Goal: Task Accomplishment & Management: Complete application form

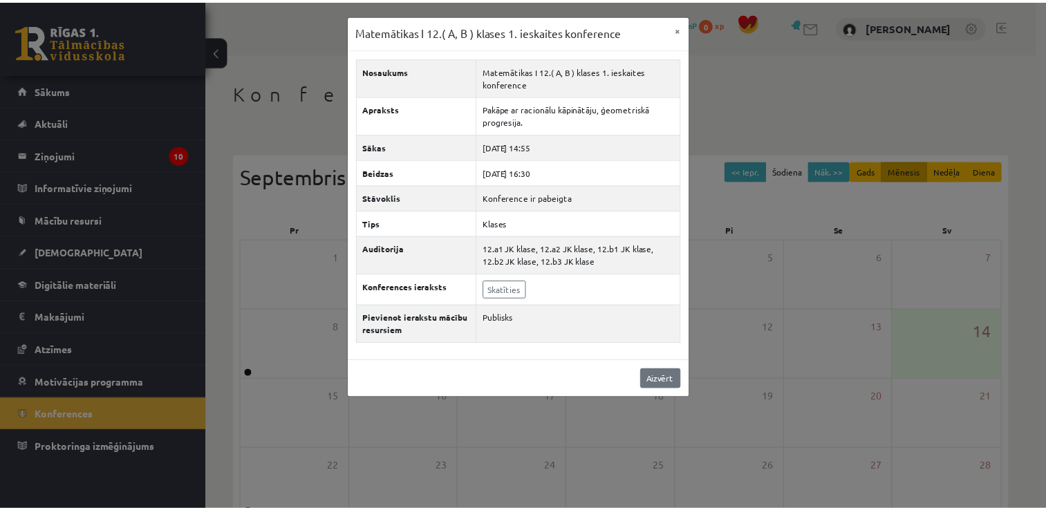
scroll to position [149, 0]
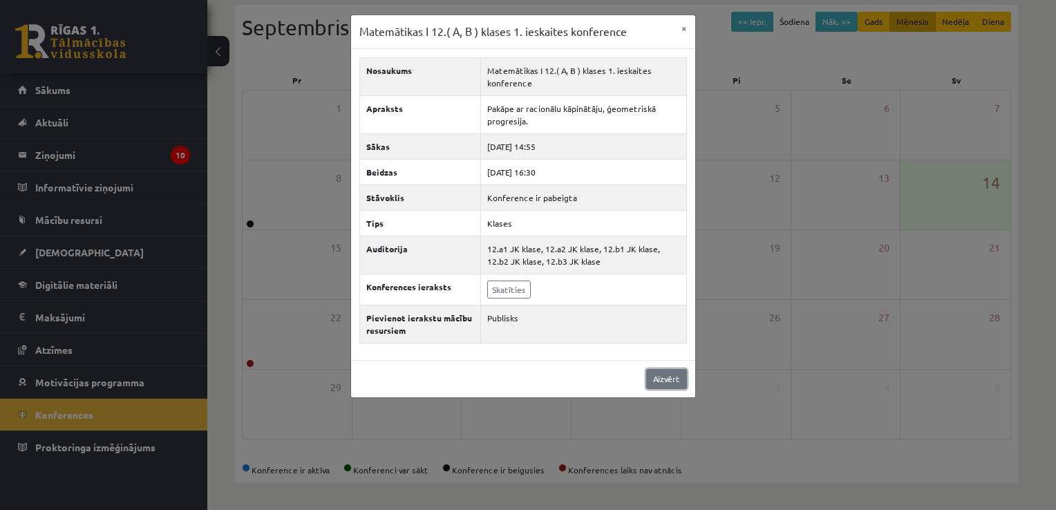
click at [663, 369] on link "Aizvērt" at bounding box center [666, 379] width 41 height 20
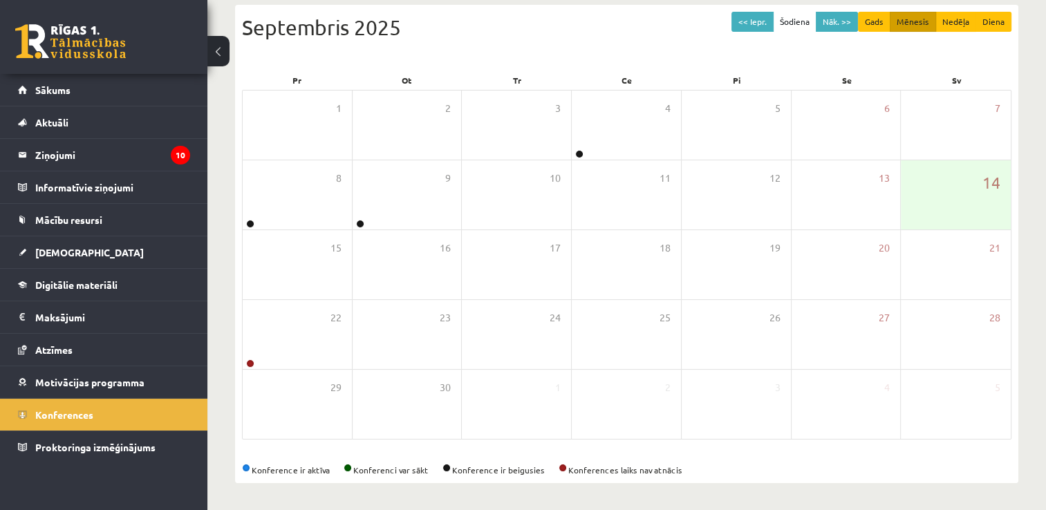
click at [41, 36] on link at bounding box center [70, 41] width 111 height 35
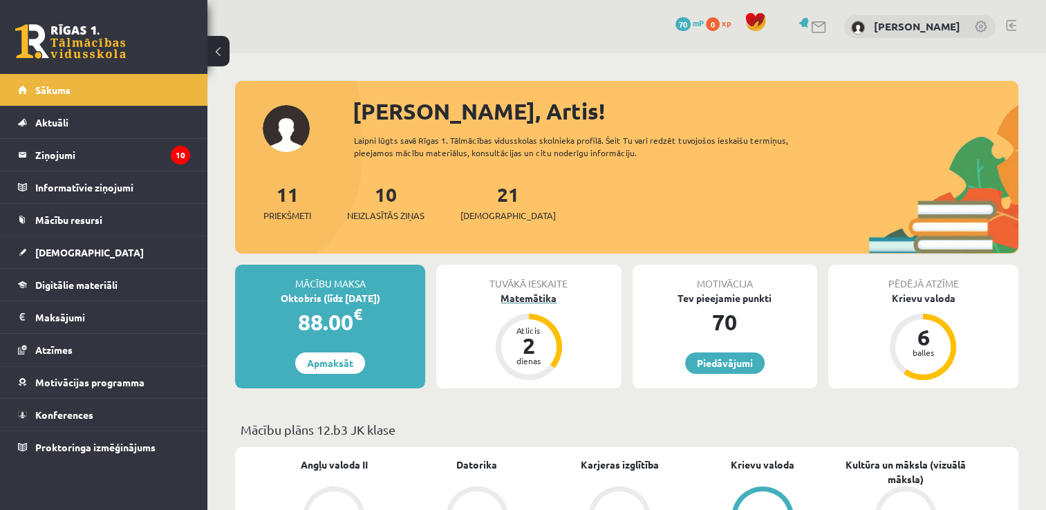
click at [525, 300] on div "Matemātika" at bounding box center [528, 298] width 185 height 15
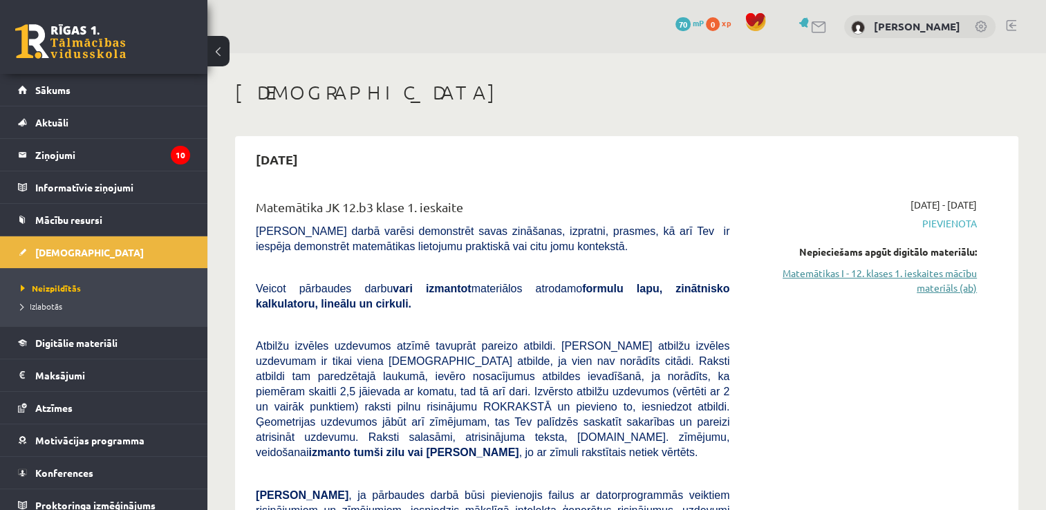
click at [941, 286] on link "Matemātikas I - 12. klases 1. ieskaites mācību materiāls (ab)" at bounding box center [863, 280] width 227 height 29
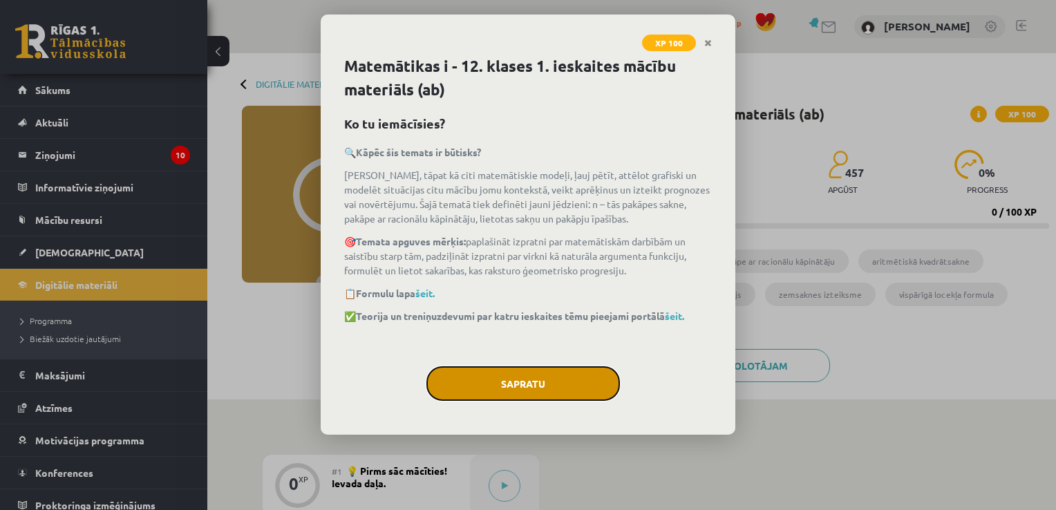
click at [569, 390] on button "Sapratu" at bounding box center [522, 383] width 193 height 35
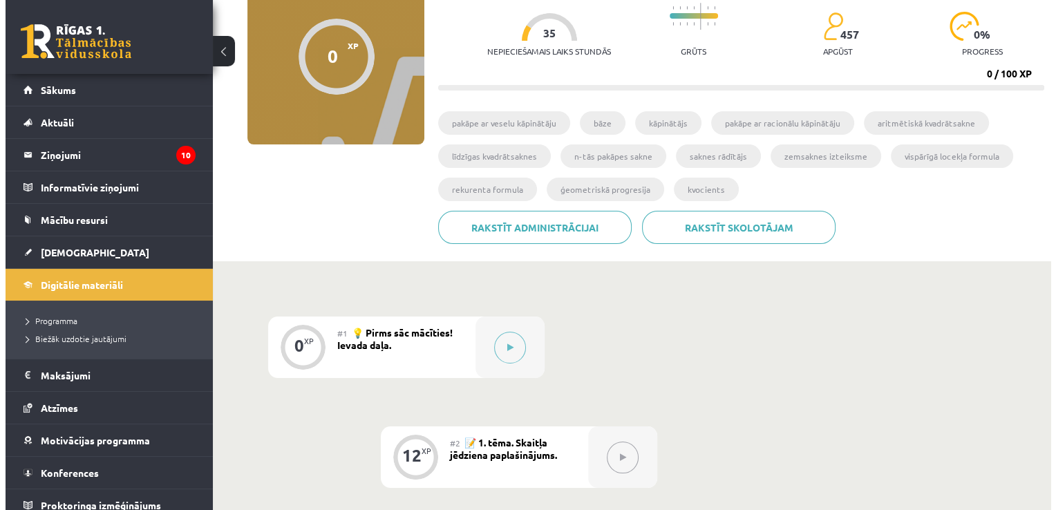
scroll to position [276, 0]
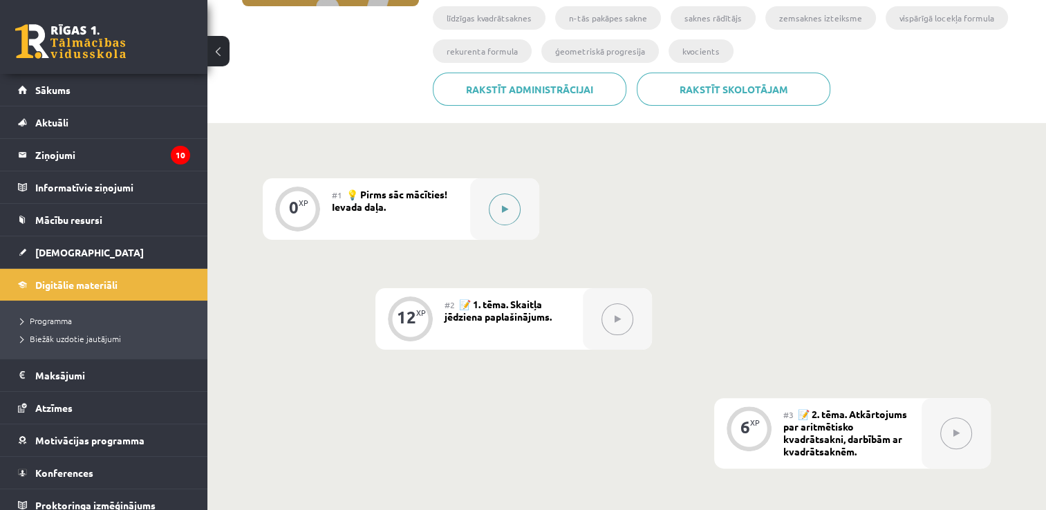
click at [501, 202] on button at bounding box center [505, 209] width 32 height 32
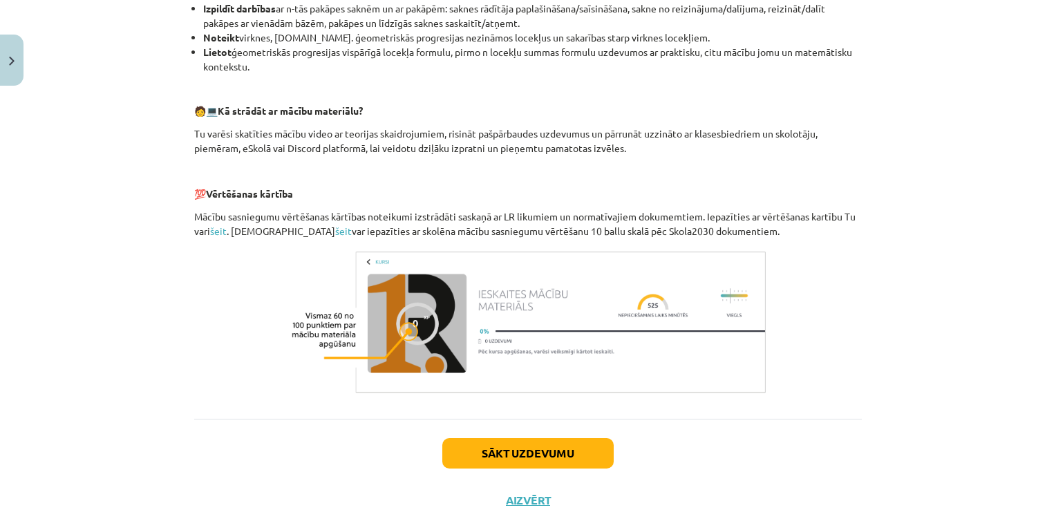
scroll to position [600, 0]
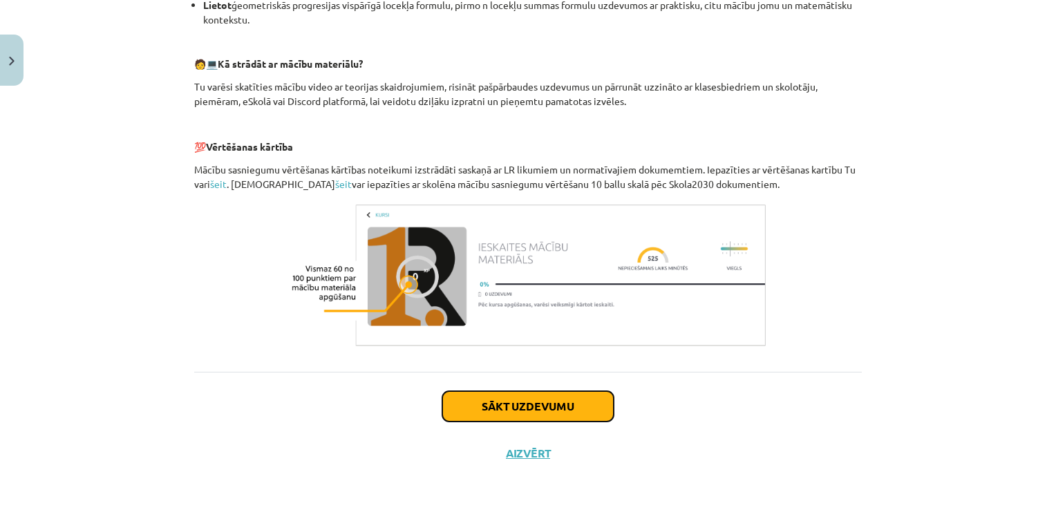
click at [536, 408] on button "Sākt uzdevumu" at bounding box center [527, 406] width 171 height 30
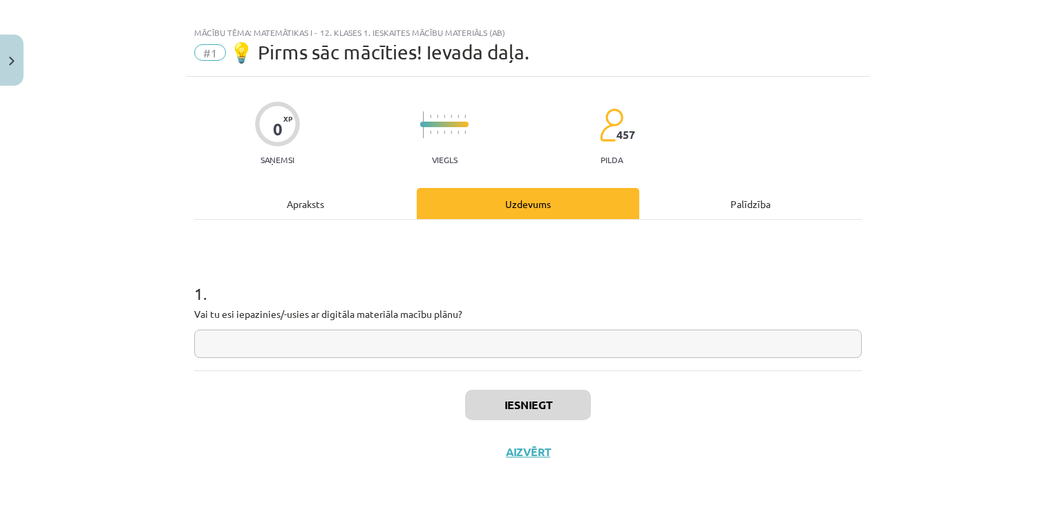
scroll to position [14, 0]
click at [423, 347] on input "text" at bounding box center [528, 345] width 668 height 28
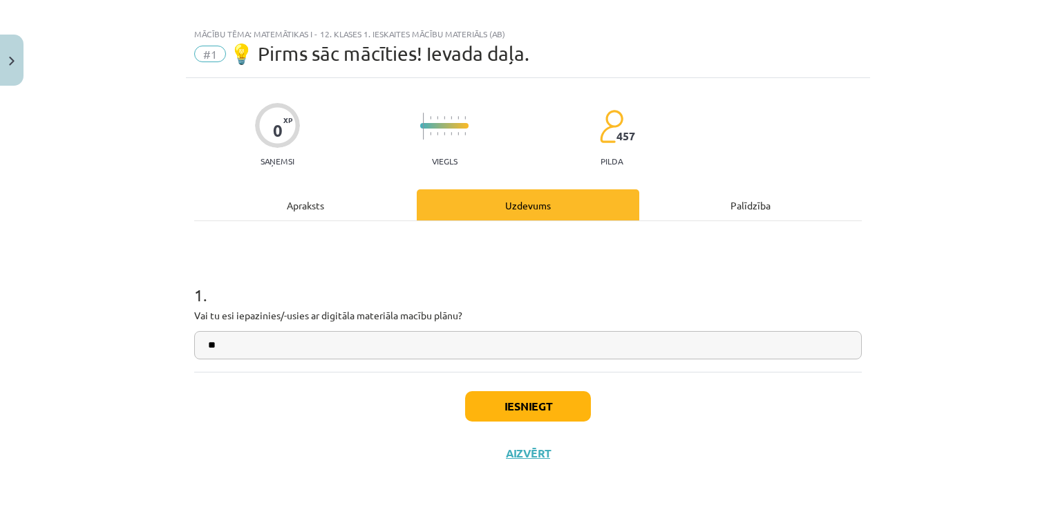
type input "**"
click at [530, 404] on button "Iesniegt" at bounding box center [528, 406] width 126 height 30
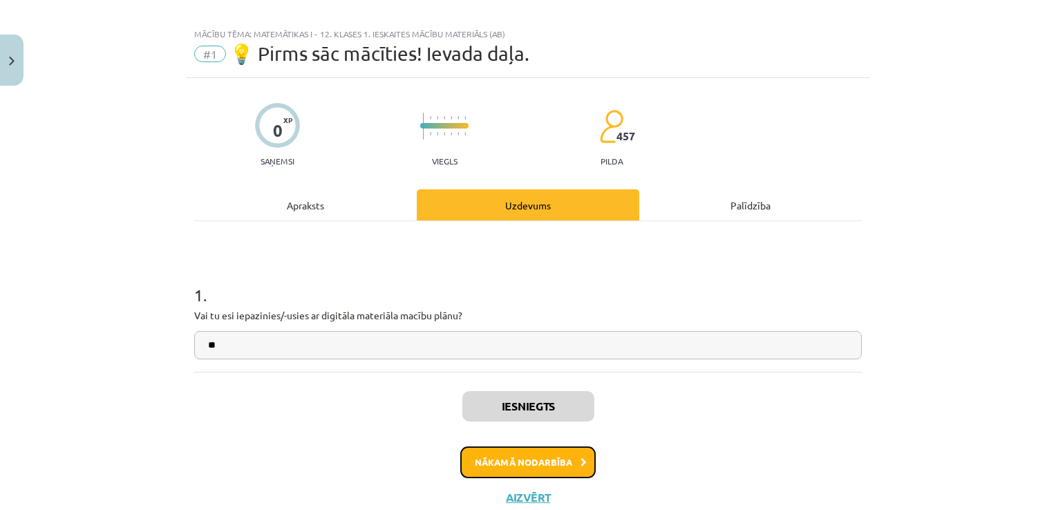
click at [535, 464] on button "Nākamā nodarbība" at bounding box center [527, 462] width 135 height 32
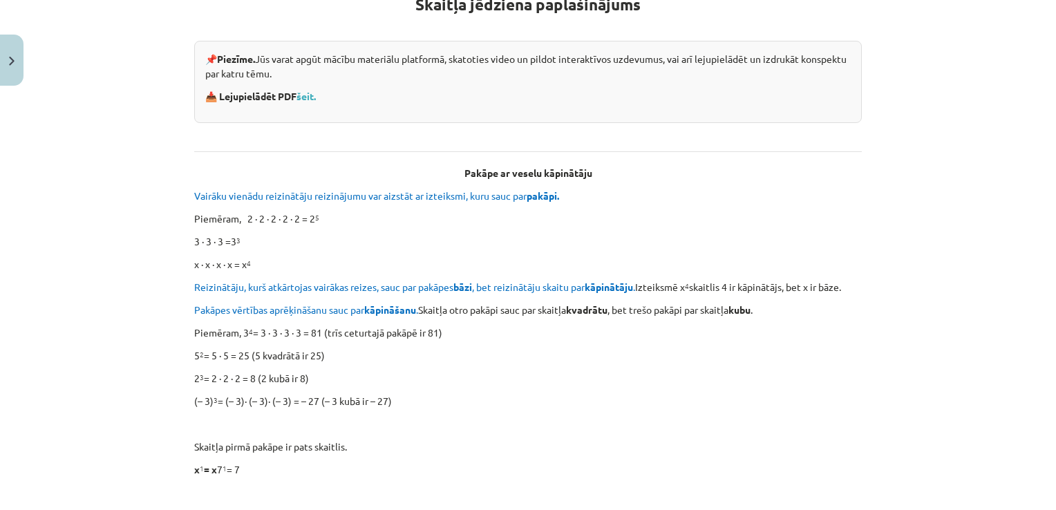
scroll to position [208, 0]
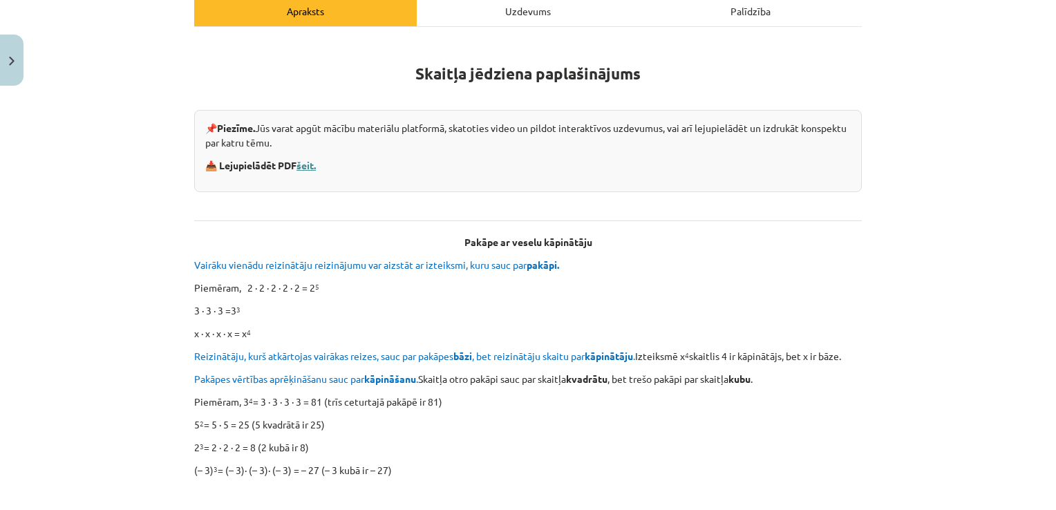
click at [308, 165] on link "šeit." at bounding box center [305, 165] width 19 height 12
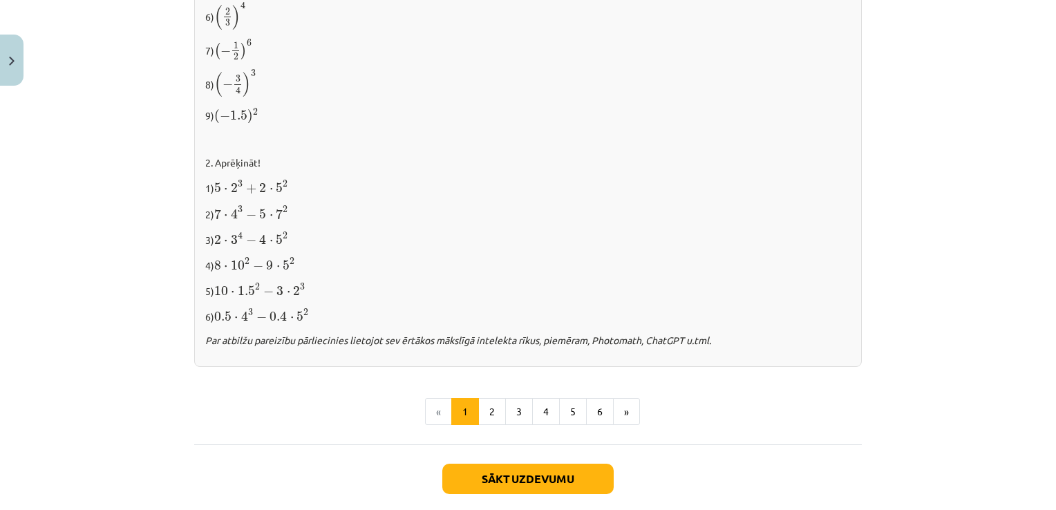
scroll to position [1452, 0]
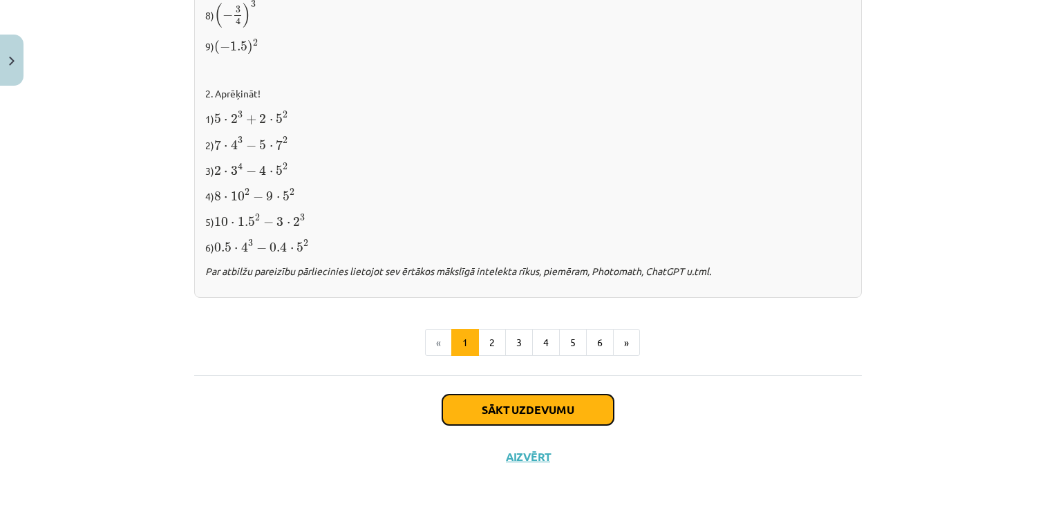
click at [517, 401] on button "Sākt uzdevumu" at bounding box center [527, 410] width 171 height 30
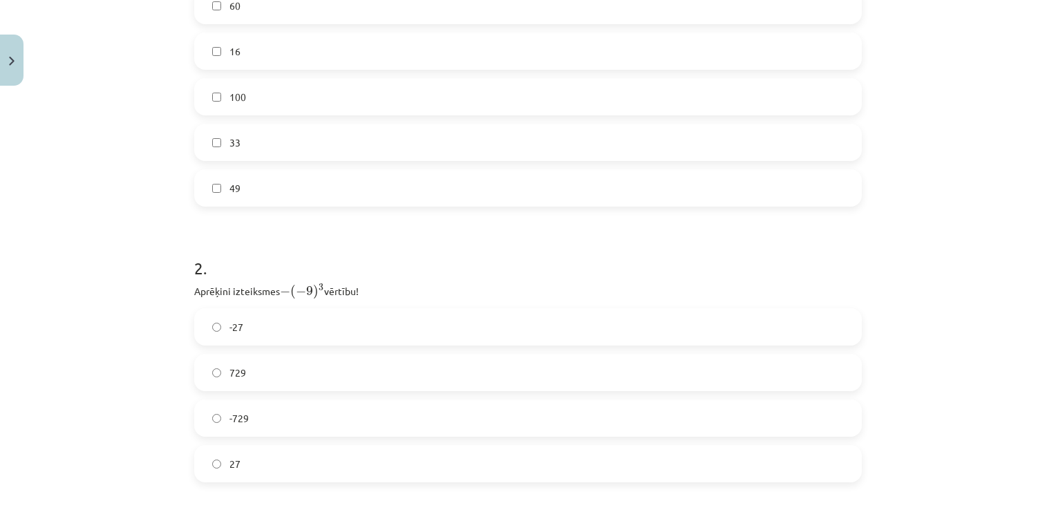
scroll to position [518, 0]
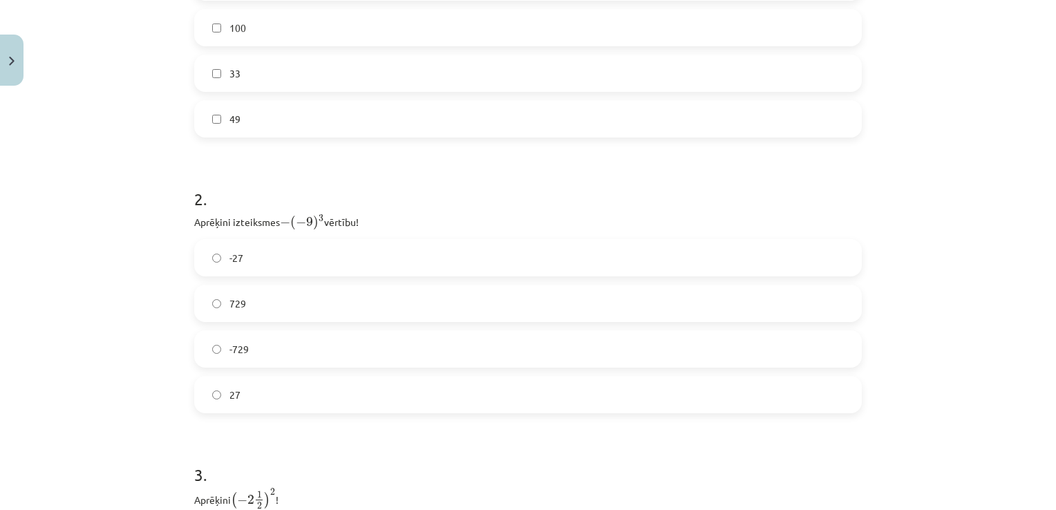
click at [248, 402] on label "27" at bounding box center [528, 394] width 665 height 35
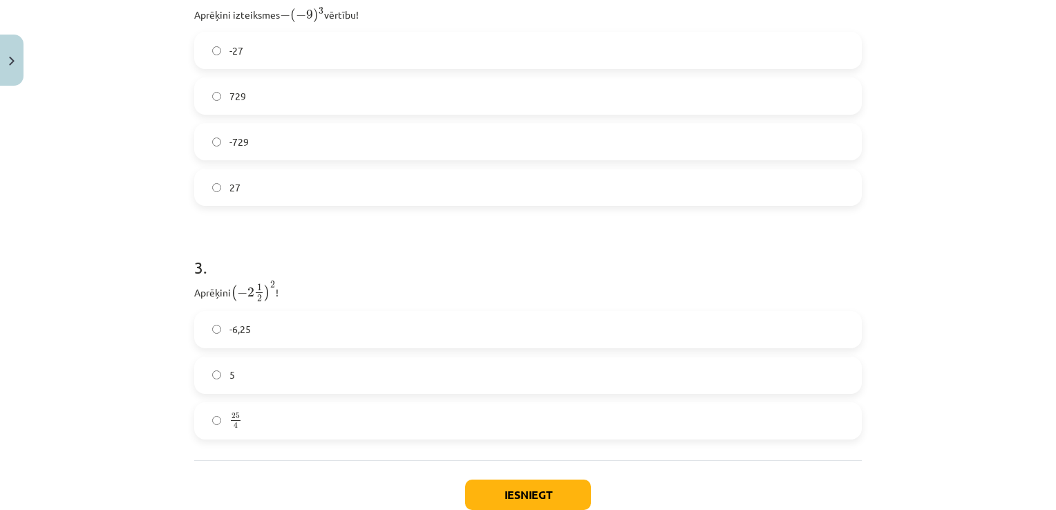
scroll to position [813, 0]
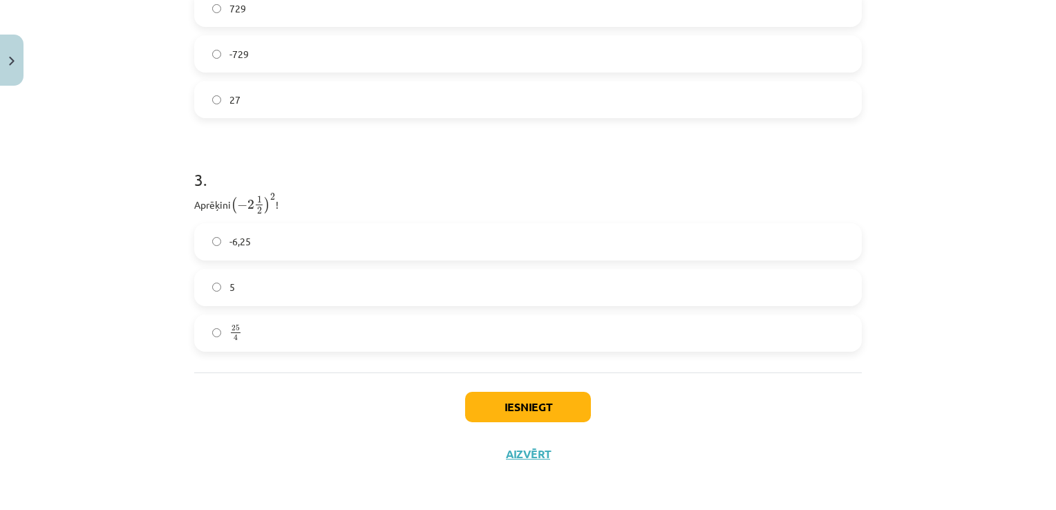
click at [257, 332] on label "25 4 25 4" at bounding box center [528, 333] width 665 height 35
click at [527, 402] on button "Iesniegt" at bounding box center [528, 407] width 126 height 30
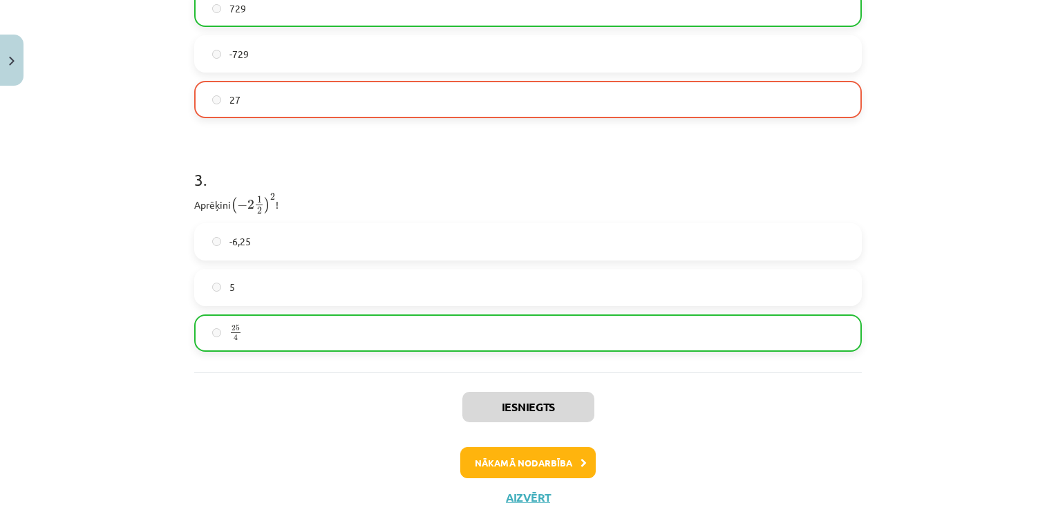
scroll to position [857, 0]
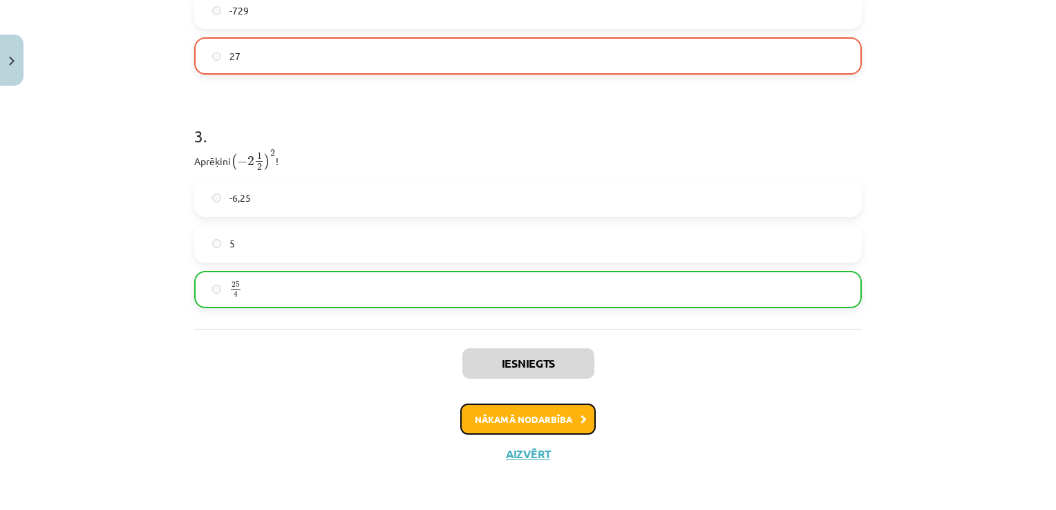
click at [536, 422] on button "Nākamā nodarbība" at bounding box center [527, 420] width 135 height 32
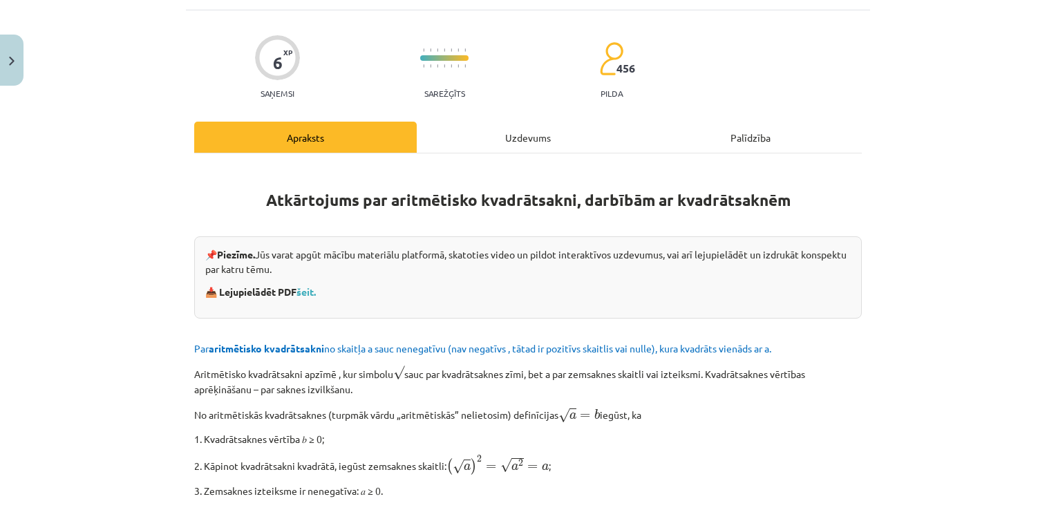
scroll to position [173, 0]
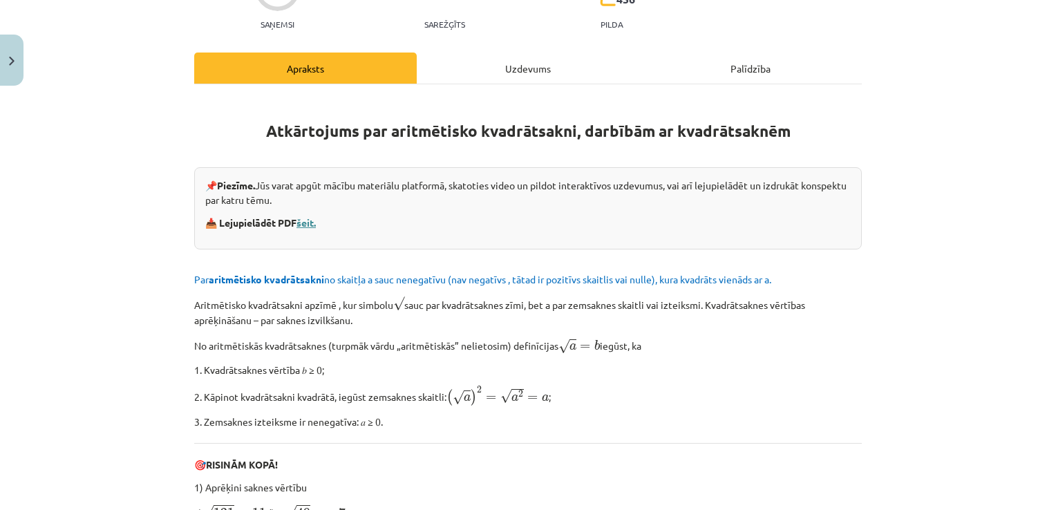
click at [308, 220] on link "šeit." at bounding box center [305, 222] width 19 height 12
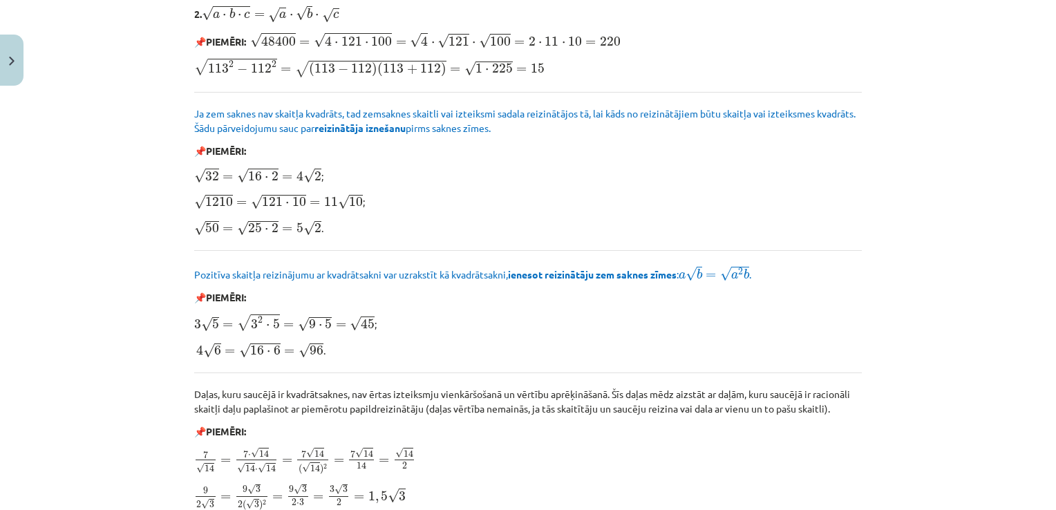
scroll to position [1653, 0]
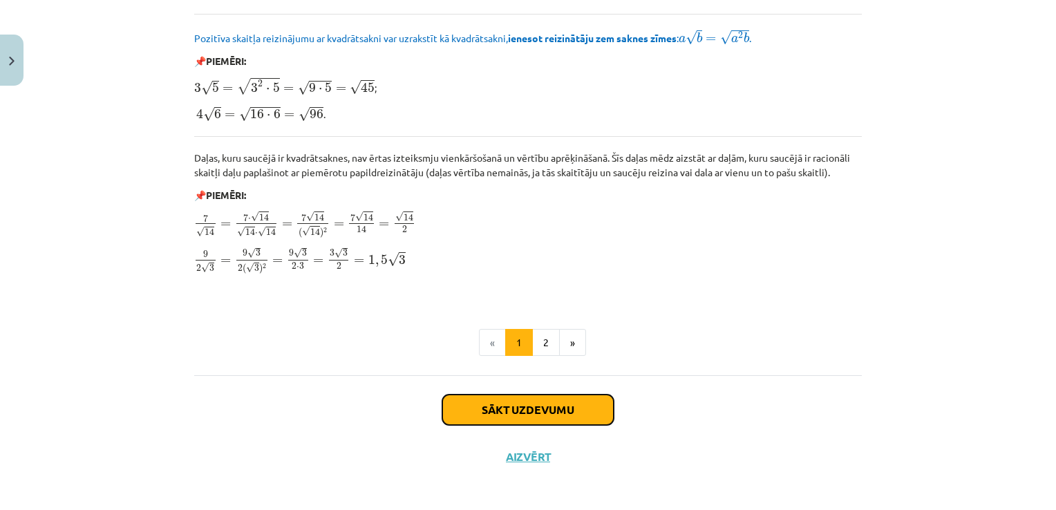
click at [536, 407] on button "Sākt uzdevumu" at bounding box center [527, 410] width 171 height 30
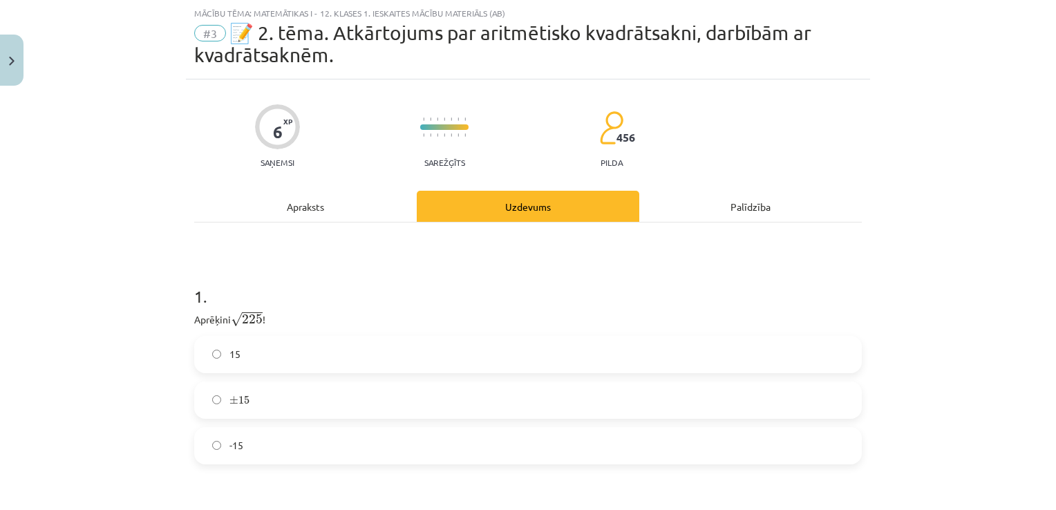
scroll to position [173, 0]
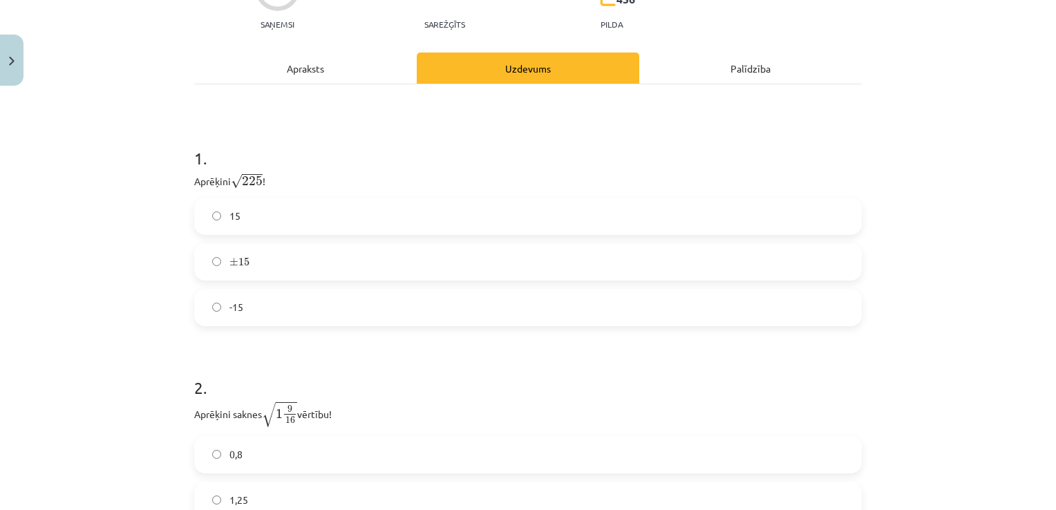
click at [278, 213] on label "15" at bounding box center [528, 216] width 665 height 35
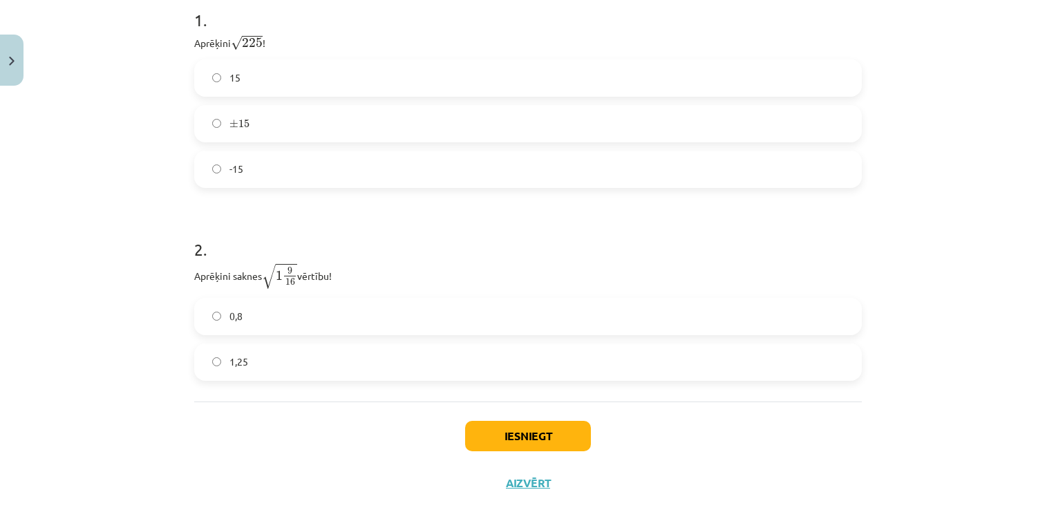
scroll to position [340, 0]
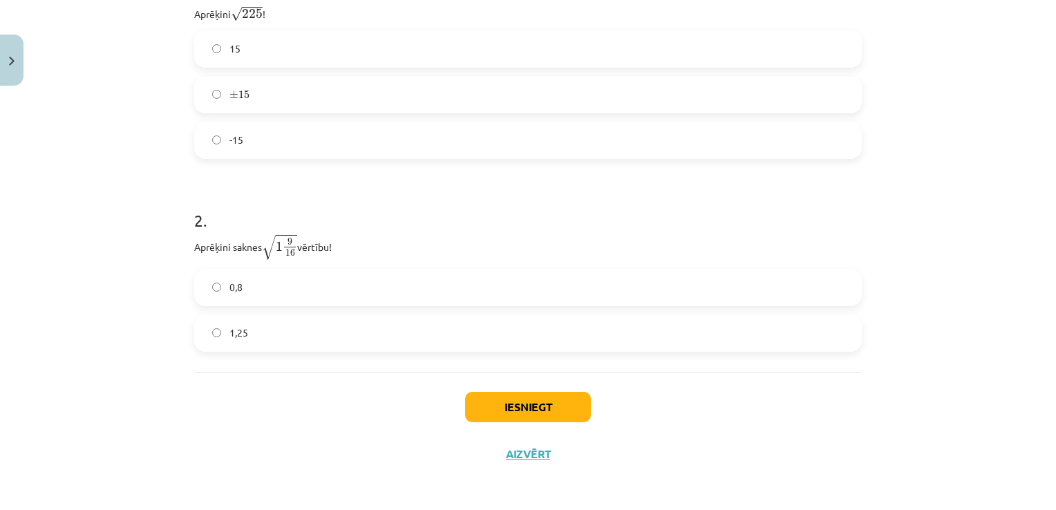
click at [268, 334] on label "1,25" at bounding box center [528, 333] width 665 height 35
click at [503, 401] on button "Iesniegt" at bounding box center [528, 407] width 126 height 30
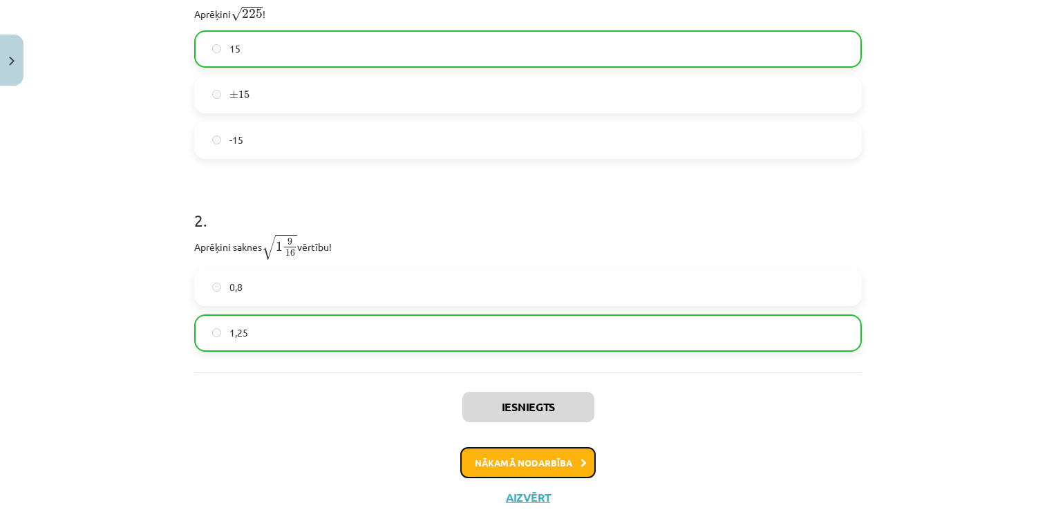
click at [542, 460] on button "Nākamā nodarbība" at bounding box center [527, 463] width 135 height 32
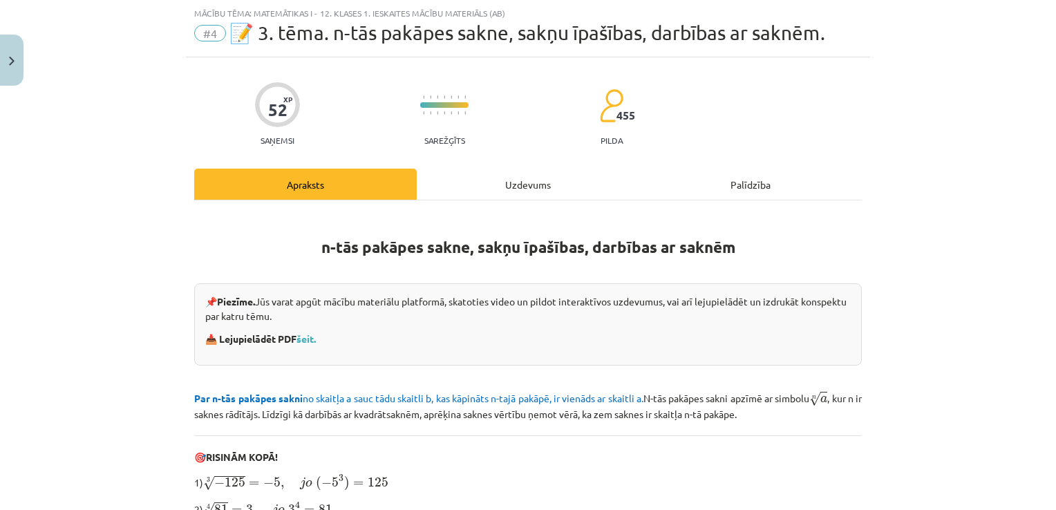
scroll to position [173, 0]
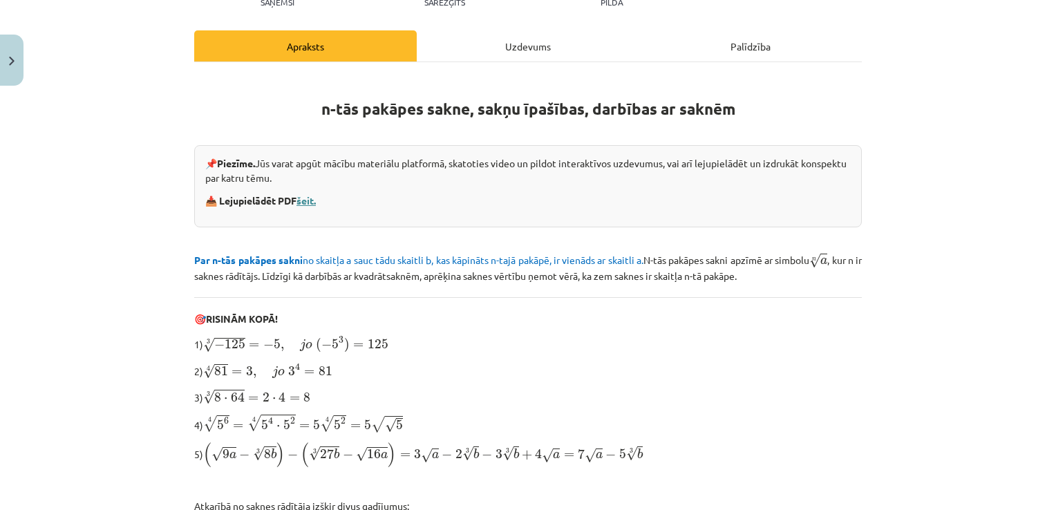
click at [304, 195] on link "šeit." at bounding box center [305, 200] width 19 height 12
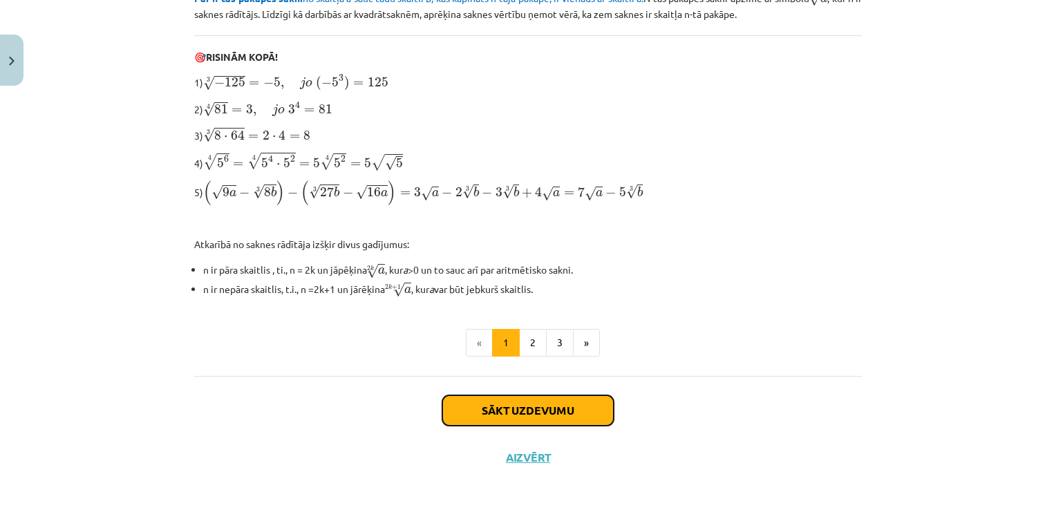
click at [536, 412] on button "Sākt uzdevumu" at bounding box center [527, 410] width 171 height 30
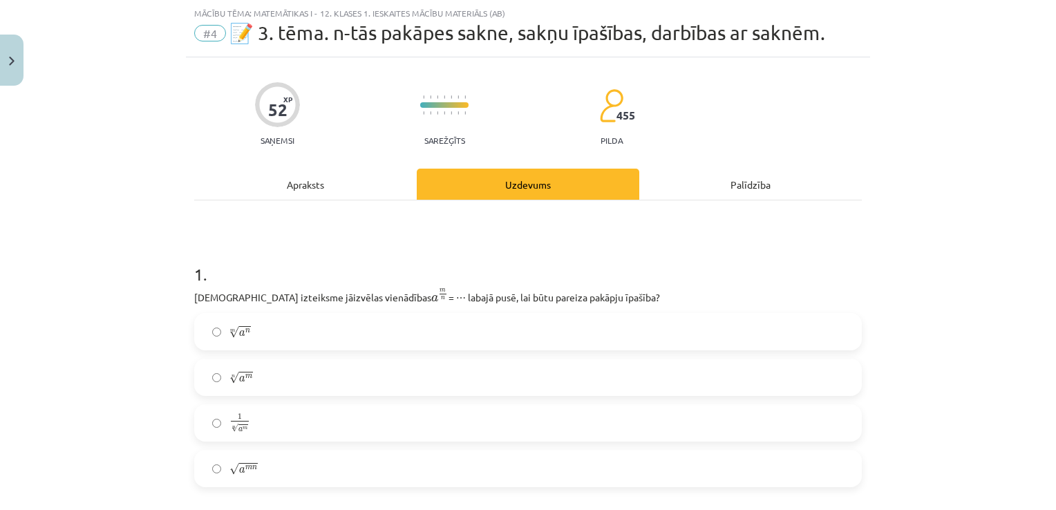
scroll to position [173, 0]
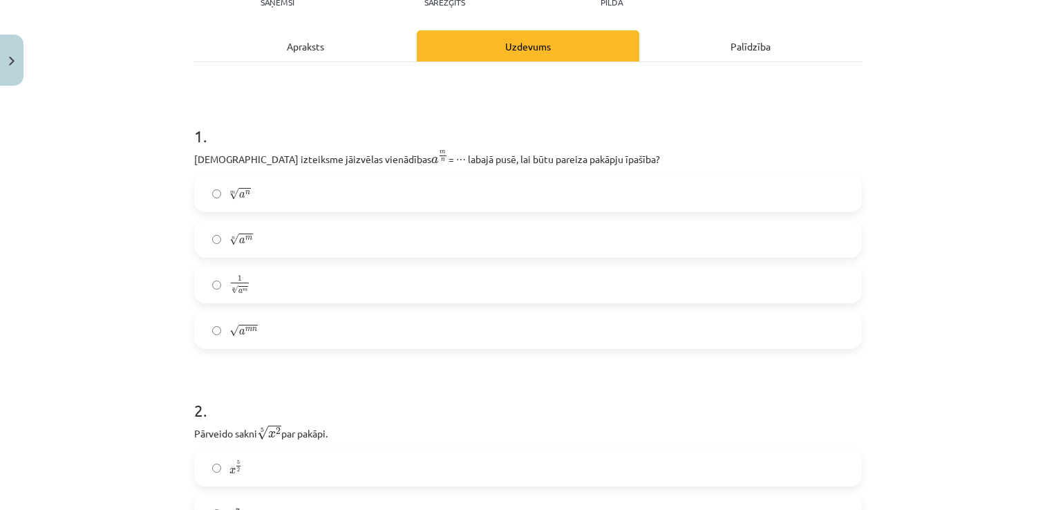
click at [249, 239] on label "n √ a m a m n" at bounding box center [528, 239] width 665 height 35
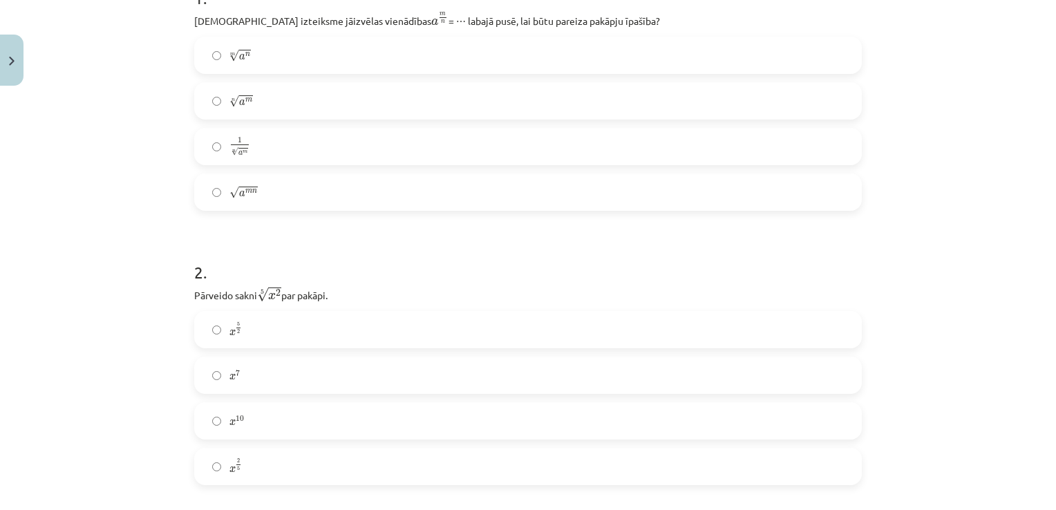
scroll to position [380, 0]
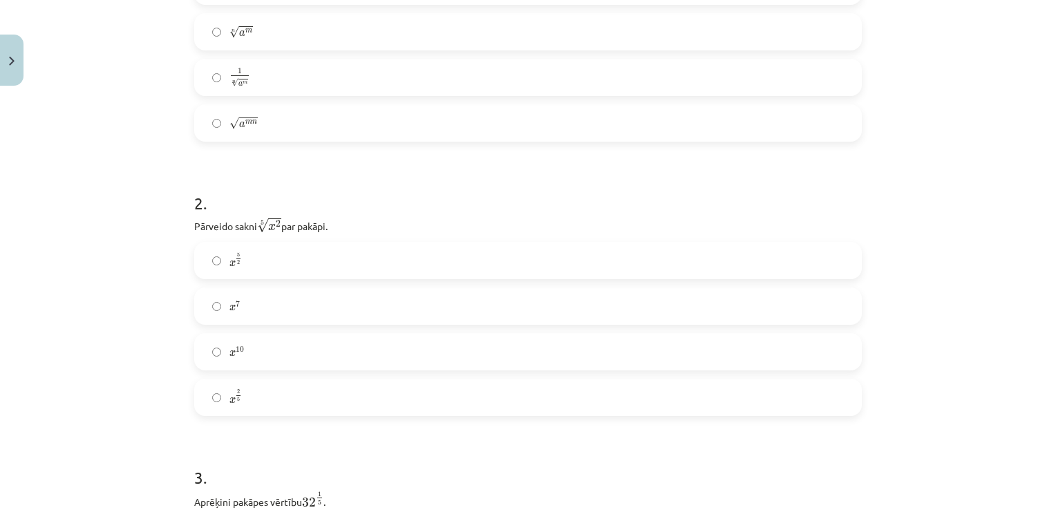
click at [256, 397] on label "x 2 5 x 2 5" at bounding box center [528, 397] width 665 height 35
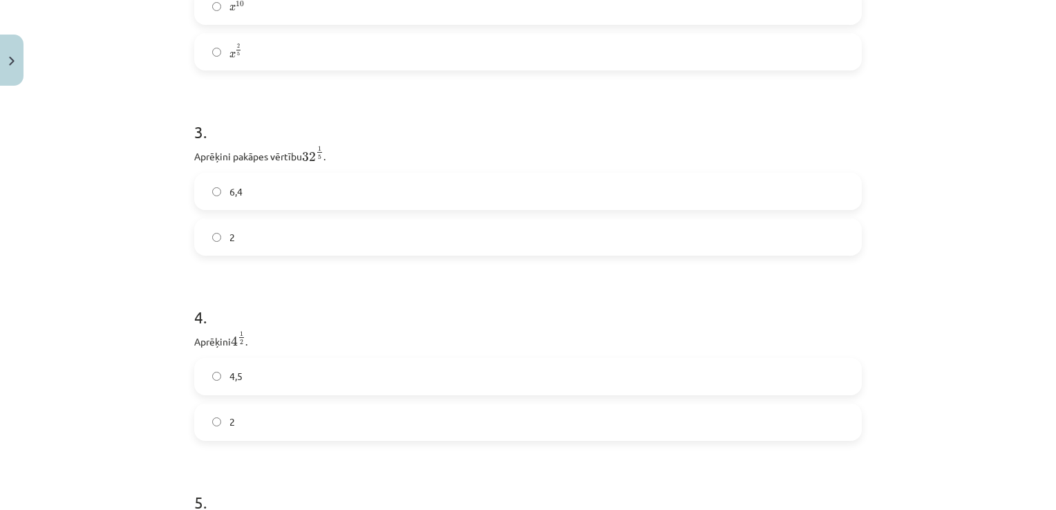
click at [247, 424] on label "2" at bounding box center [528, 422] width 665 height 35
click at [249, 187] on label "6,4" at bounding box center [528, 191] width 665 height 35
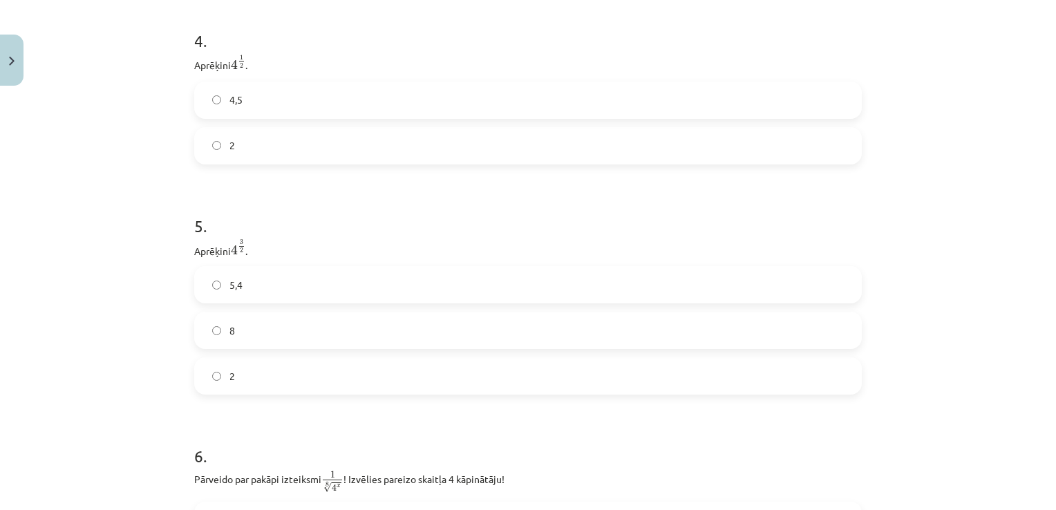
scroll to position [1071, 0]
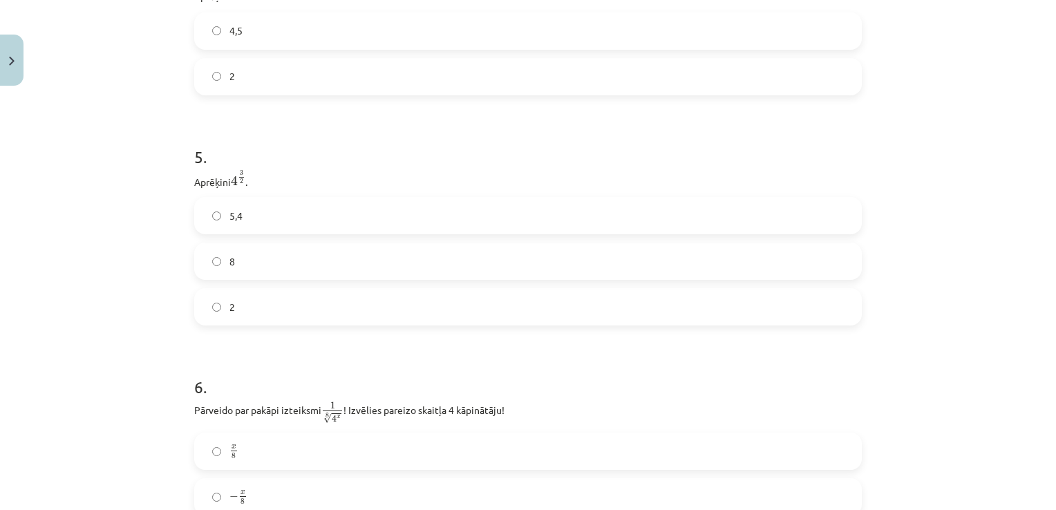
click at [254, 211] on label "5,4" at bounding box center [528, 215] width 665 height 35
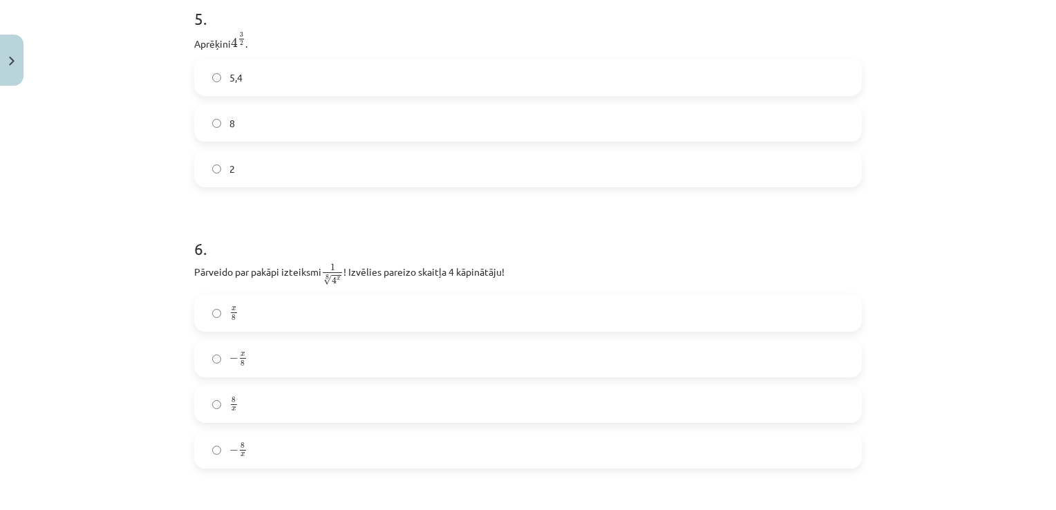
scroll to position [1278, 0]
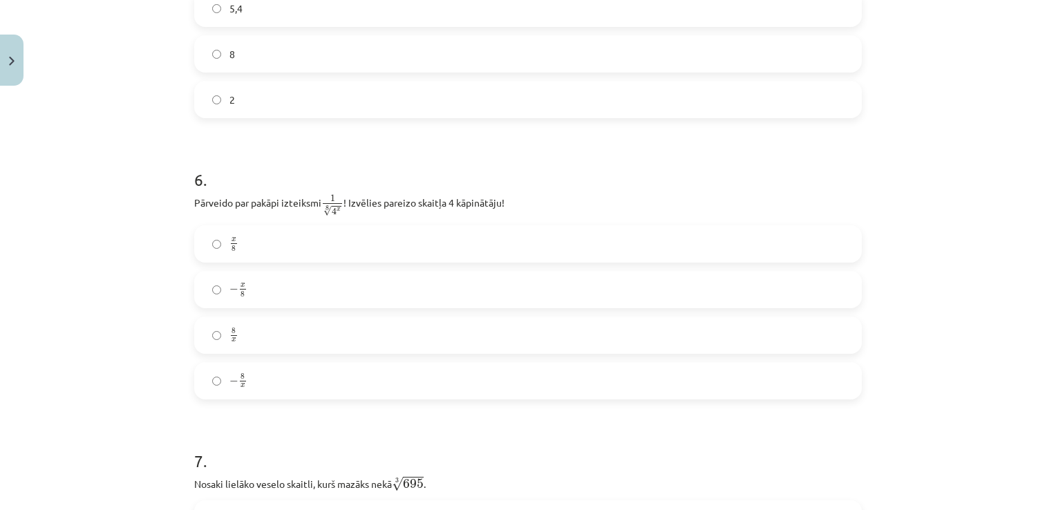
click at [247, 333] on label "8 x 8 x" at bounding box center [528, 335] width 665 height 35
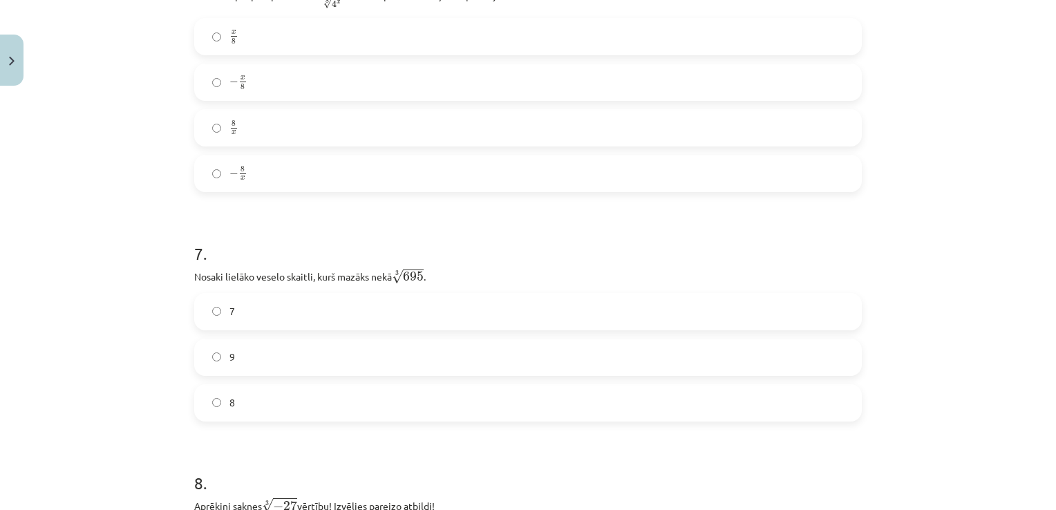
click at [266, 313] on label "7" at bounding box center [528, 311] width 665 height 35
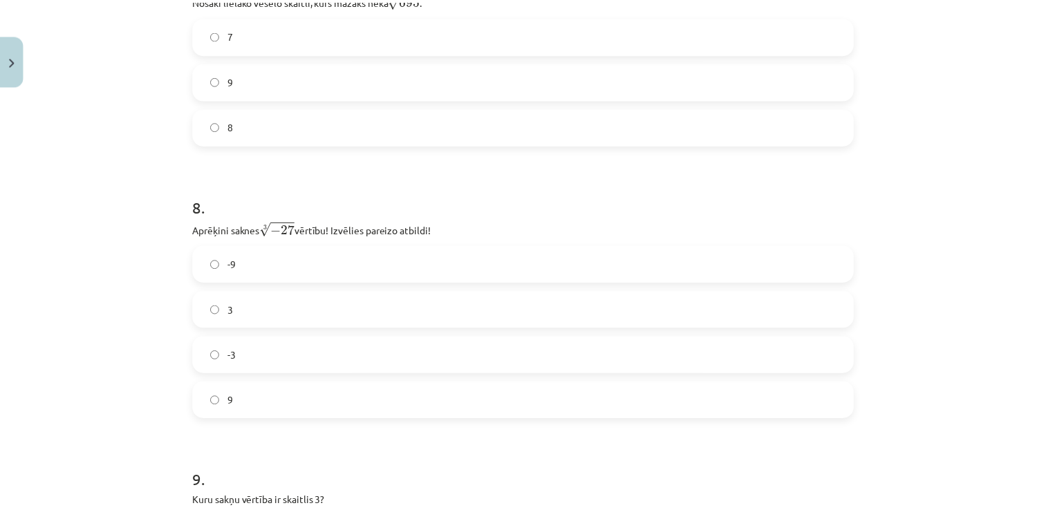
scroll to position [1831, 0]
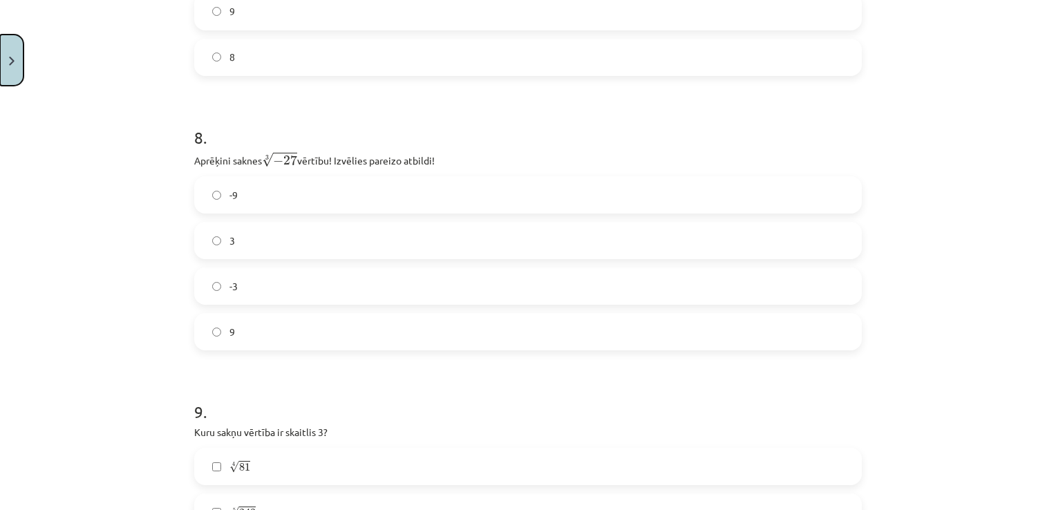
click at [8, 57] on button "Close" at bounding box center [11, 60] width 23 height 51
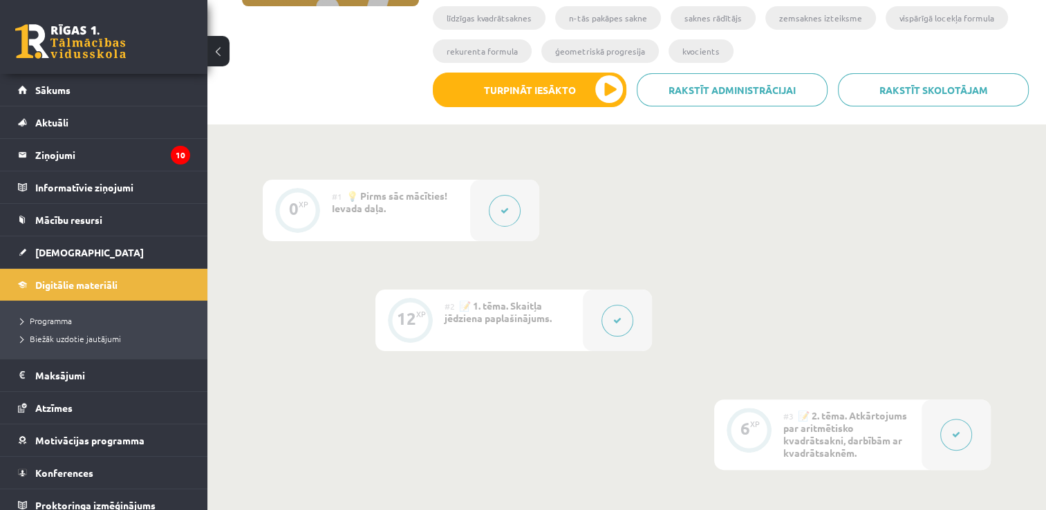
click at [215, 54] on button at bounding box center [218, 51] width 22 height 30
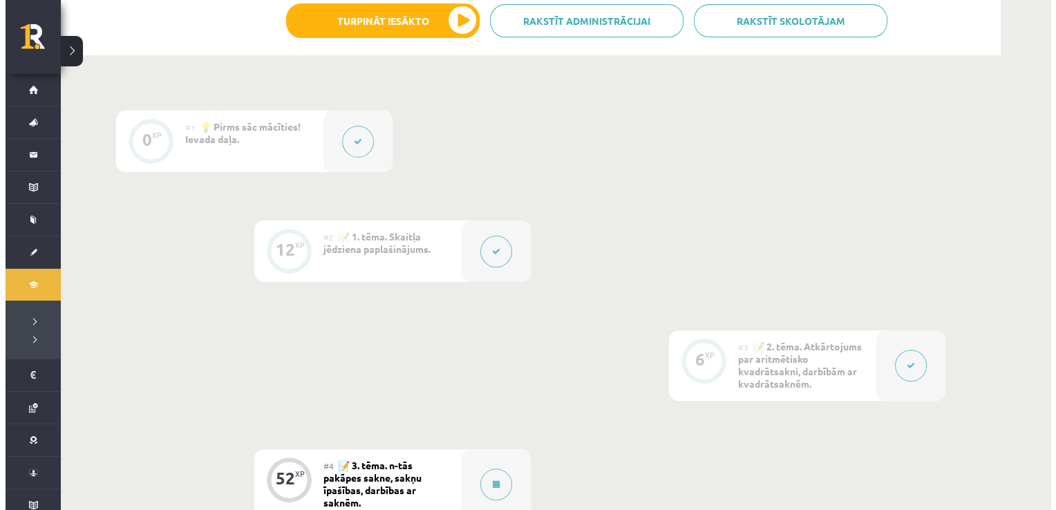
scroll to position [553, 0]
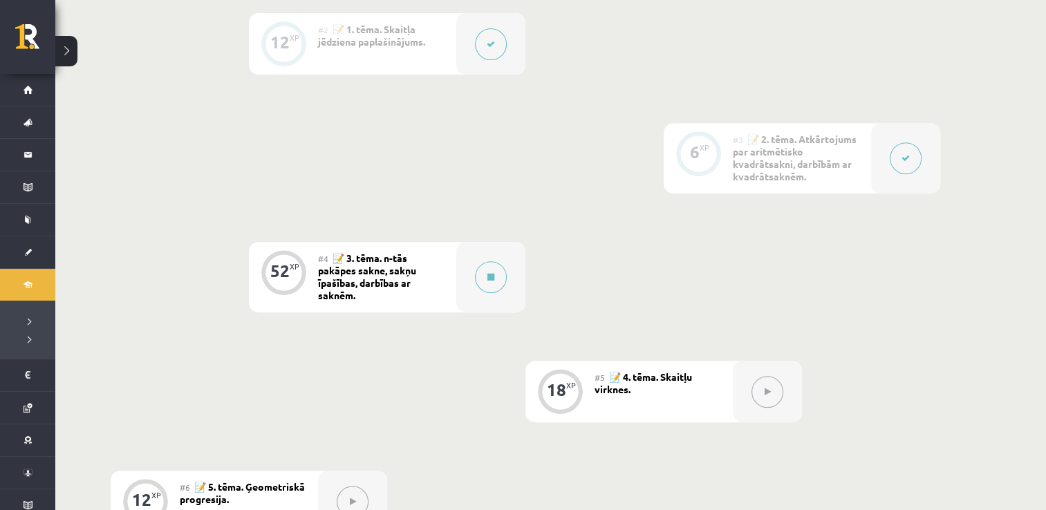
click at [424, 272] on div "#4 📝 3. tēma. n-tās pakāpes sakne, sakņu īpašības, darbības ar saknēm." at bounding box center [387, 277] width 138 height 70
click at [367, 256] on span "📝 3. tēma. n-tās pakāpes sakne, sakņu īpašības, darbības ar saknēm." at bounding box center [367, 277] width 98 height 50
click at [281, 265] on div "52" at bounding box center [279, 271] width 19 height 12
click at [487, 275] on icon at bounding box center [490, 277] width 7 height 8
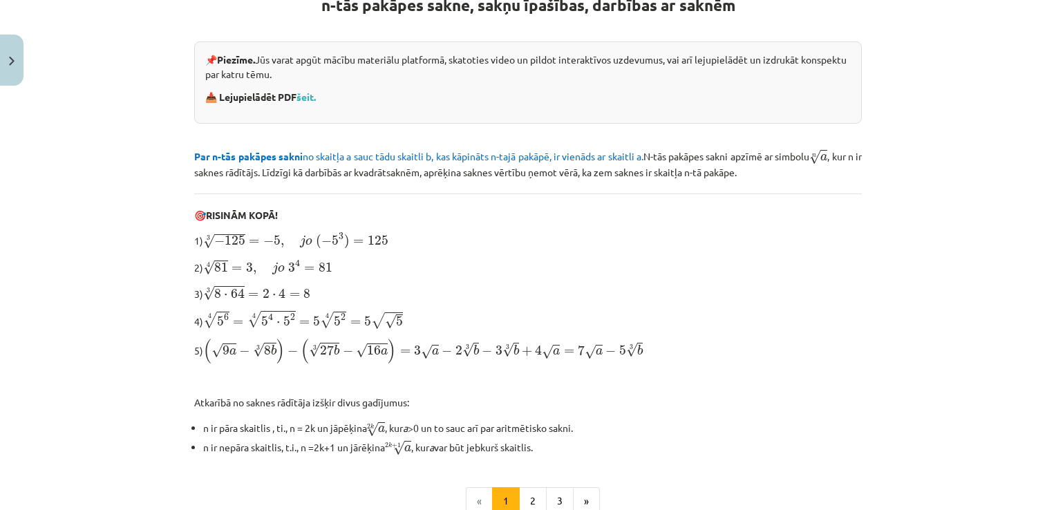
scroll to position [435, 0]
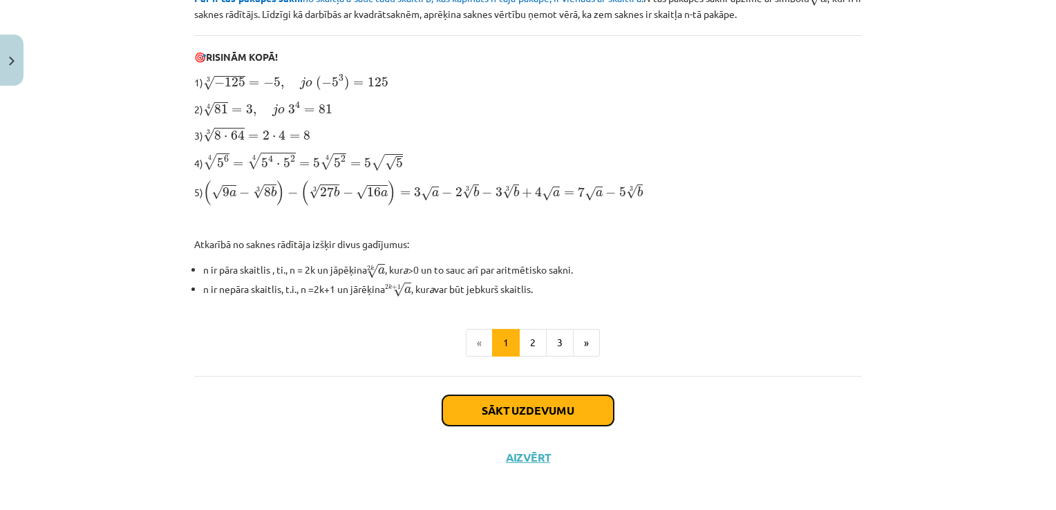
click at [529, 404] on button "Sākt uzdevumu" at bounding box center [527, 410] width 171 height 30
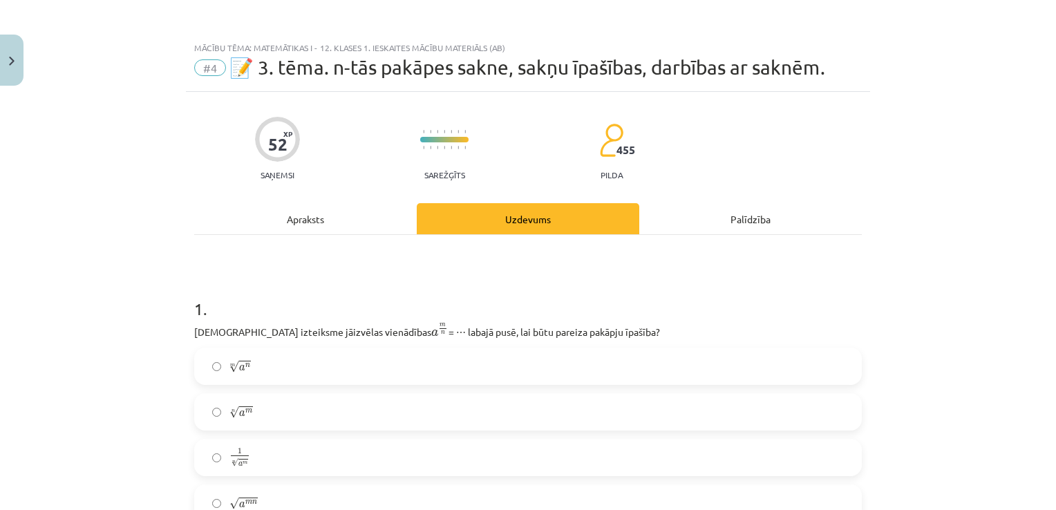
scroll to position [207, 0]
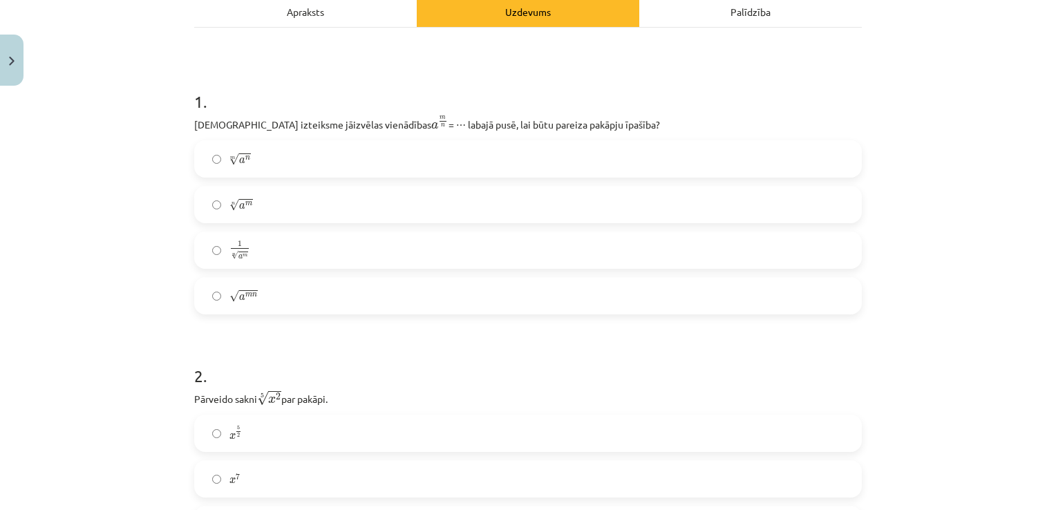
click at [239, 203] on span "a" at bounding box center [242, 206] width 6 height 6
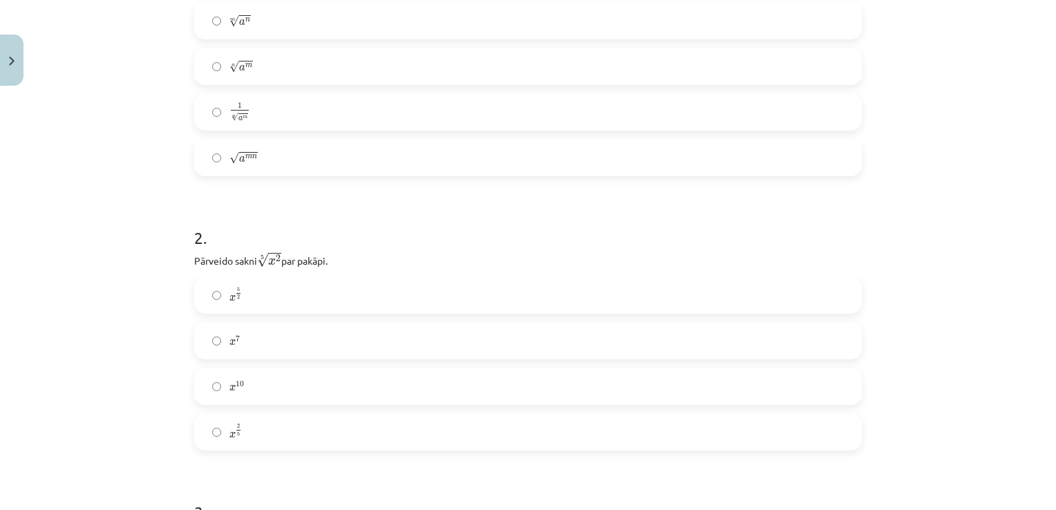
scroll to position [415, 0]
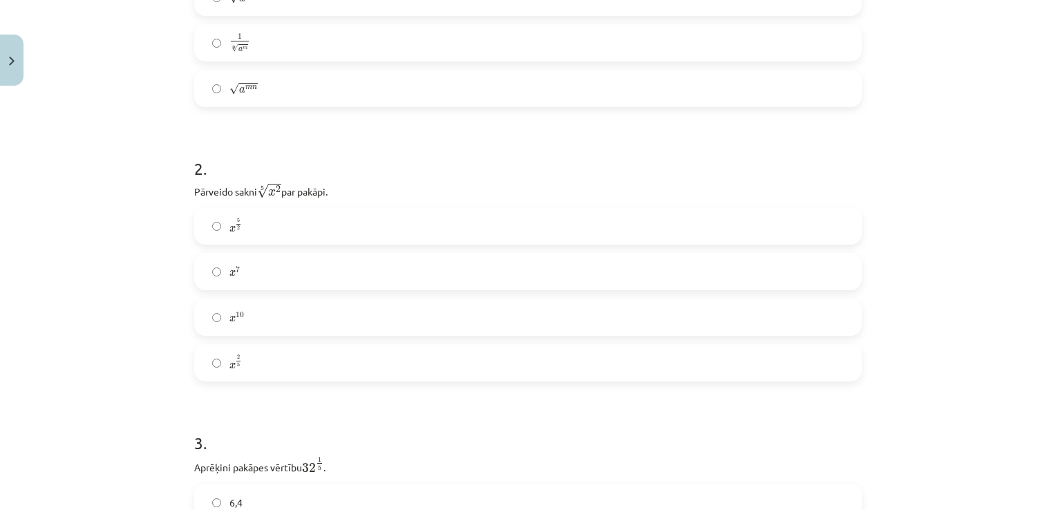
click at [252, 361] on label "x 2 5 x 2 5" at bounding box center [528, 363] width 665 height 35
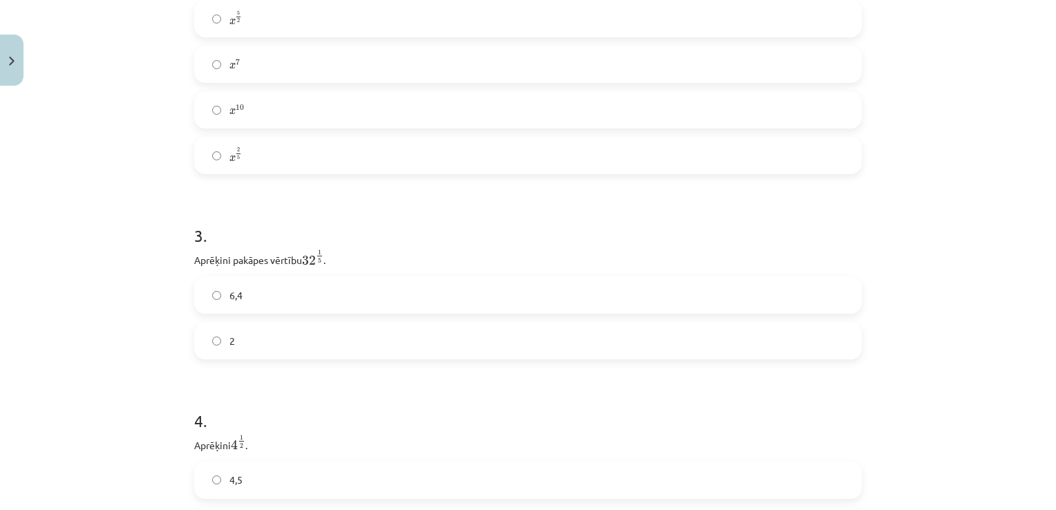
scroll to position [760, 0]
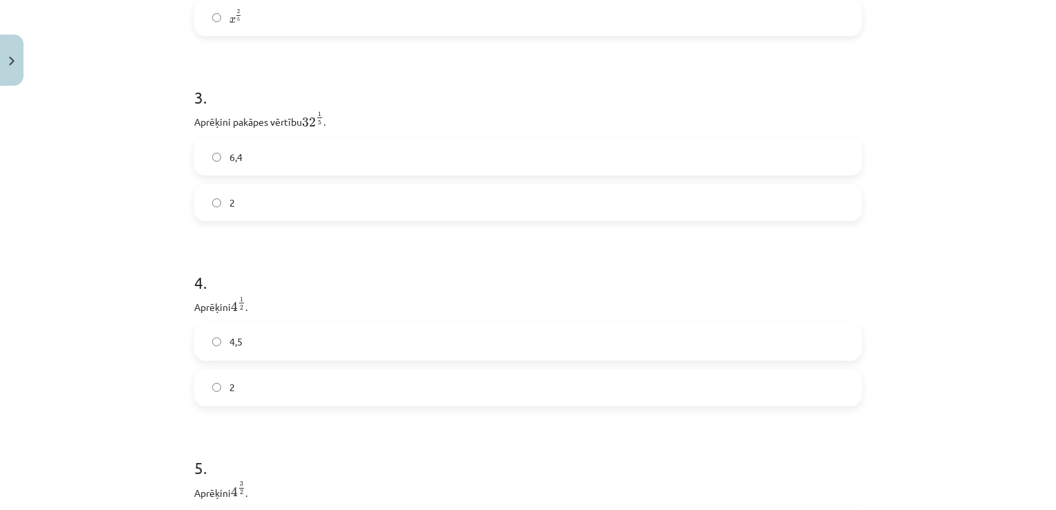
click at [274, 162] on label "6,4" at bounding box center [528, 157] width 665 height 35
click at [252, 390] on label "2" at bounding box center [528, 387] width 665 height 35
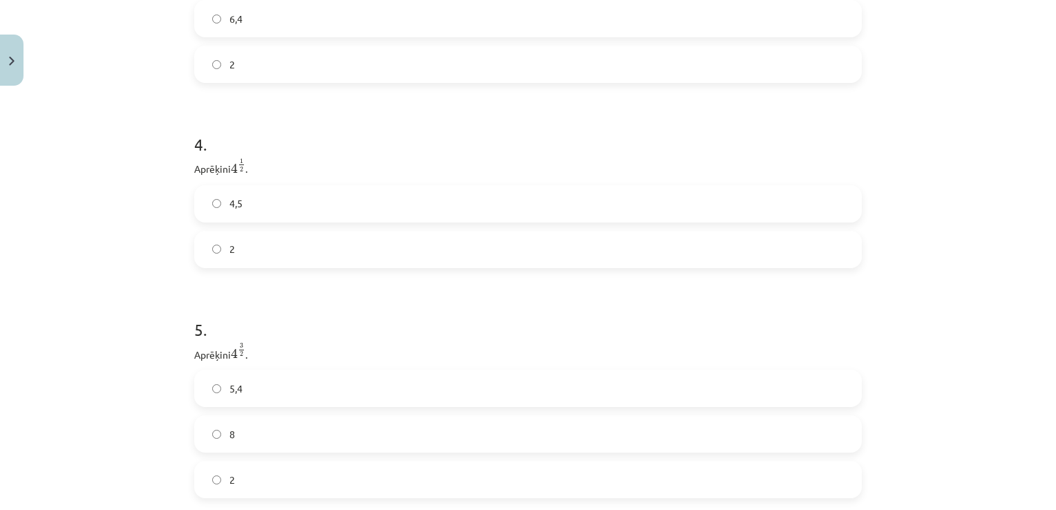
scroll to position [967, 0]
click at [270, 319] on label "5,4" at bounding box center [528, 319] width 665 height 35
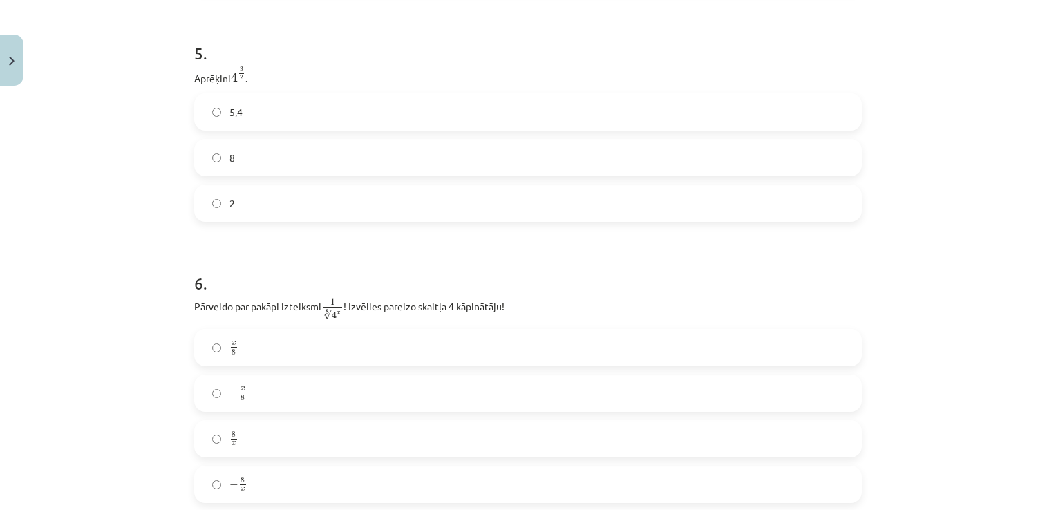
scroll to position [1244, 0]
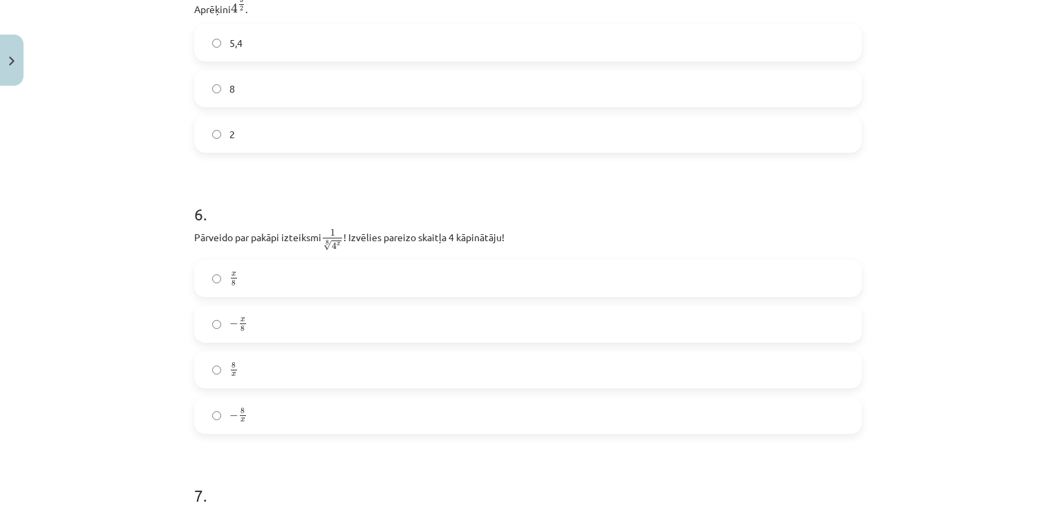
click at [258, 370] on label "8 x 8 x" at bounding box center [528, 369] width 665 height 35
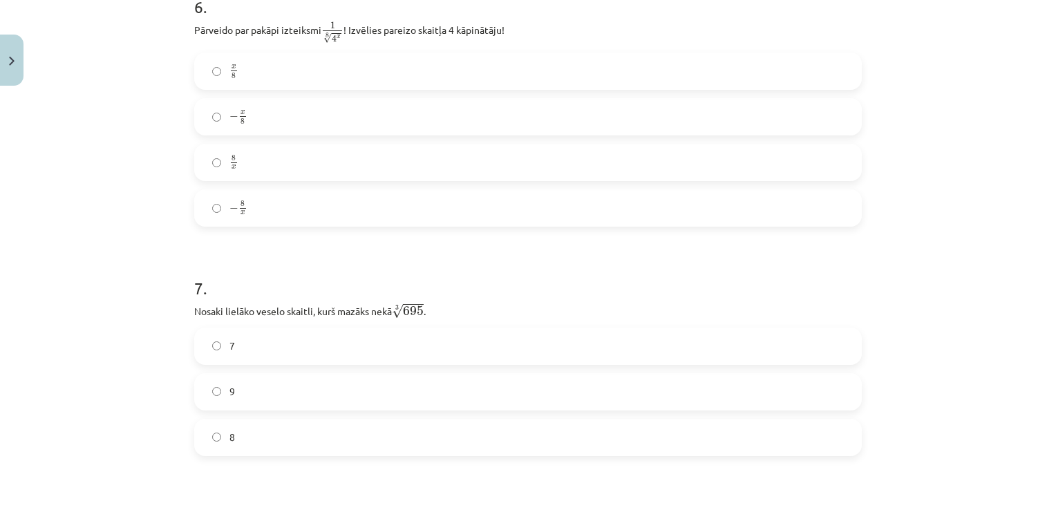
scroll to position [1520, 0]
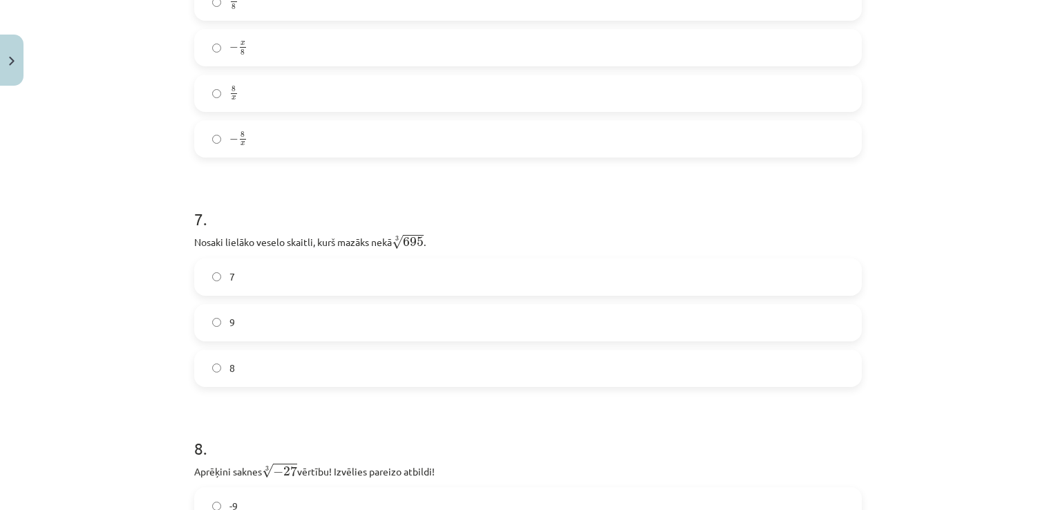
click at [249, 368] on label "8" at bounding box center [528, 368] width 665 height 35
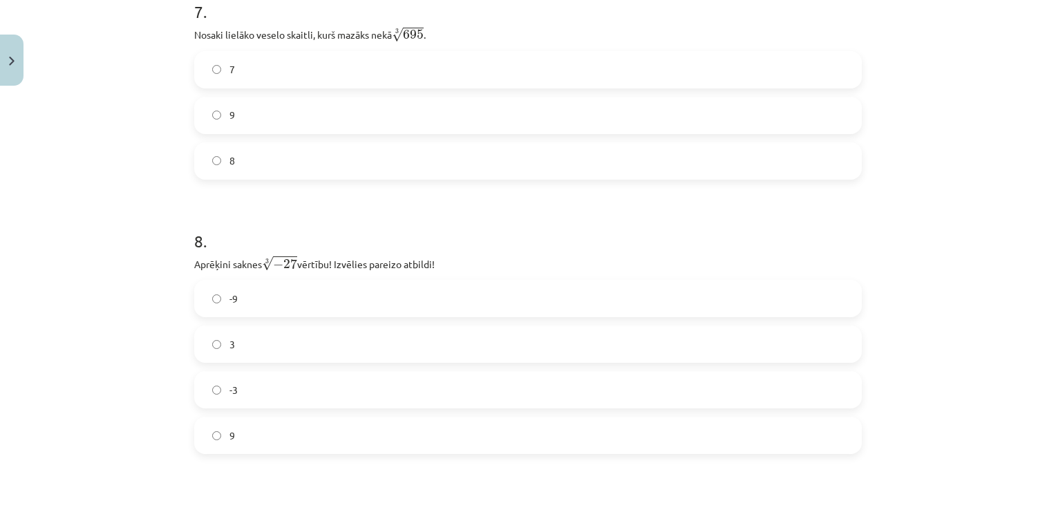
scroll to position [1797, 0]
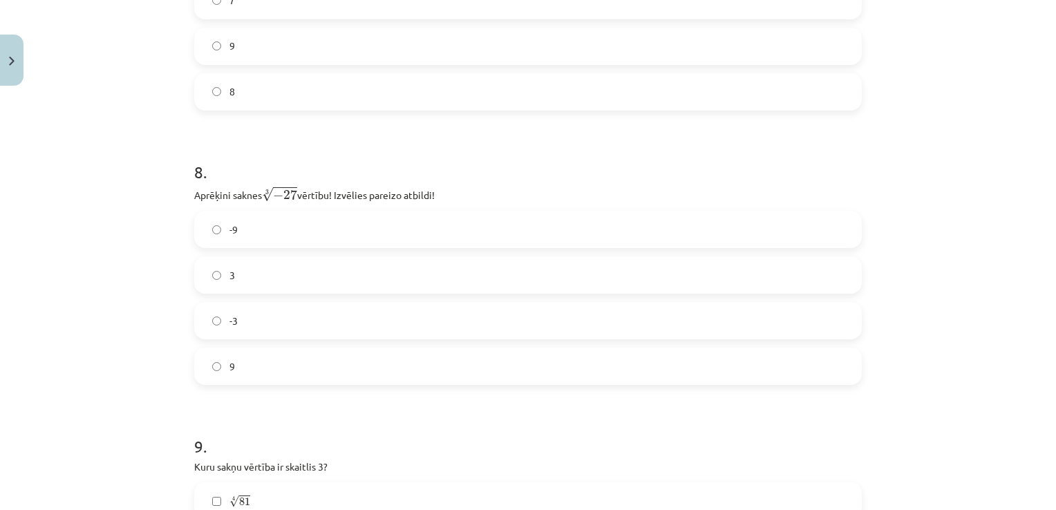
click at [260, 334] on label "-3" at bounding box center [528, 320] width 665 height 35
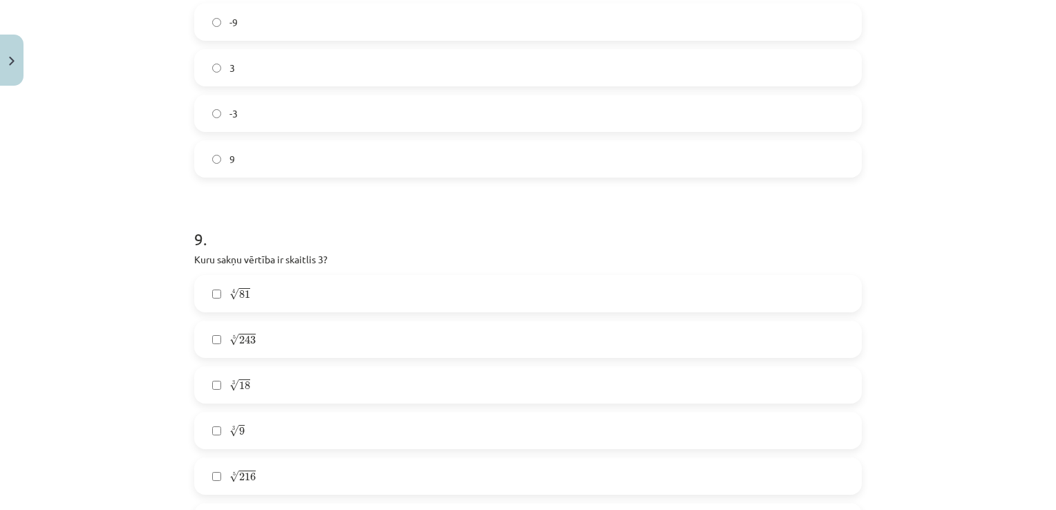
scroll to position [2073, 0]
click at [267, 356] on label "3 √ 9 9 3" at bounding box center [528, 361] width 665 height 35
click at [265, 452] on label "√ 9 9" at bounding box center [528, 452] width 665 height 35
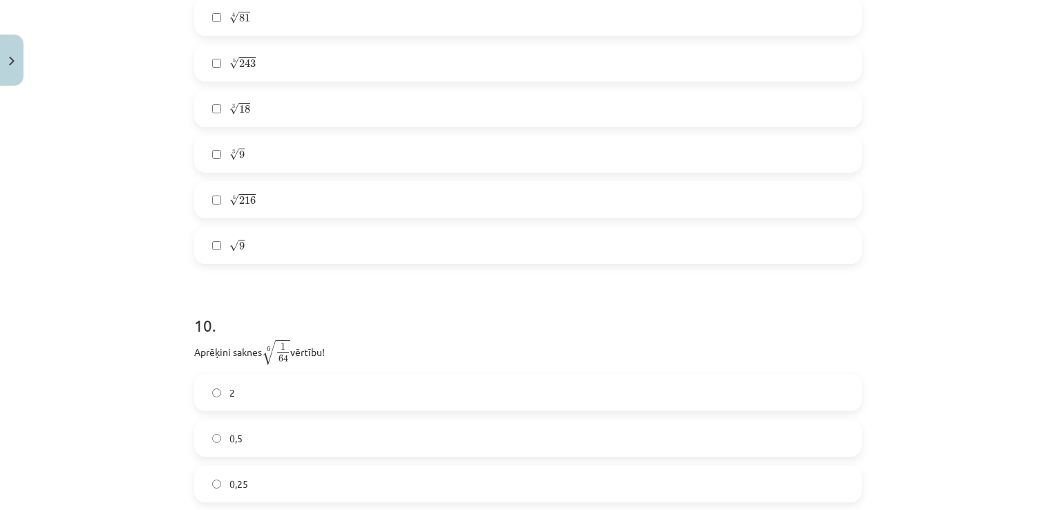
scroll to position [2350, 0]
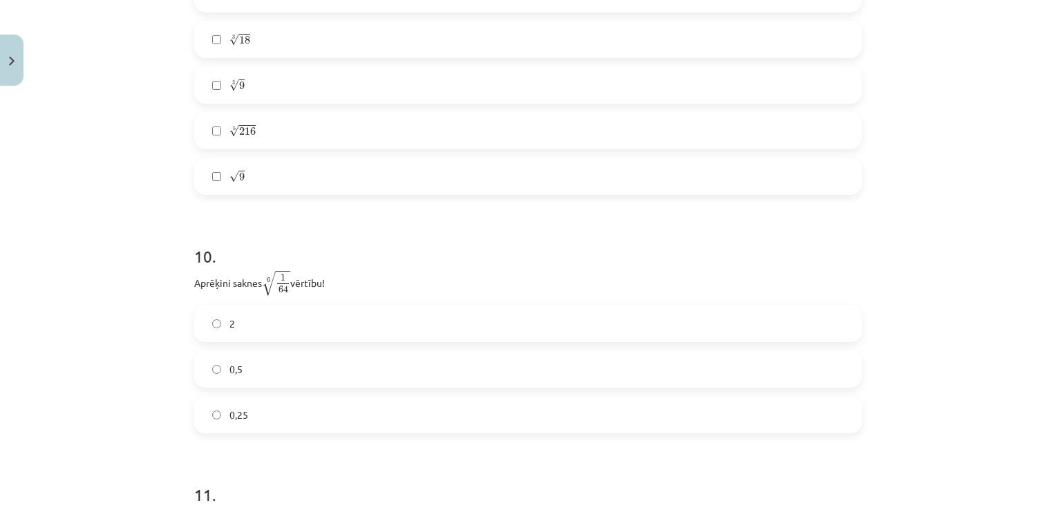
click at [244, 376] on label "0,5" at bounding box center [528, 369] width 665 height 35
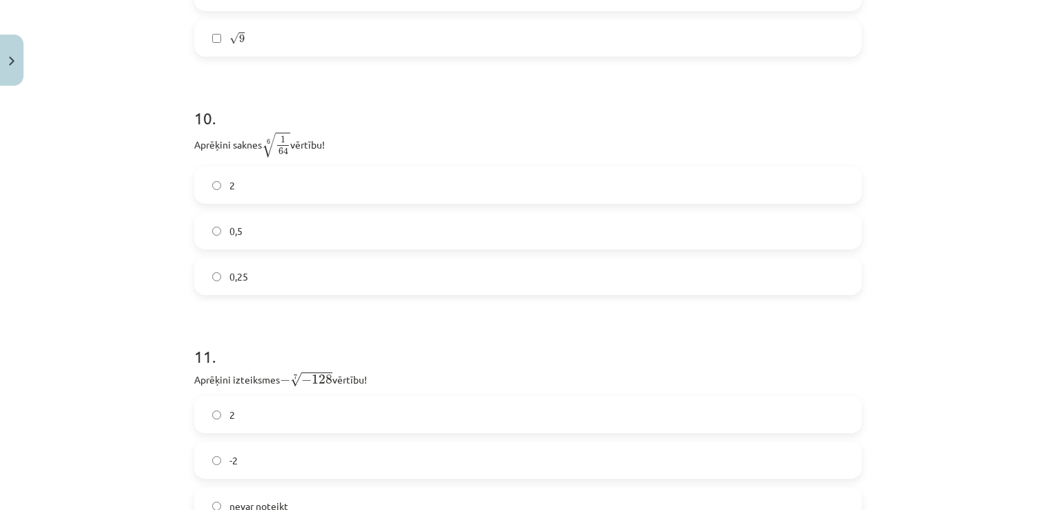
scroll to position [2626, 0]
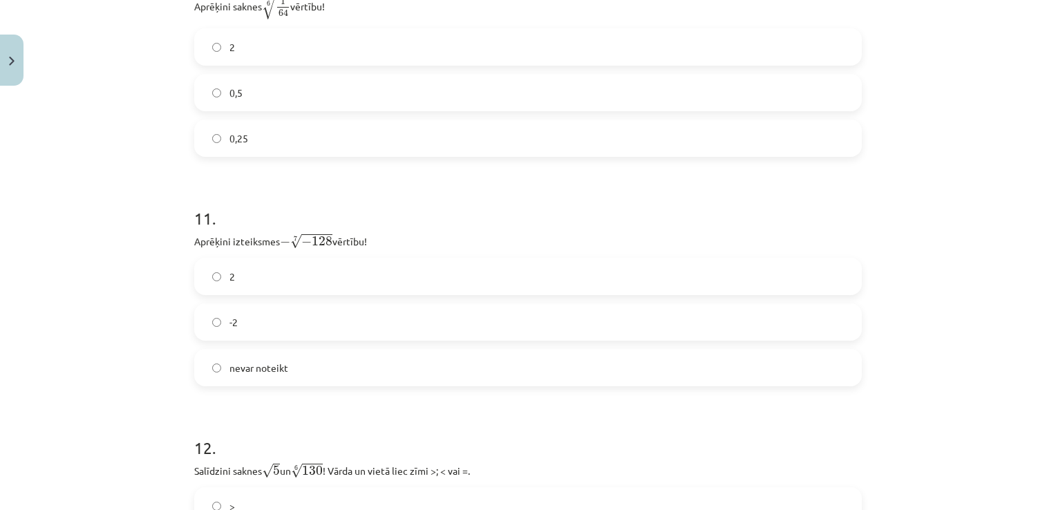
click at [298, 368] on label "nevar noteikt" at bounding box center [528, 367] width 665 height 35
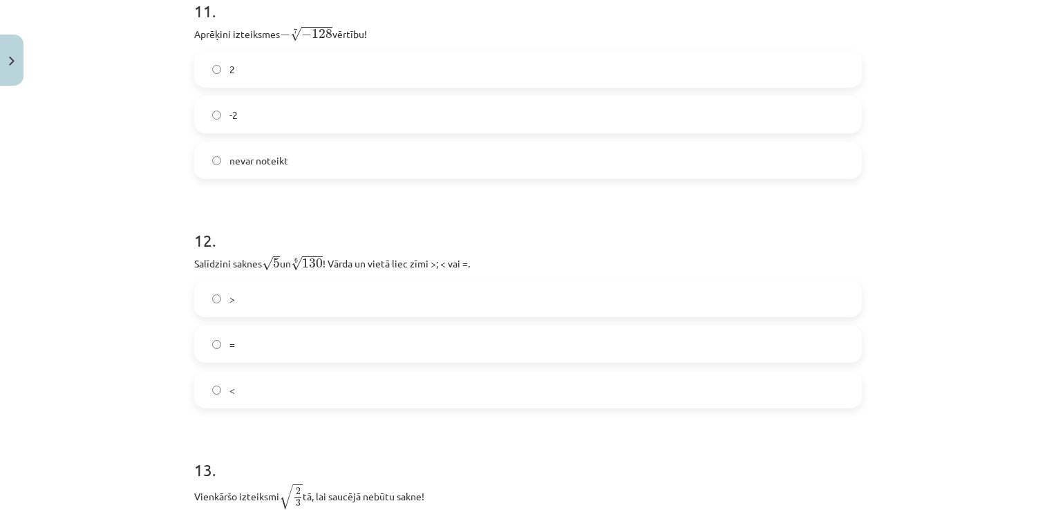
click at [254, 300] on label ">" at bounding box center [528, 298] width 665 height 35
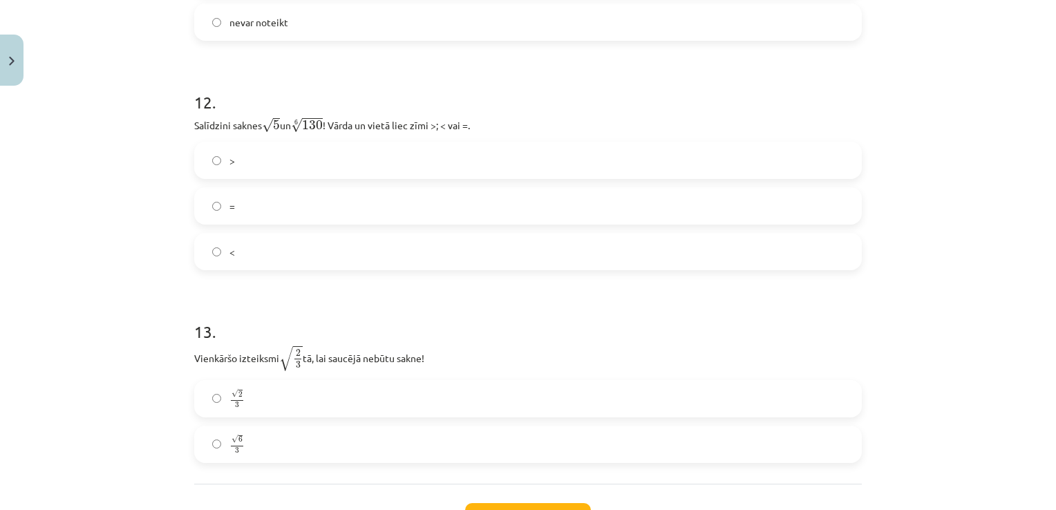
scroll to position [3041, 0]
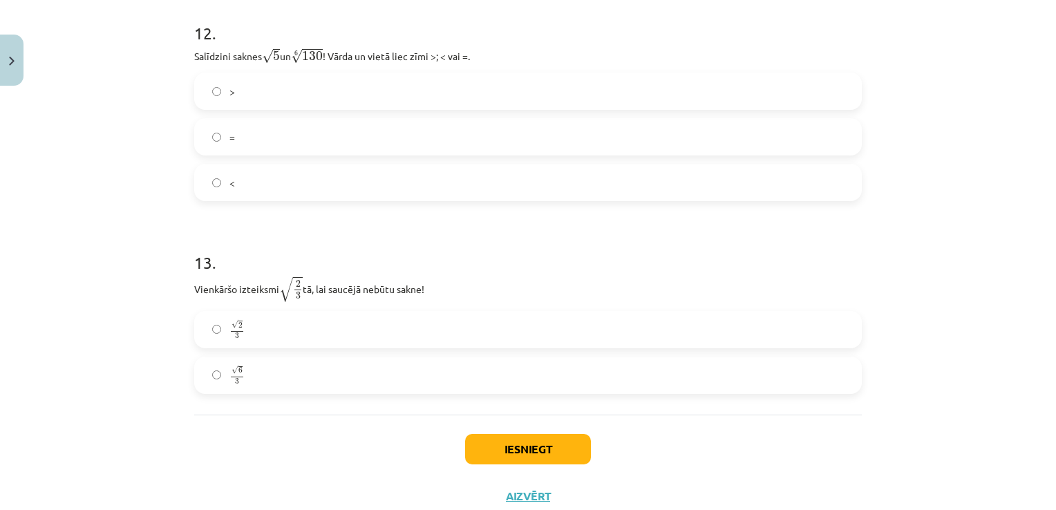
click at [268, 382] on label "√ 6 3 6 3" at bounding box center [528, 375] width 665 height 35
click at [542, 446] on button "Iesniegt" at bounding box center [528, 449] width 126 height 30
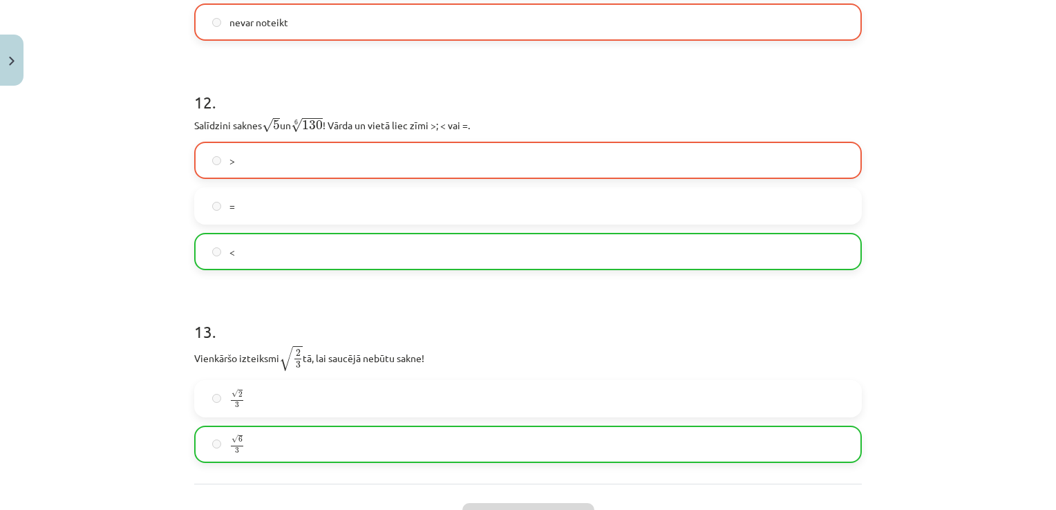
scroll to position [3129, 0]
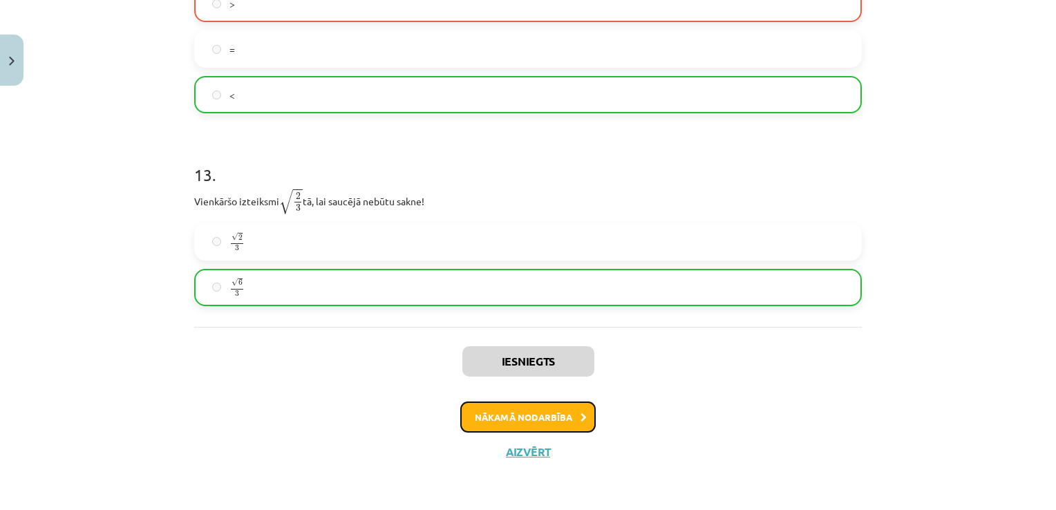
click at [535, 419] on button "Nākamā nodarbība" at bounding box center [527, 418] width 135 height 32
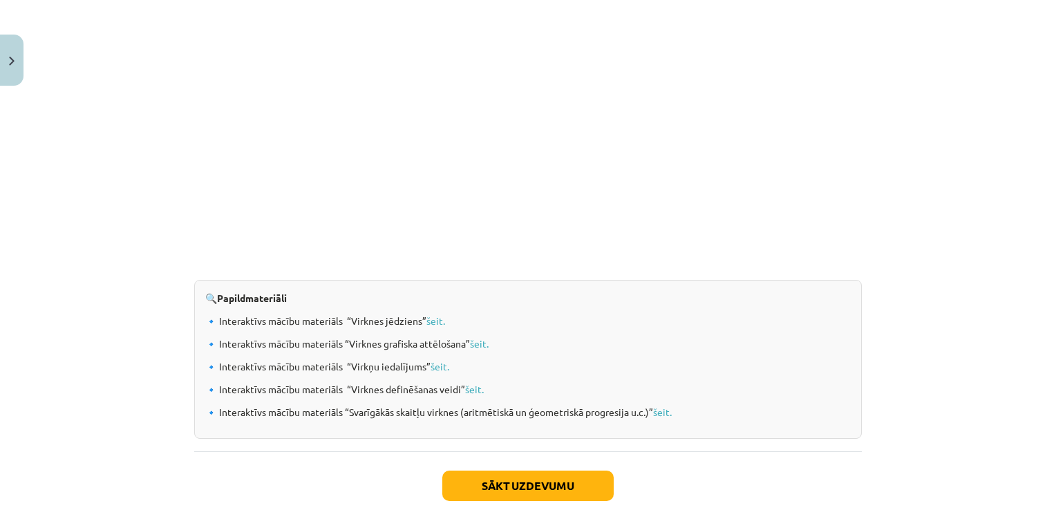
scroll to position [1426, 0]
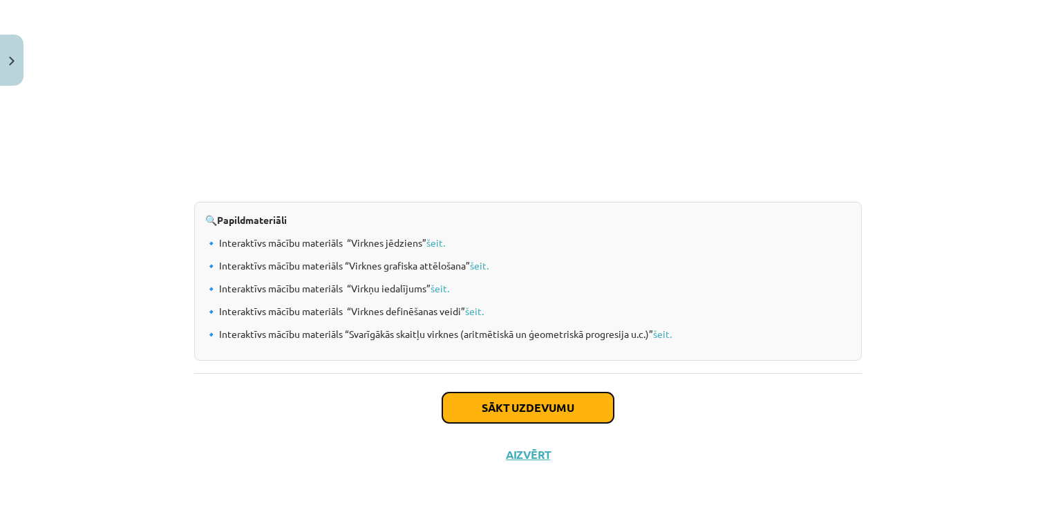
click at [531, 397] on button "Sākt uzdevumu" at bounding box center [527, 408] width 171 height 30
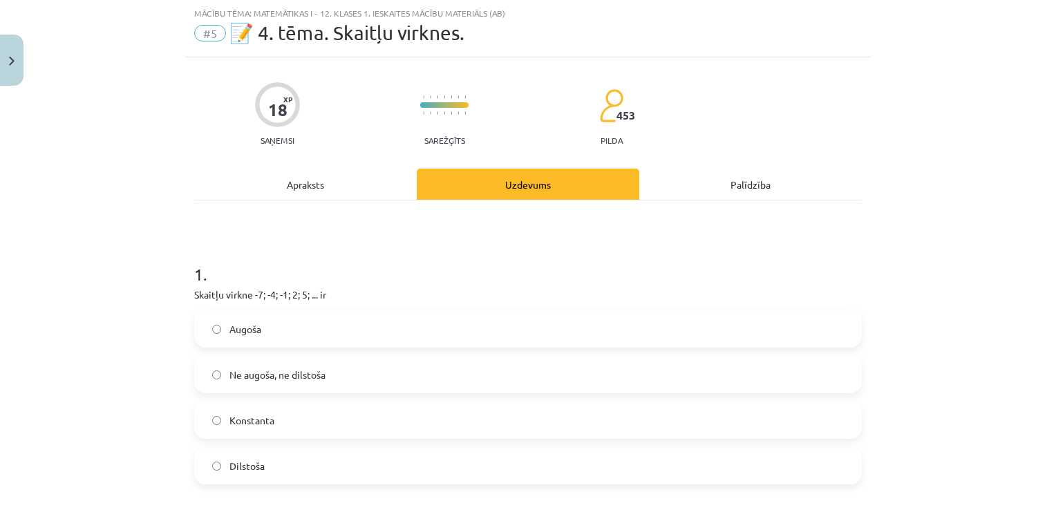
scroll to position [104, 0]
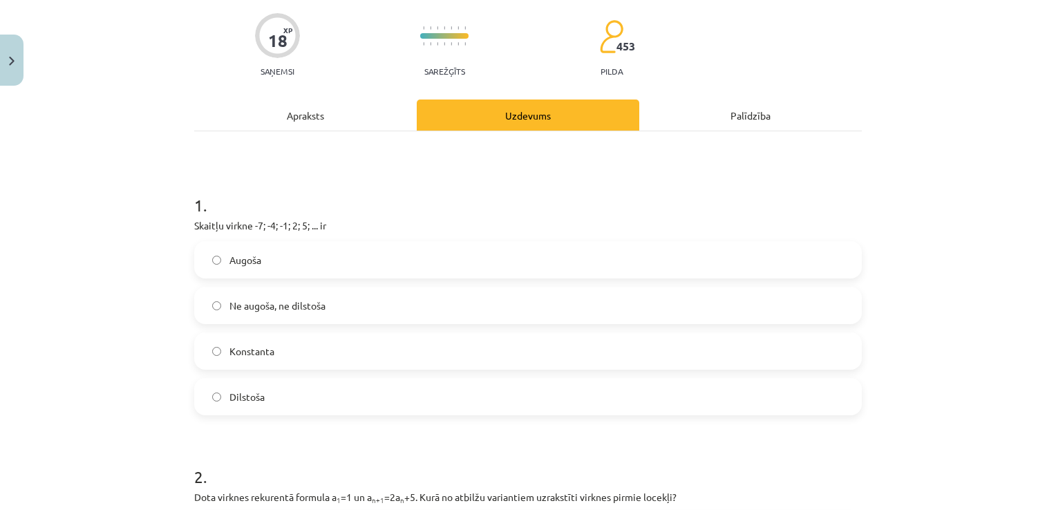
click at [298, 376] on div "Augoša Ne augoša, ne dilstoša Konstanta Dilstoša" at bounding box center [528, 328] width 668 height 174
click at [300, 393] on label "Dilstoša" at bounding box center [528, 396] width 665 height 35
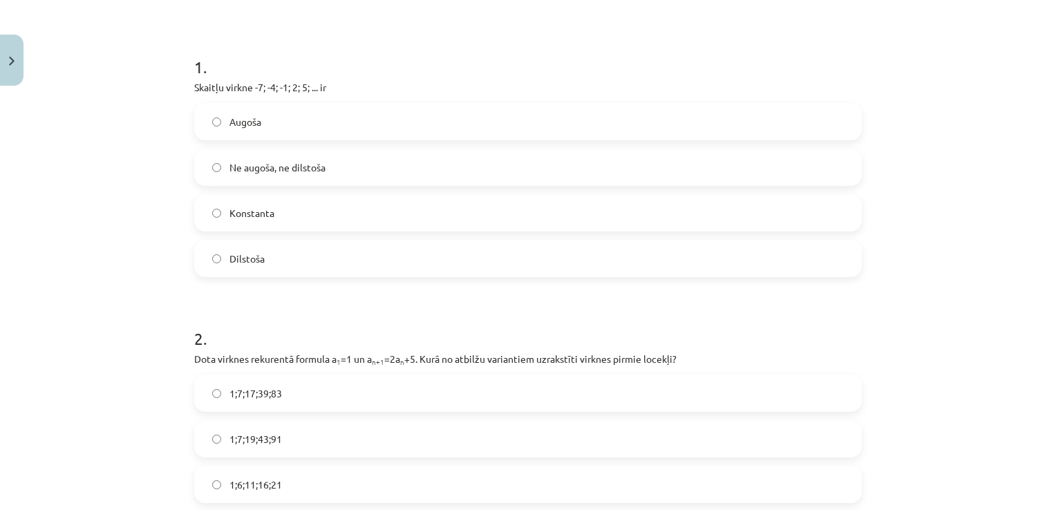
scroll to position [380, 0]
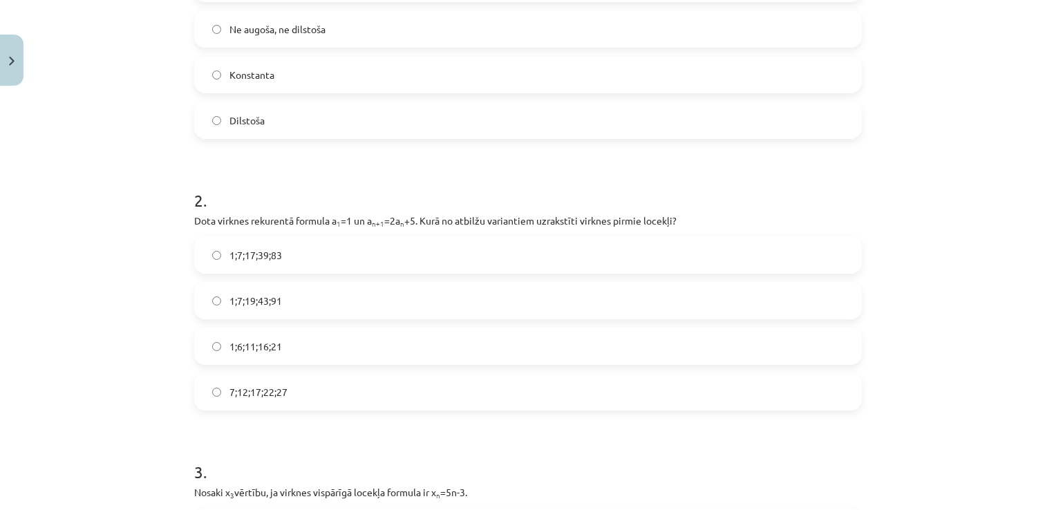
click at [312, 300] on label "1;7;19;43;91" at bounding box center [528, 300] width 665 height 35
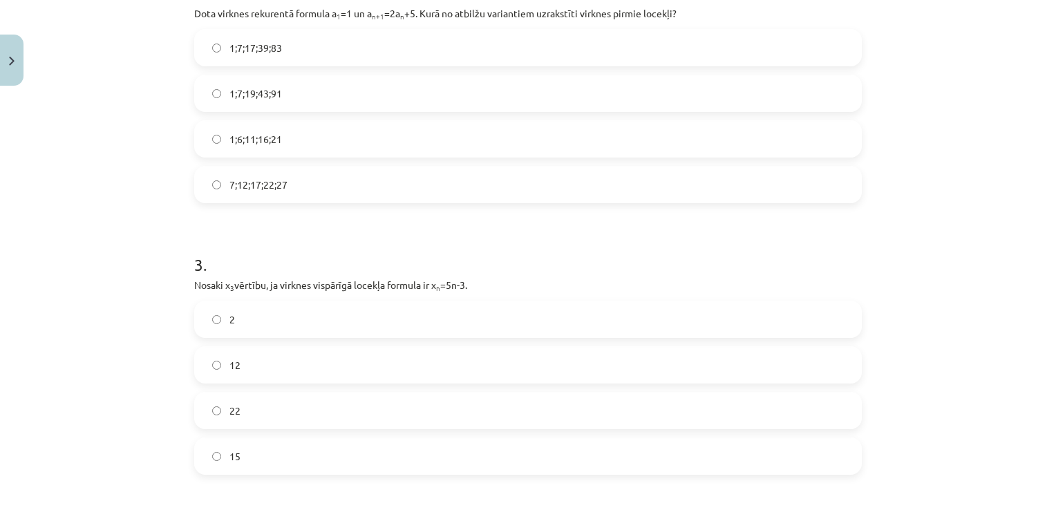
scroll to position [657, 0]
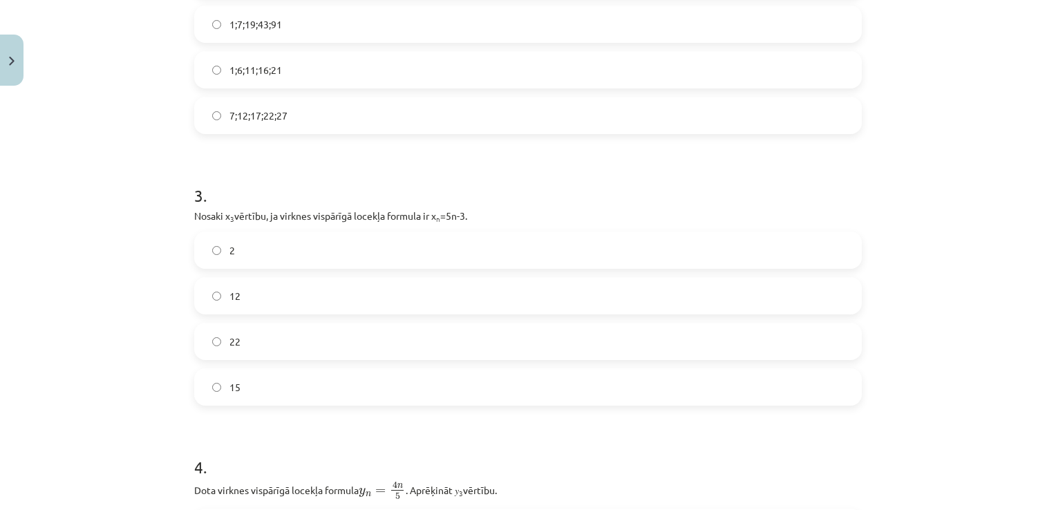
click at [270, 292] on label "12" at bounding box center [528, 296] width 665 height 35
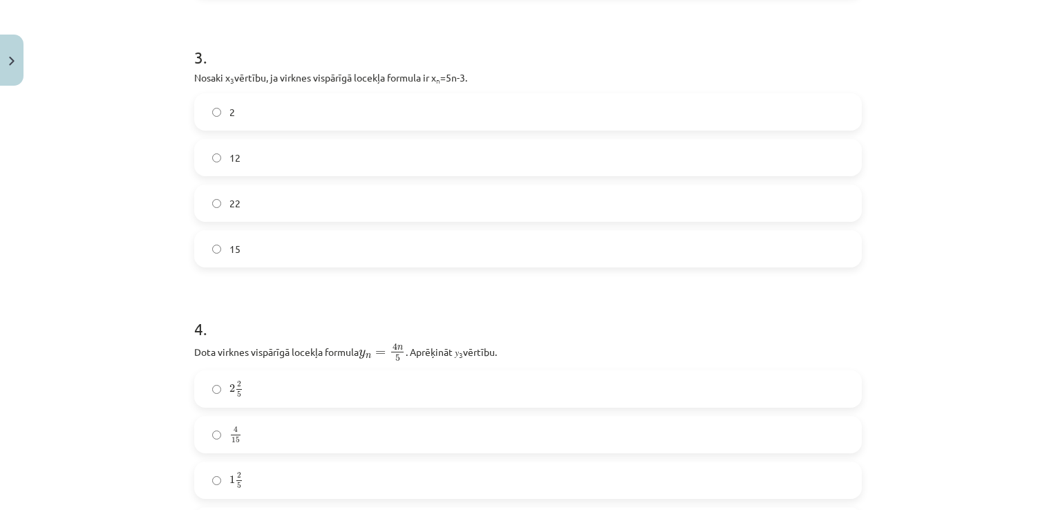
scroll to position [864, 0]
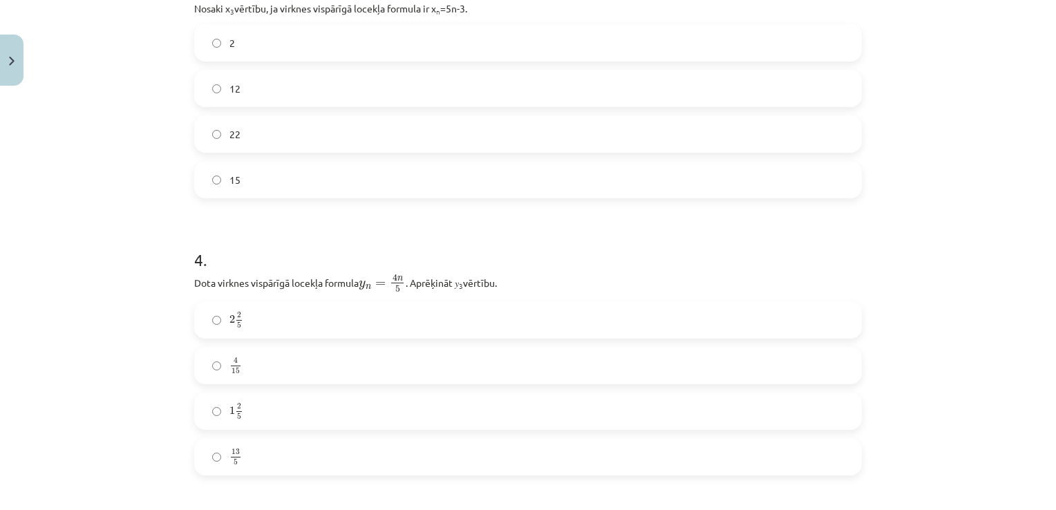
click at [284, 320] on label "2 2 5 2 2 5" at bounding box center [528, 320] width 665 height 35
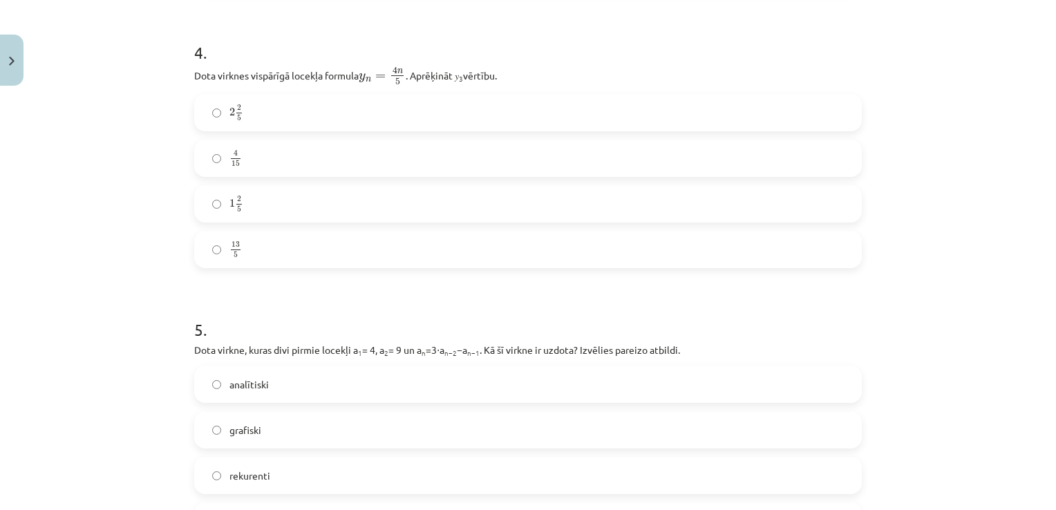
scroll to position [1278, 0]
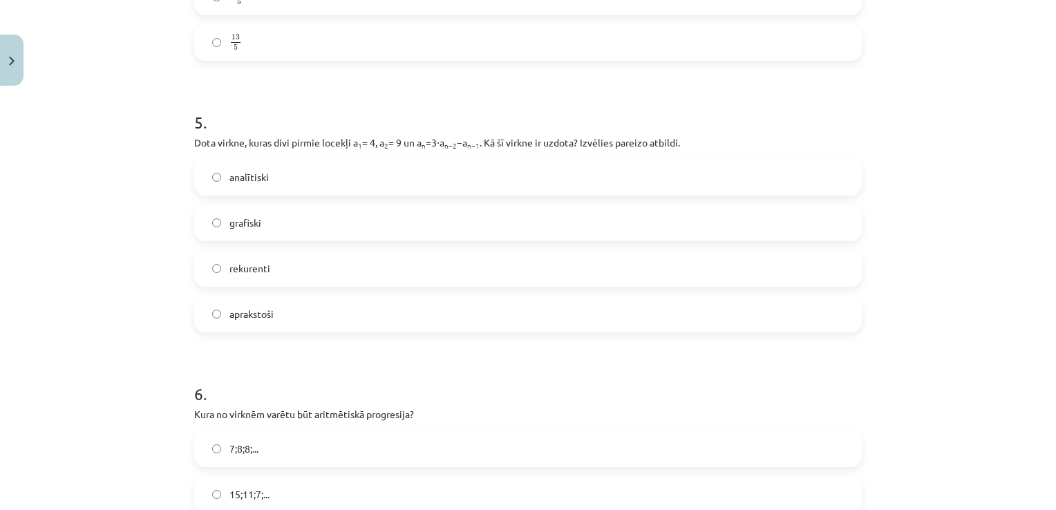
click at [301, 222] on label "grafiski" at bounding box center [528, 222] width 665 height 35
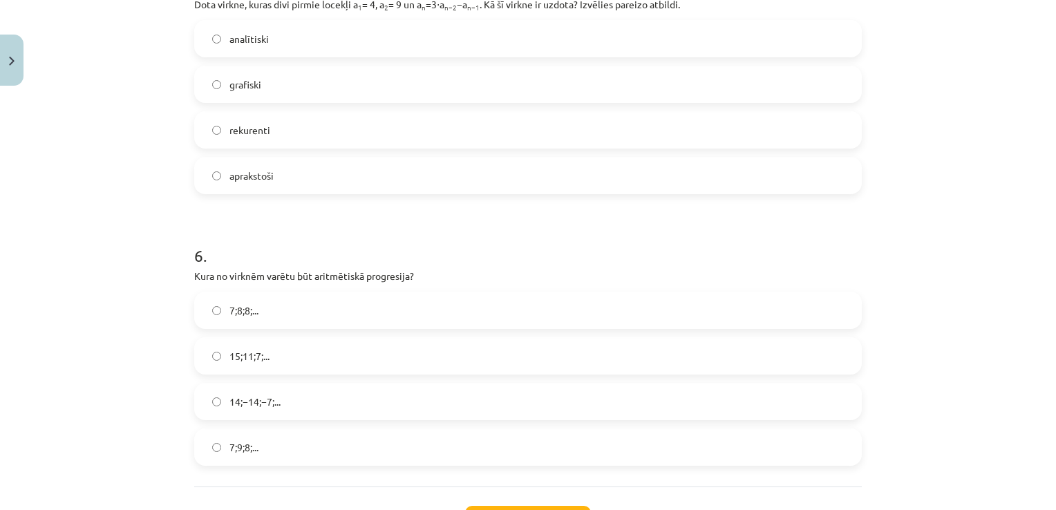
scroll to position [1486, 0]
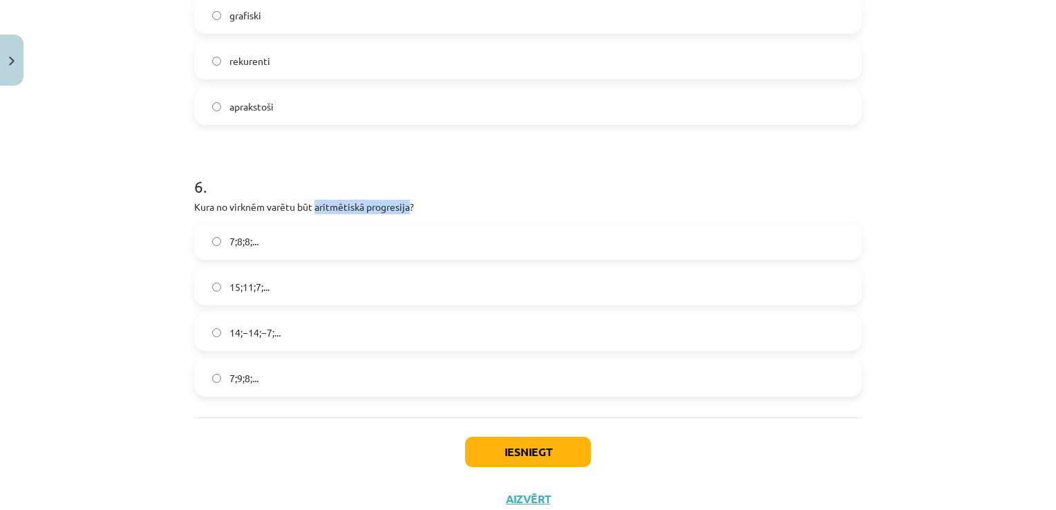
drag, startPoint x: 310, startPoint y: 206, endPoint x: 406, endPoint y: 207, distance: 96.8
click at [406, 207] on p "Kura no virknēm varētu būt aritmētiskā progresija?" at bounding box center [528, 207] width 668 height 15
drag, startPoint x: 406, startPoint y: 207, endPoint x: 370, endPoint y: 207, distance: 35.9
copy p "aritmētiskā progresija"
click at [133, 293] on div "Mācību tēma: Matemātikas i - 12. klases 1. ieskaites mācību materiāls (ab) #5 📝…" at bounding box center [528, 255] width 1056 height 510
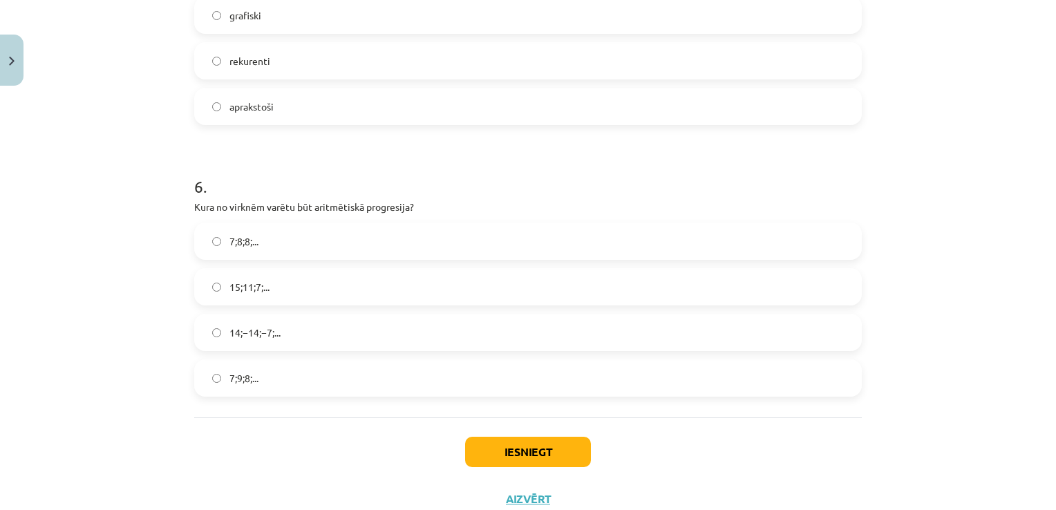
click at [296, 292] on label "15;11;7;..." at bounding box center [528, 287] width 665 height 35
click at [553, 456] on button "Iesniegt" at bounding box center [528, 452] width 126 height 30
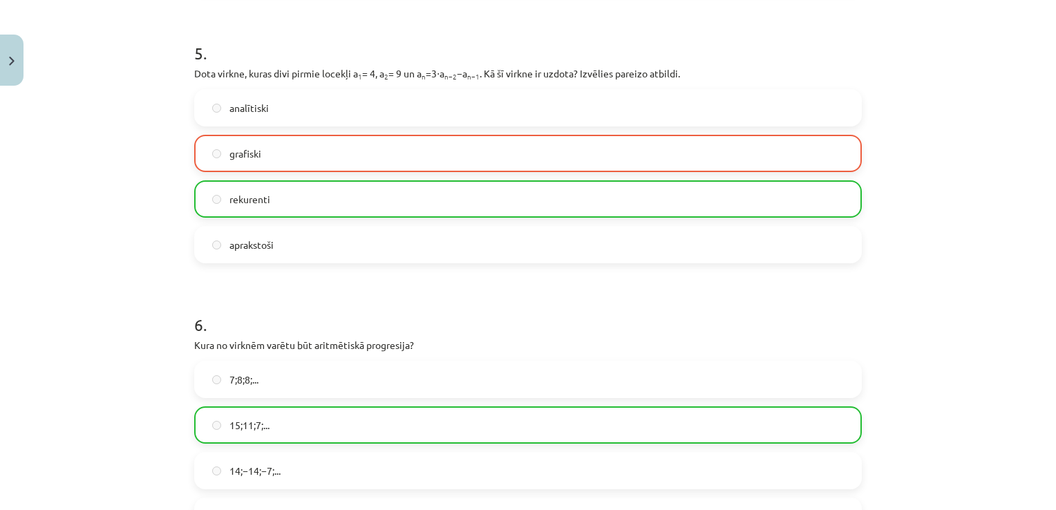
scroll to position [1576, 0]
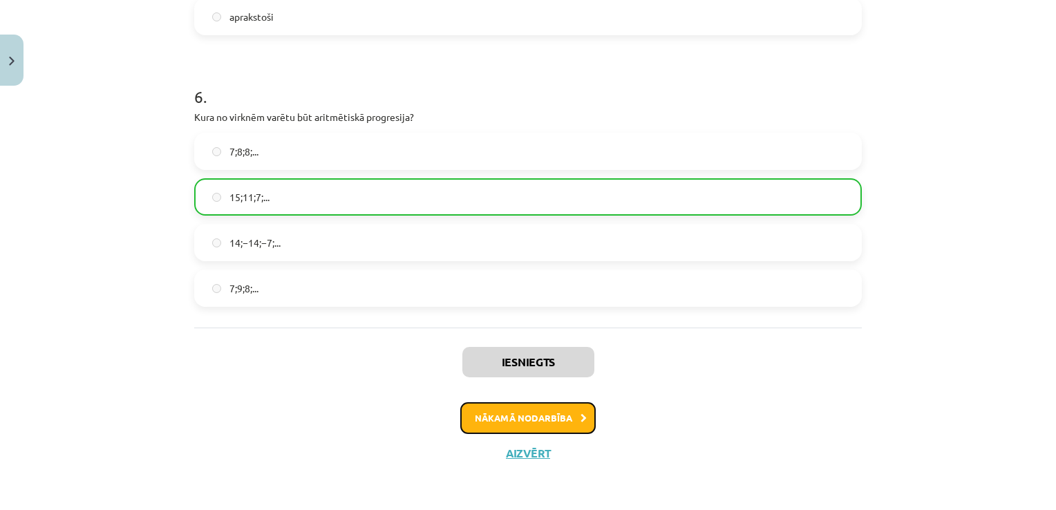
click at [562, 419] on button "Nākamā nodarbība" at bounding box center [527, 418] width 135 height 32
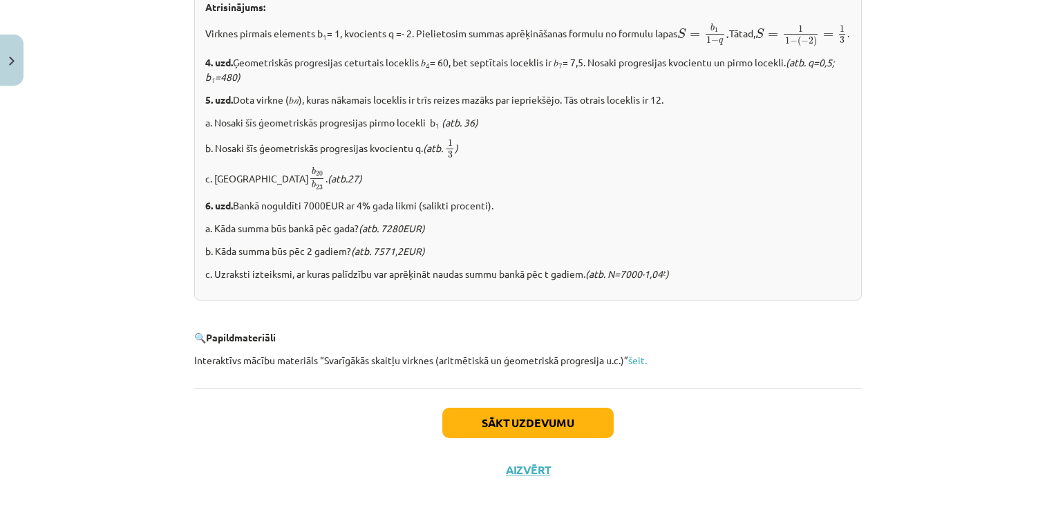
scroll to position [1729, 0]
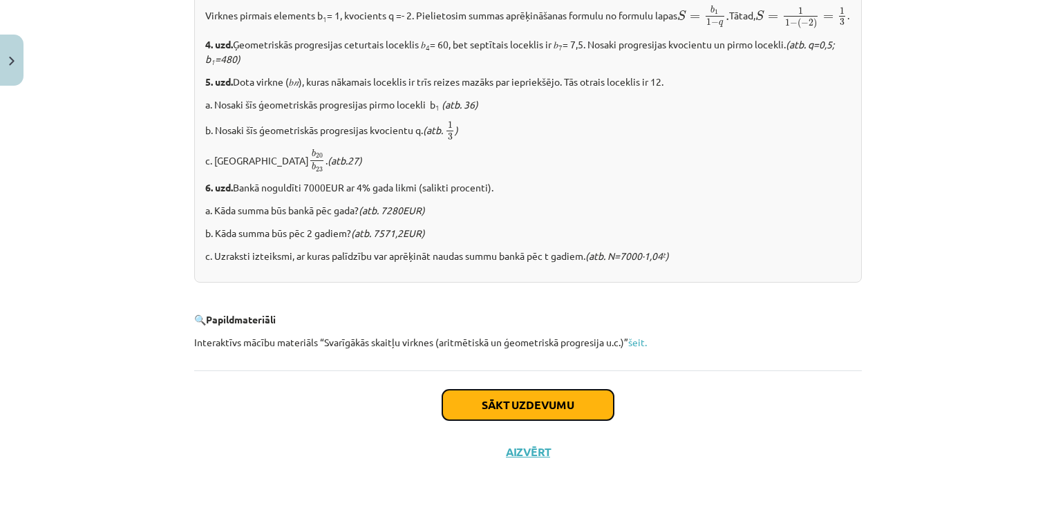
click at [536, 408] on button "Sākt uzdevumu" at bounding box center [527, 405] width 171 height 30
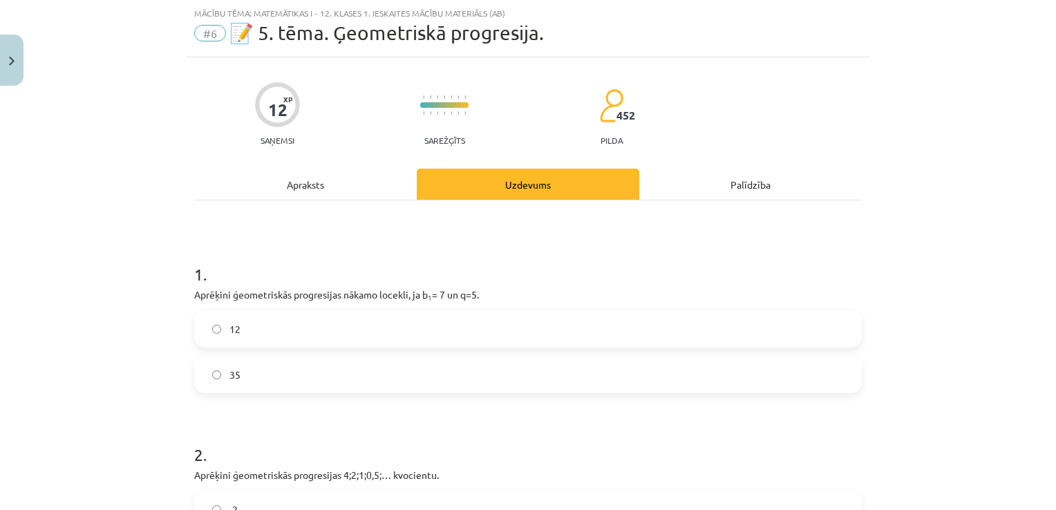
drag, startPoint x: 191, startPoint y: 295, endPoint x: 504, endPoint y: 293, distance: 313.8
click at [504, 293] on p "Aprēķini ģeometriskās progresijas nākamo locekli, ja b 1 = 7 un q=5." at bounding box center [528, 294] width 668 height 15
drag, startPoint x: 504, startPoint y: 293, endPoint x: 437, endPoint y: 290, distance: 67.8
copy p "Aprēķini ģeometriskās progresijas nākamo locekli, ja b 1 = 7 un q=5."
click at [71, 252] on div "Mācību tēma: Matemātikas i - 12. klases 1. ieskaites mācību materiāls (ab) #6 📝…" at bounding box center [528, 255] width 1056 height 510
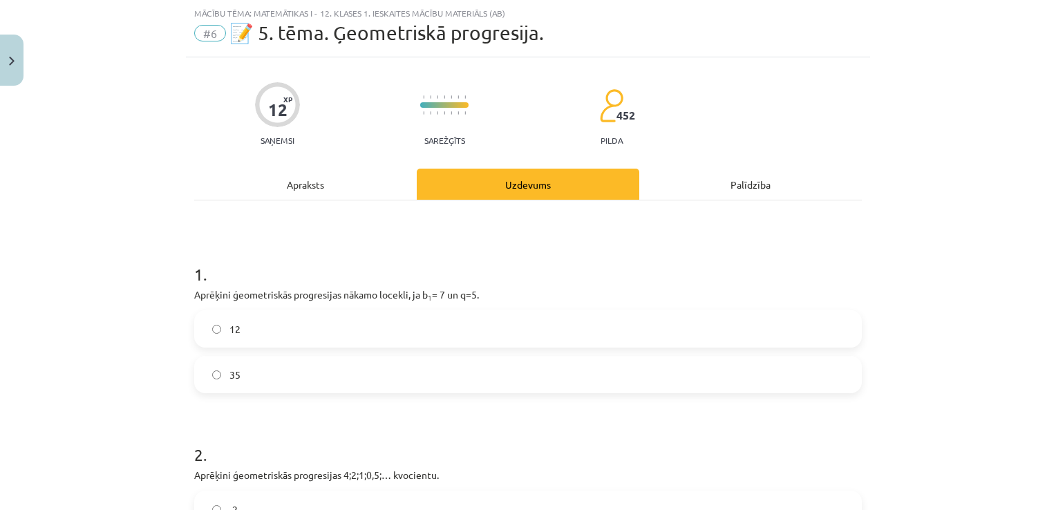
click at [249, 373] on label "35" at bounding box center [528, 374] width 665 height 35
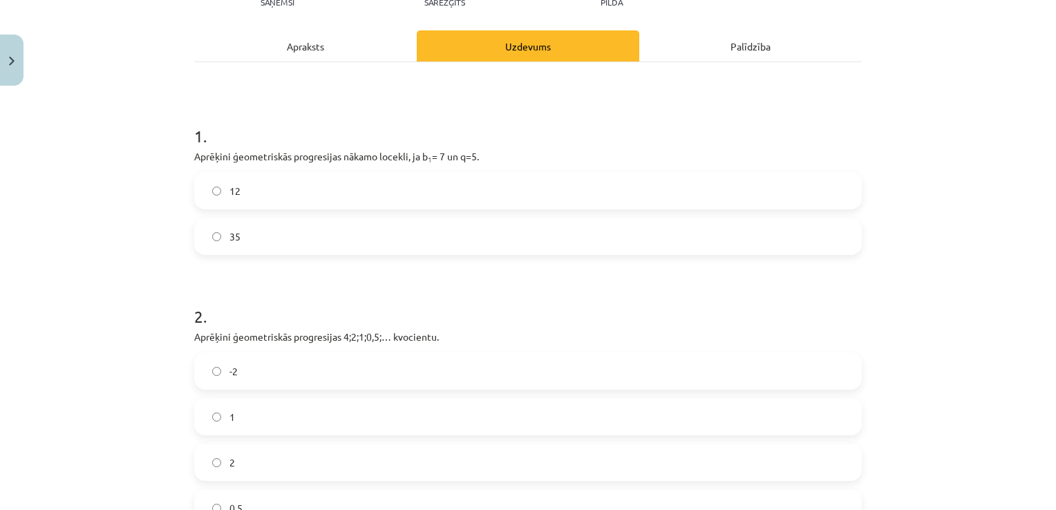
scroll to position [242, 0]
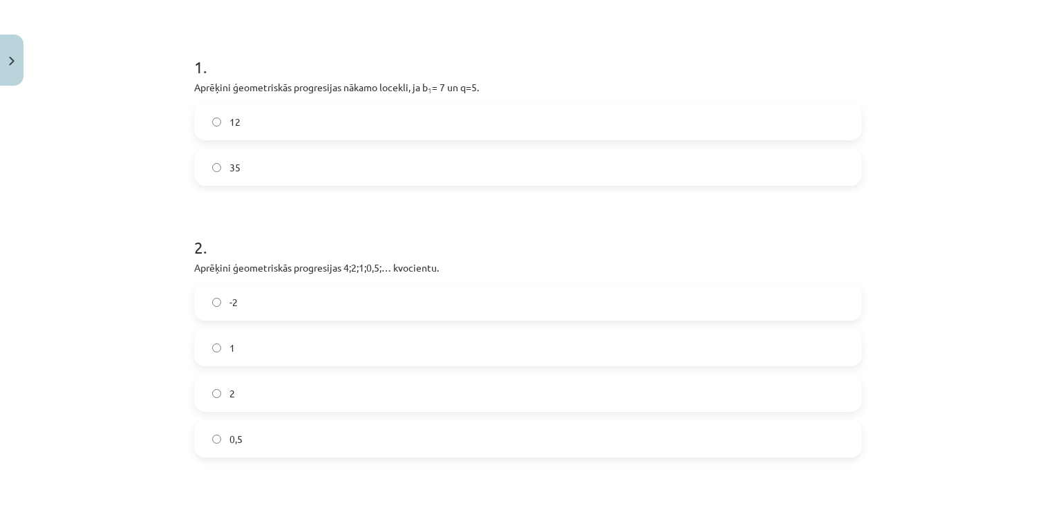
click at [251, 297] on label "-2" at bounding box center [528, 302] width 665 height 35
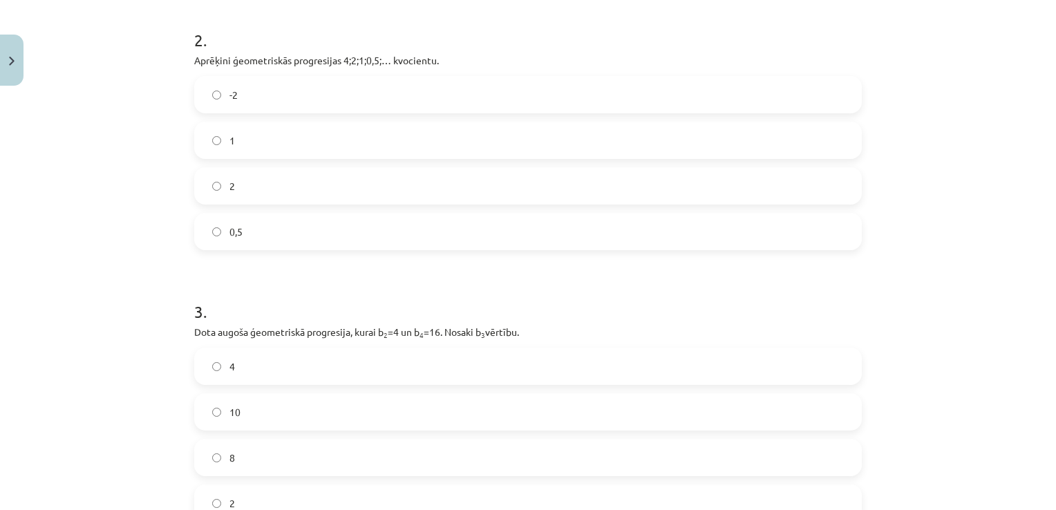
scroll to position [518, 0]
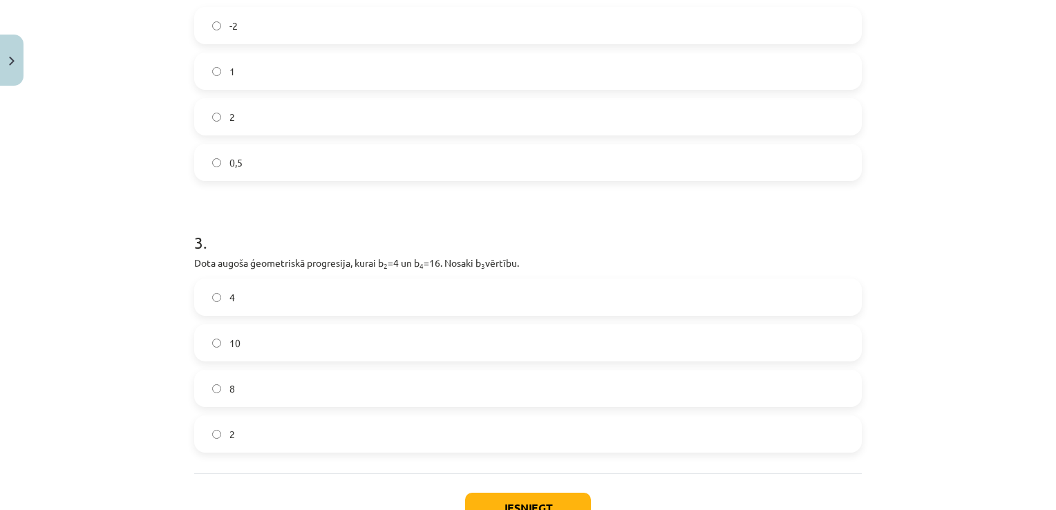
click at [276, 388] on label "8" at bounding box center [528, 388] width 665 height 35
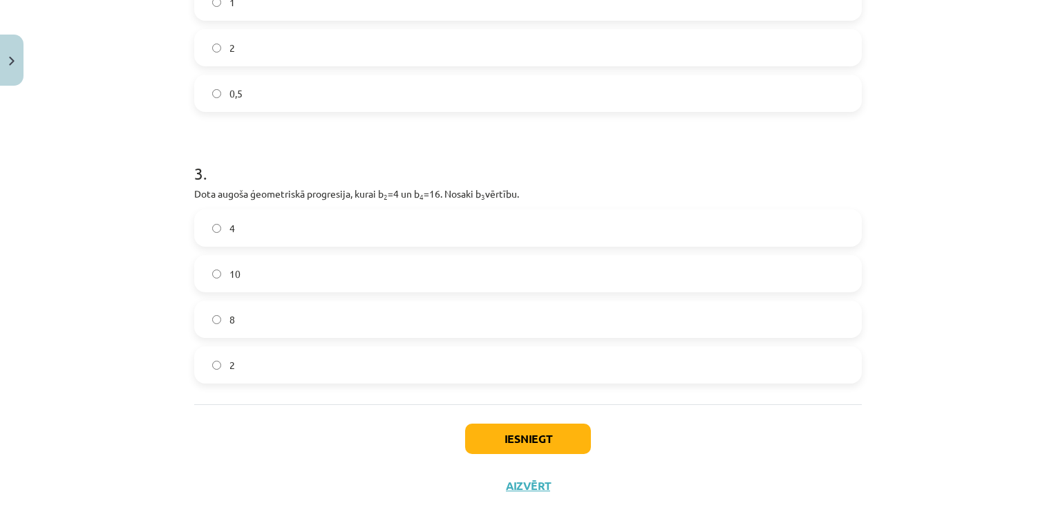
scroll to position [621, 0]
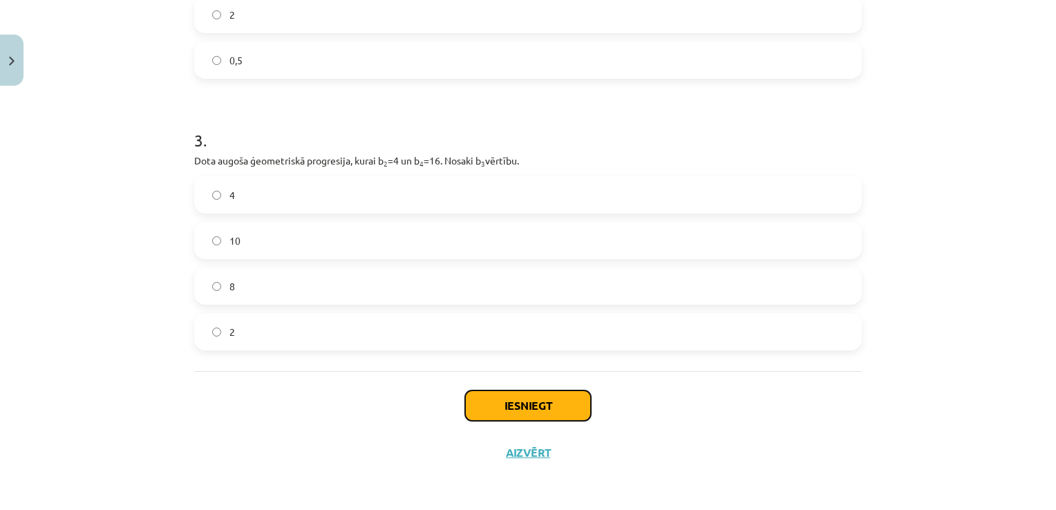
click at [516, 405] on button "Iesniegt" at bounding box center [528, 405] width 126 height 30
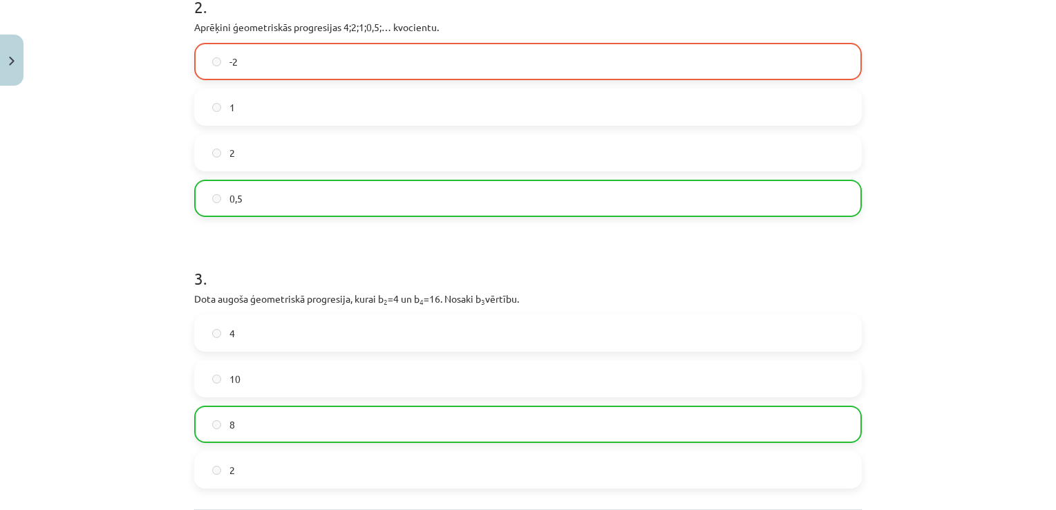
scroll to position [275, 0]
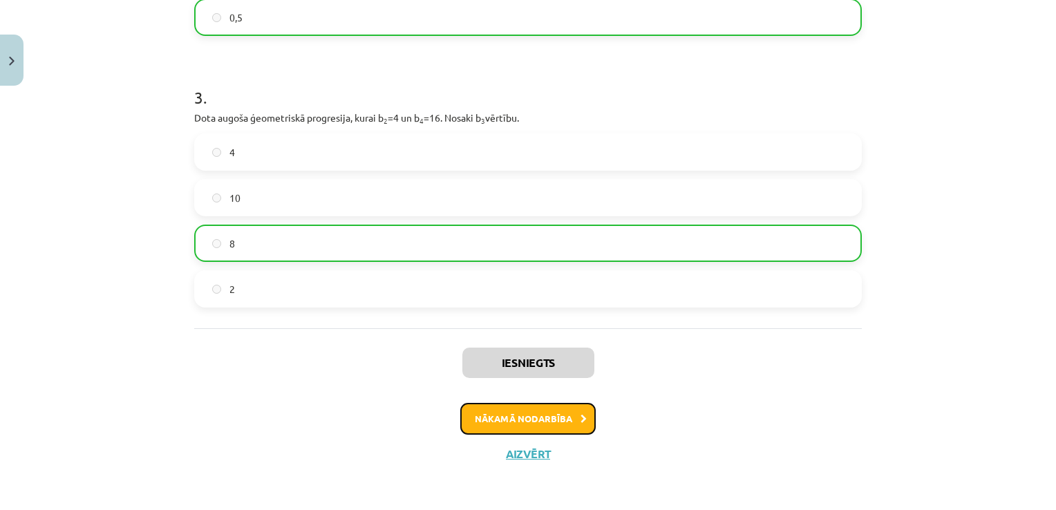
click at [516, 410] on button "Nākamā nodarbība" at bounding box center [527, 419] width 135 height 32
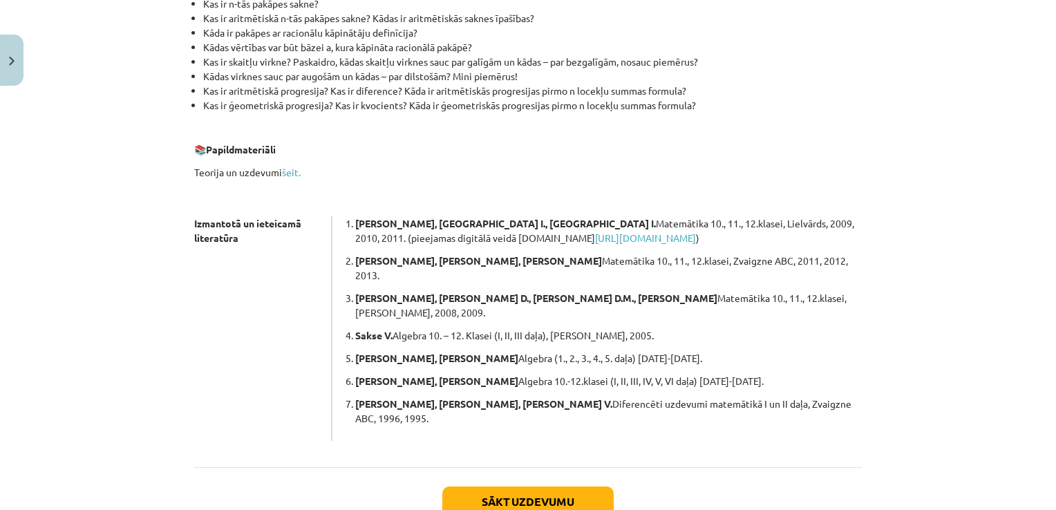
scroll to position [364, 0]
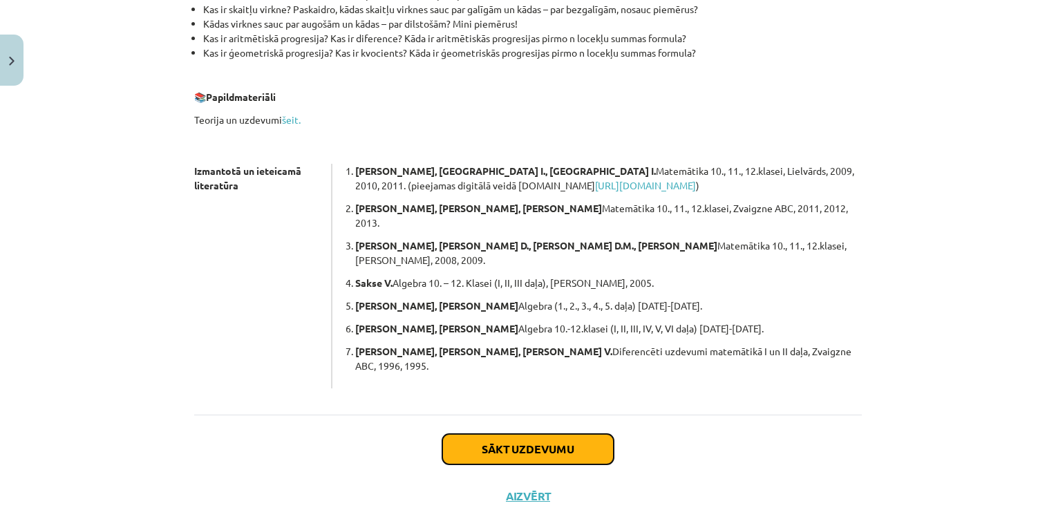
click at [509, 434] on button "Sākt uzdevumu" at bounding box center [527, 449] width 171 height 30
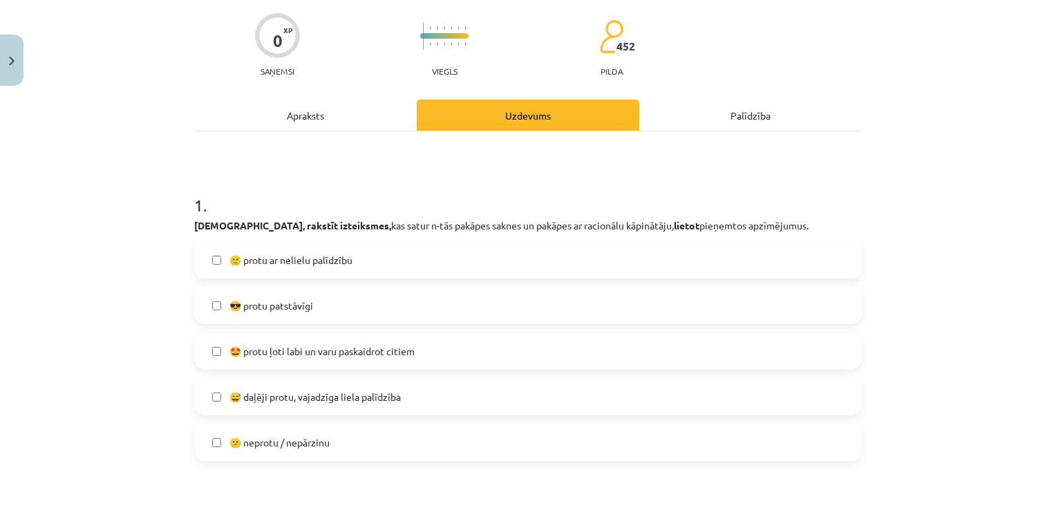
scroll to position [173, 0]
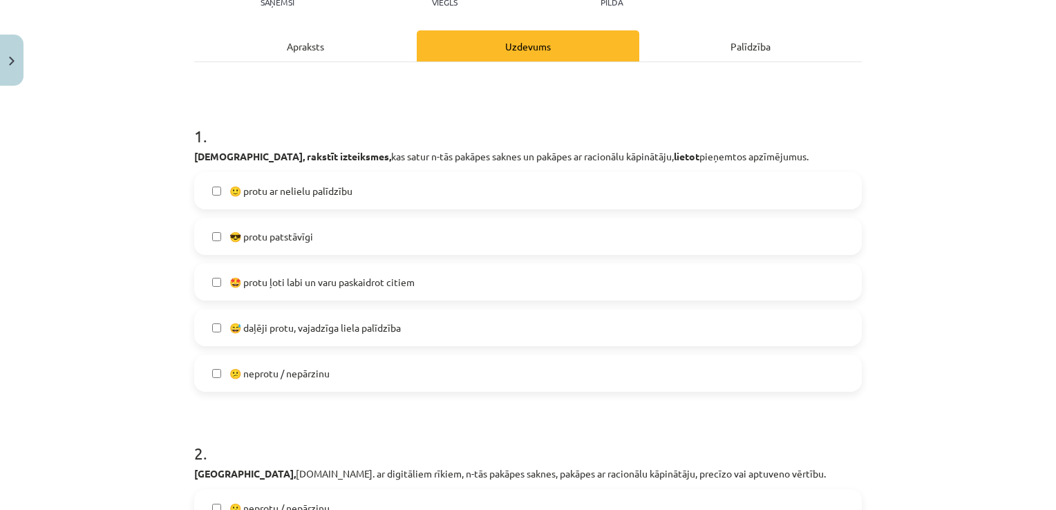
click at [229, 190] on span "🙂 protu ar nelielu palīdzību" at bounding box center [290, 191] width 123 height 15
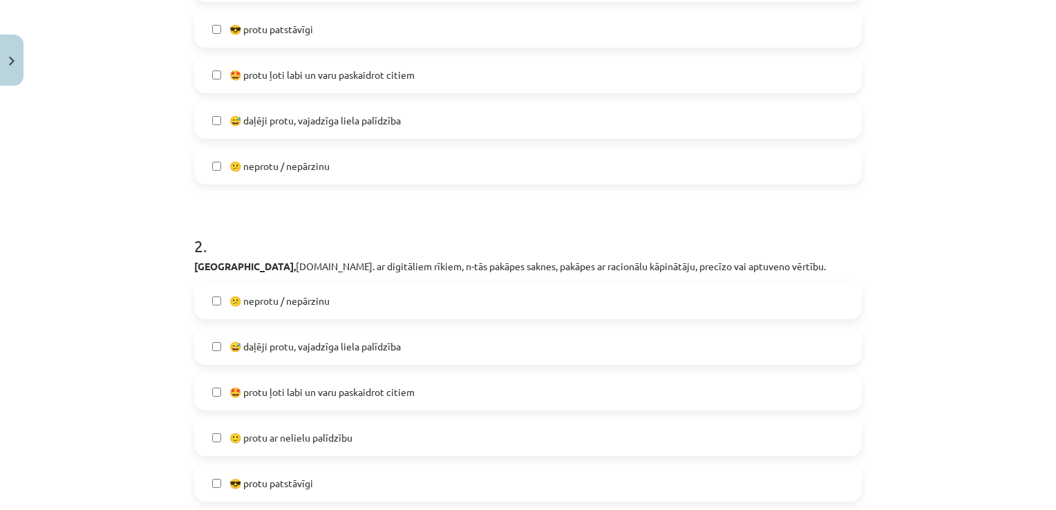
scroll to position [518, 0]
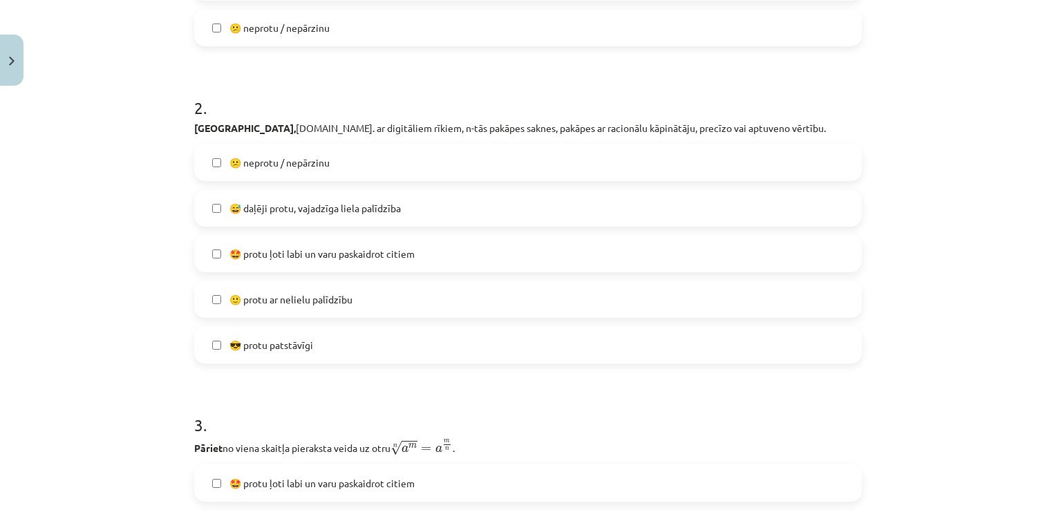
click at [301, 303] on span "🙂 protu ar nelielu palīdzību" at bounding box center [290, 299] width 123 height 15
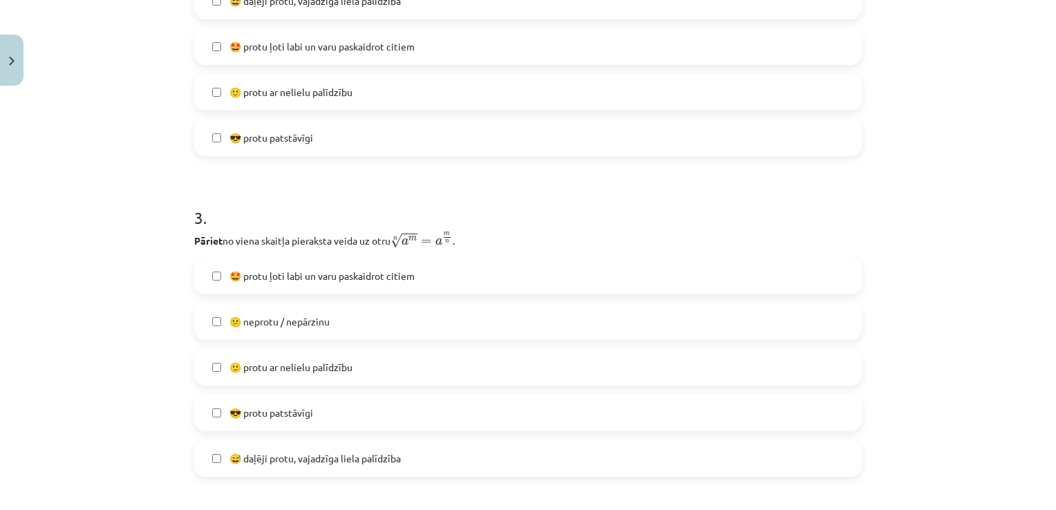
scroll to position [795, 0]
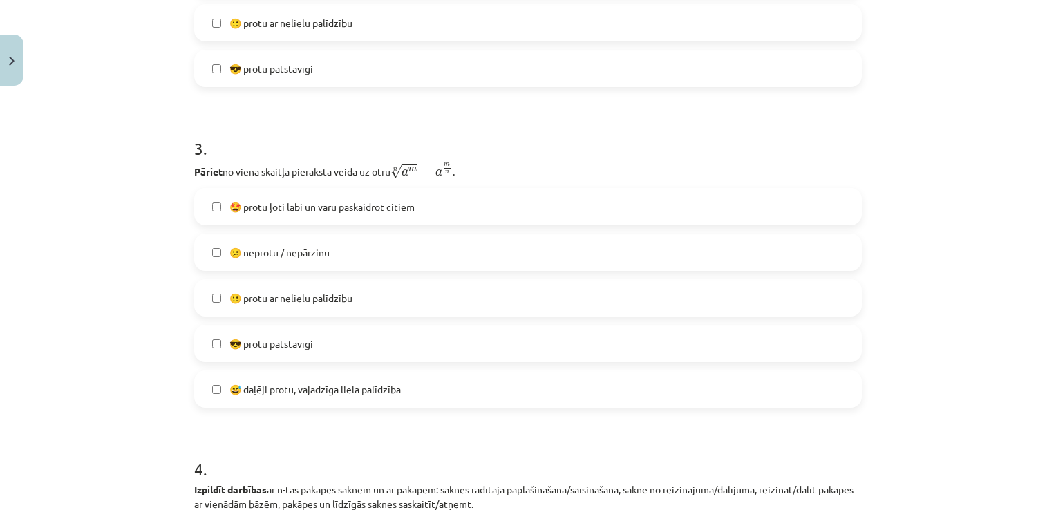
click at [323, 399] on label "😅 daļēji protu, vajadzīga liela palīdzība" at bounding box center [528, 389] width 665 height 35
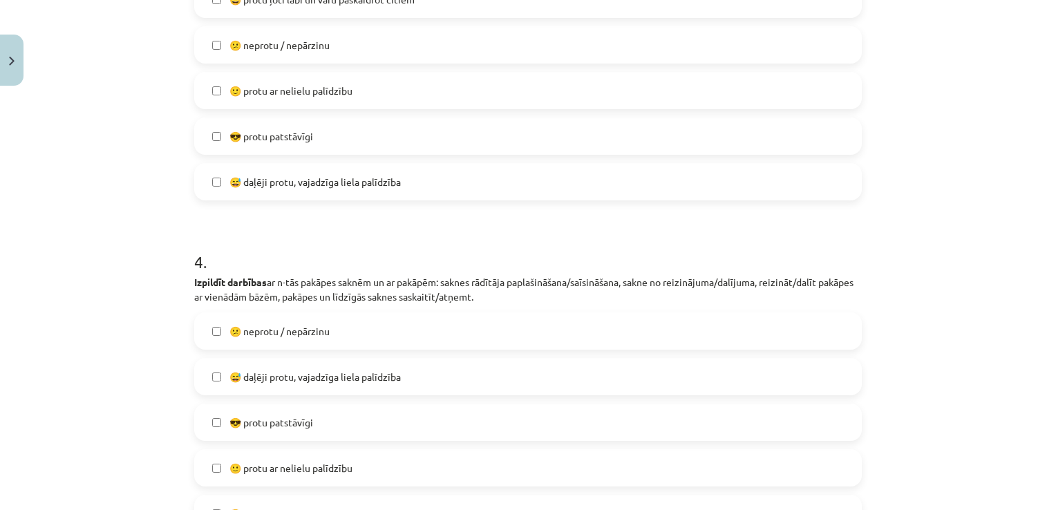
scroll to position [1140, 0]
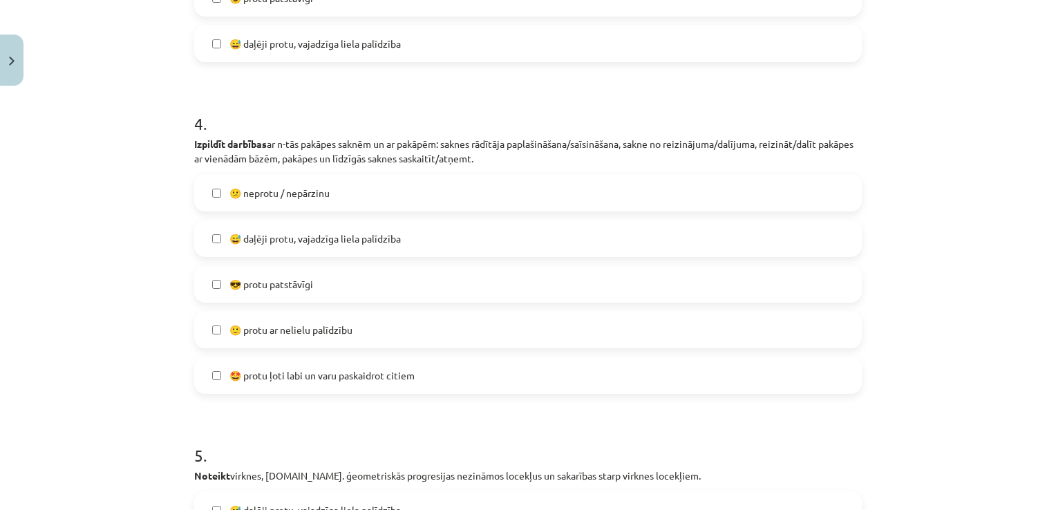
click at [287, 237] on span "😅 daļēji protu, vajadzīga liela palīdzība" at bounding box center [314, 239] width 171 height 15
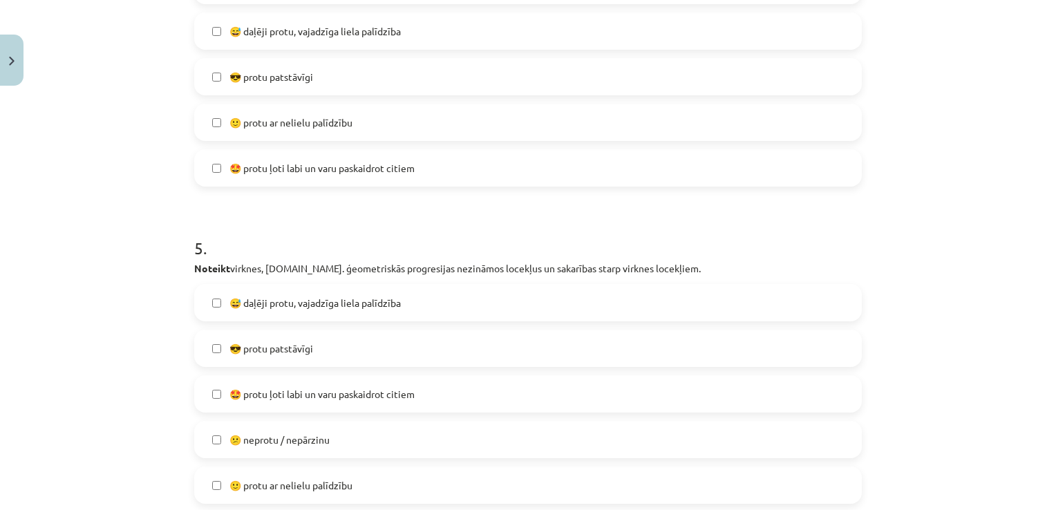
scroll to position [1417, 0]
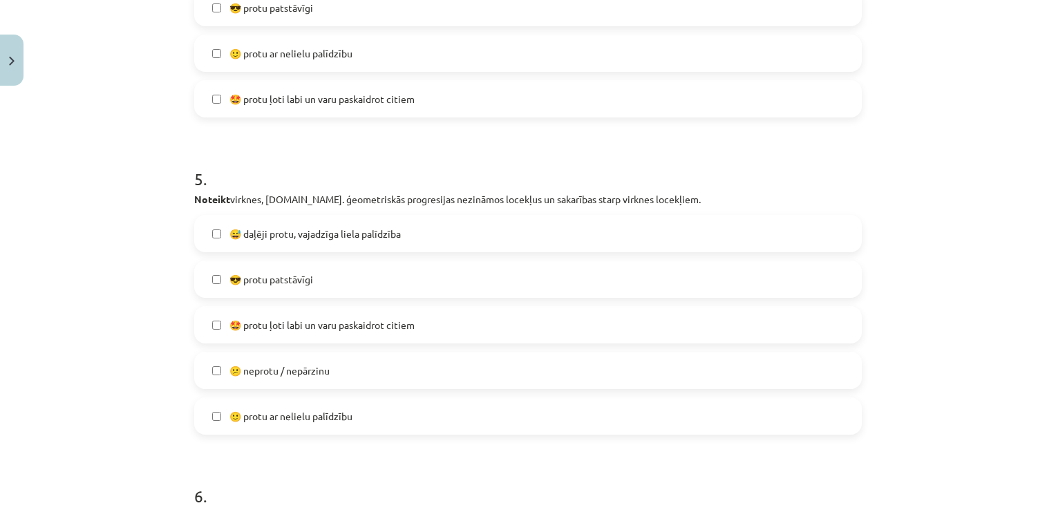
click at [316, 426] on label "🙂 protu ar nelielu palīdzību" at bounding box center [528, 416] width 665 height 35
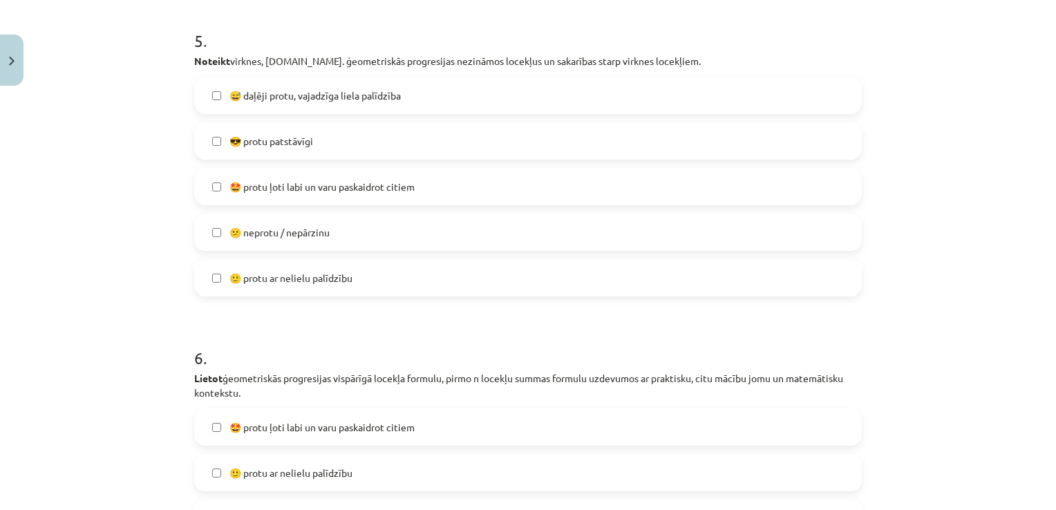
scroll to position [1762, 0]
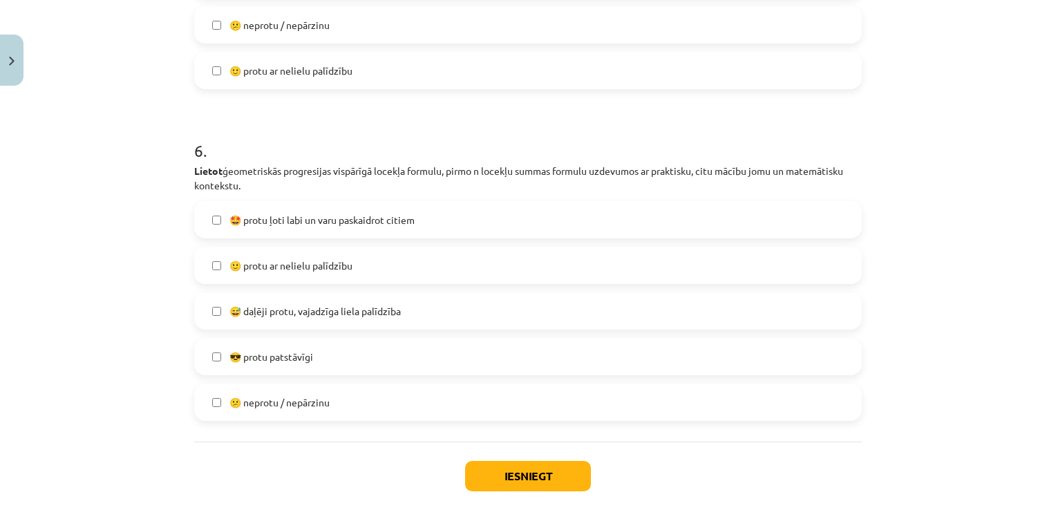
click at [284, 223] on span "🤩 protu ļoti labi un varu paskaidrot citiem" at bounding box center [321, 220] width 185 height 15
click at [312, 318] on label "😅 daļēji protu, vajadzīga liela palīdzība" at bounding box center [528, 311] width 665 height 35
click at [298, 309] on span "😅 daļēji protu, vajadzīga liela palīdzība" at bounding box center [314, 311] width 171 height 15
click at [294, 225] on span "🤩 protu ļoti labi un varu paskaidrot citiem" at bounding box center [321, 220] width 185 height 15
click at [327, 322] on label "😅 daļēji protu, vajadzīga liela palīdzība" at bounding box center [528, 311] width 665 height 35
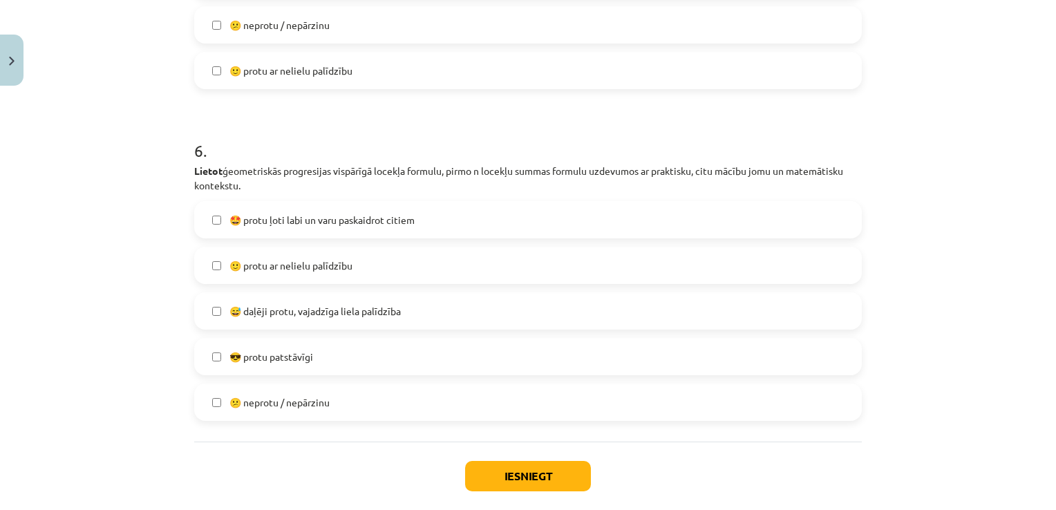
scroll to position [1831, 0]
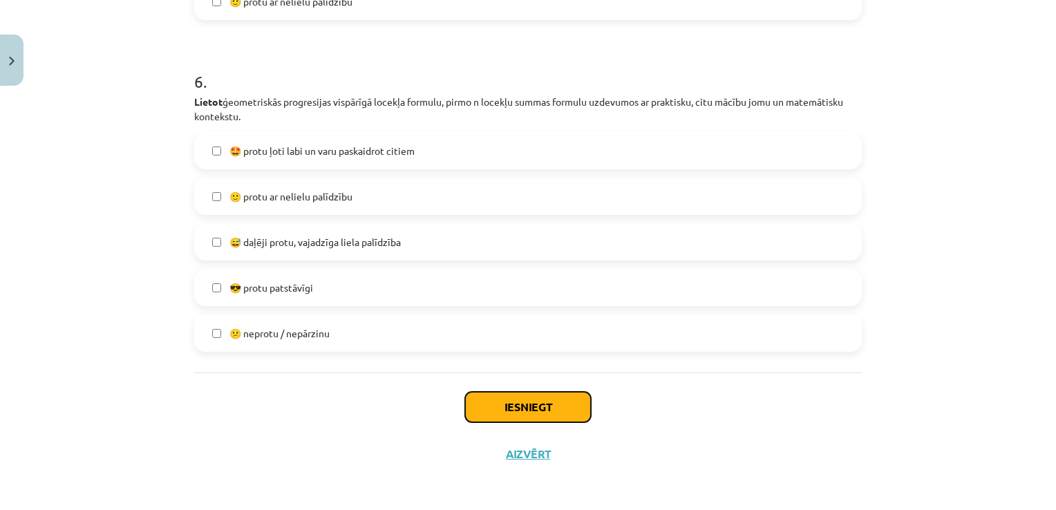
click at [536, 403] on button "Iesniegt" at bounding box center [528, 407] width 126 height 30
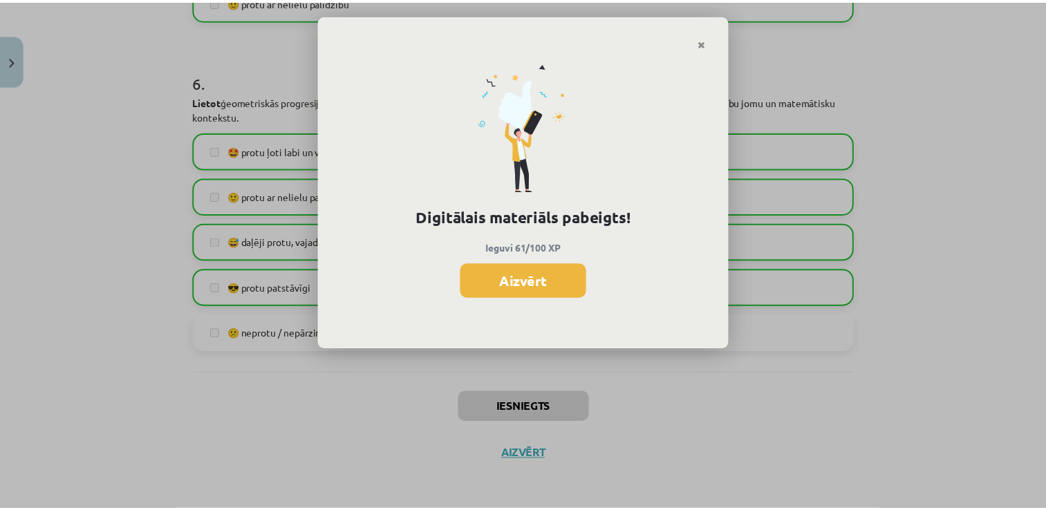
scroll to position [551, 0]
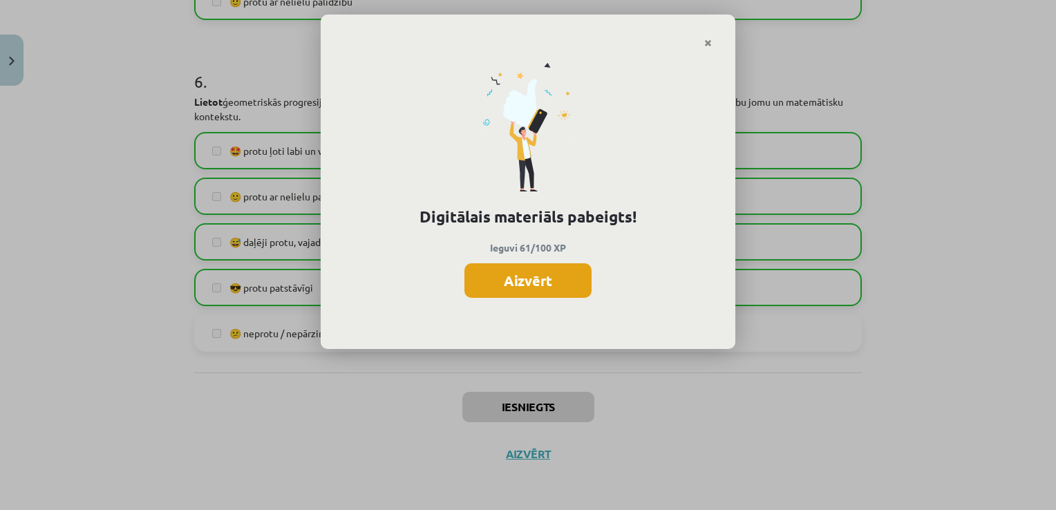
click at [531, 281] on button "Aizvērt" at bounding box center [527, 280] width 127 height 35
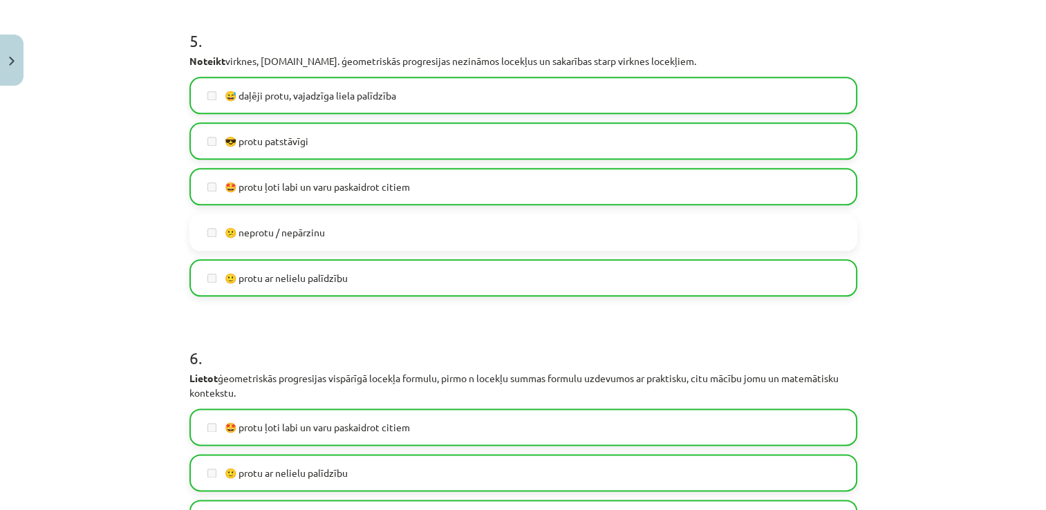
scroll to position [1831, 0]
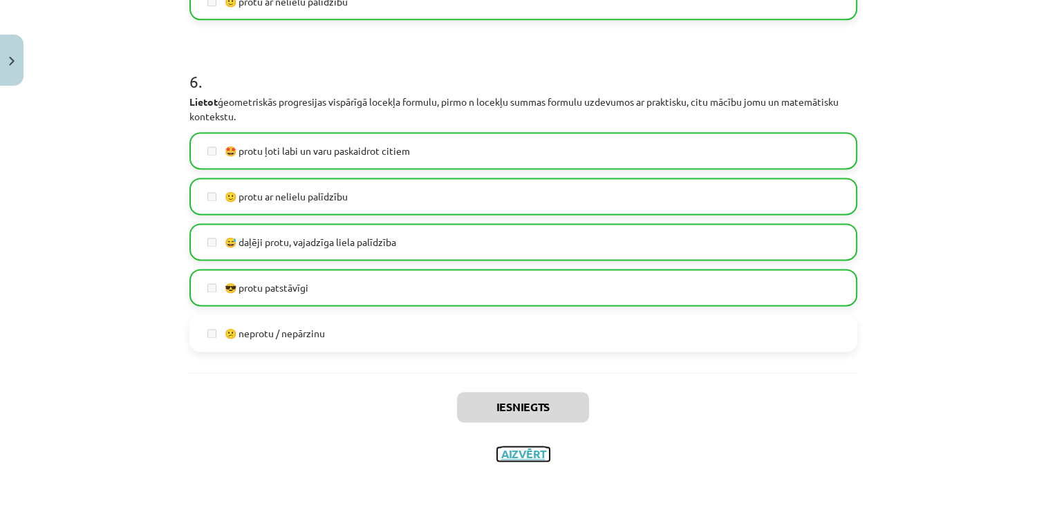
click at [522, 451] on button "Aizvērt" at bounding box center [523, 454] width 53 height 14
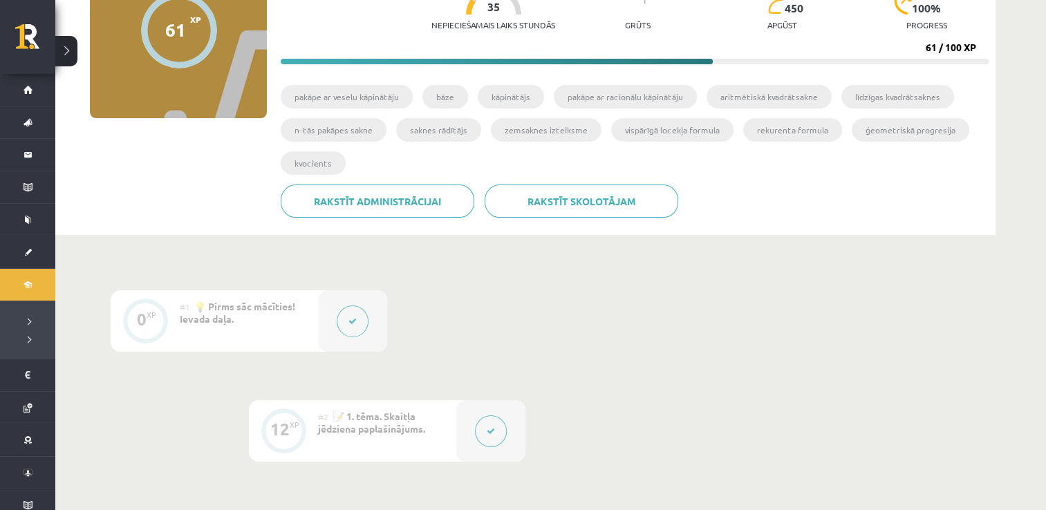
scroll to position [0, 0]
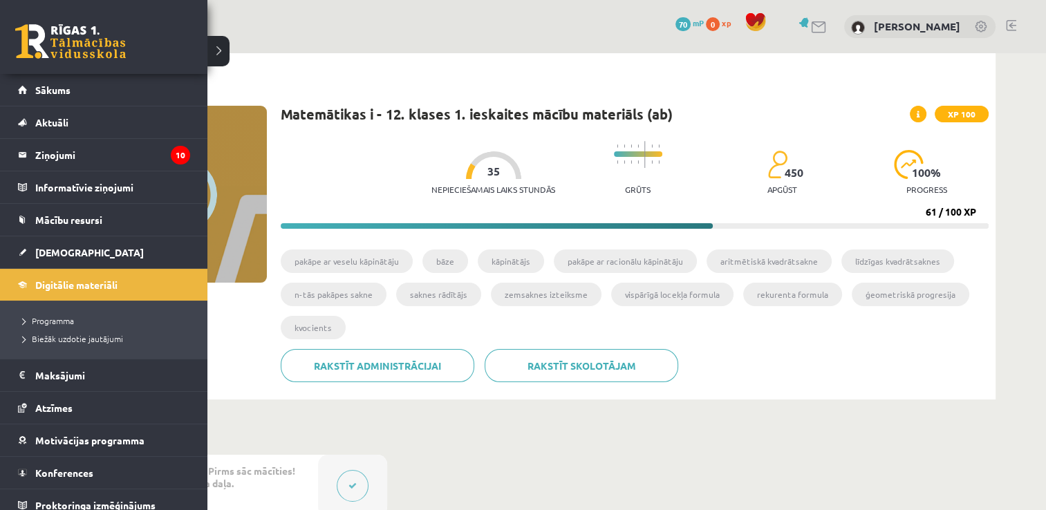
click at [41, 38] on link at bounding box center [70, 41] width 111 height 35
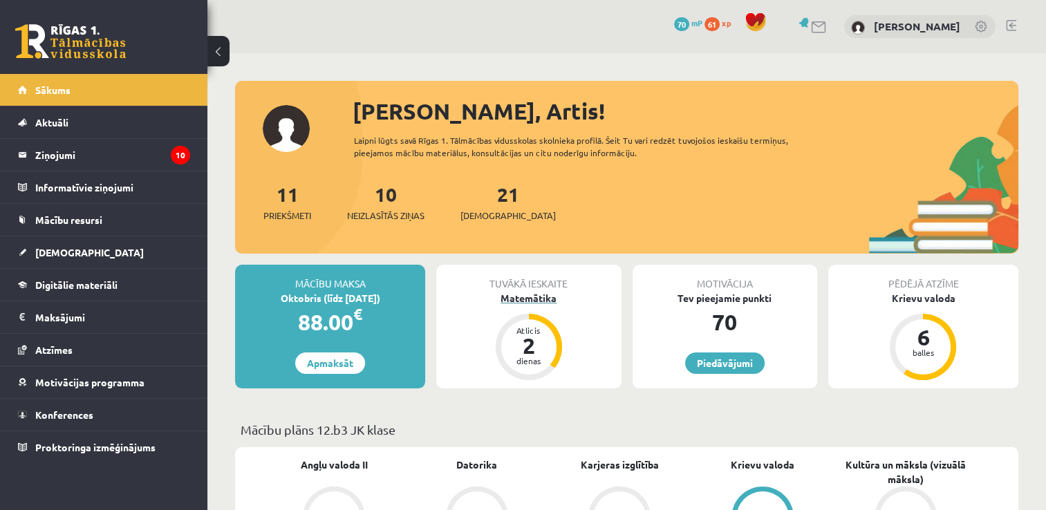
click at [531, 296] on div "Matemātika" at bounding box center [528, 298] width 185 height 15
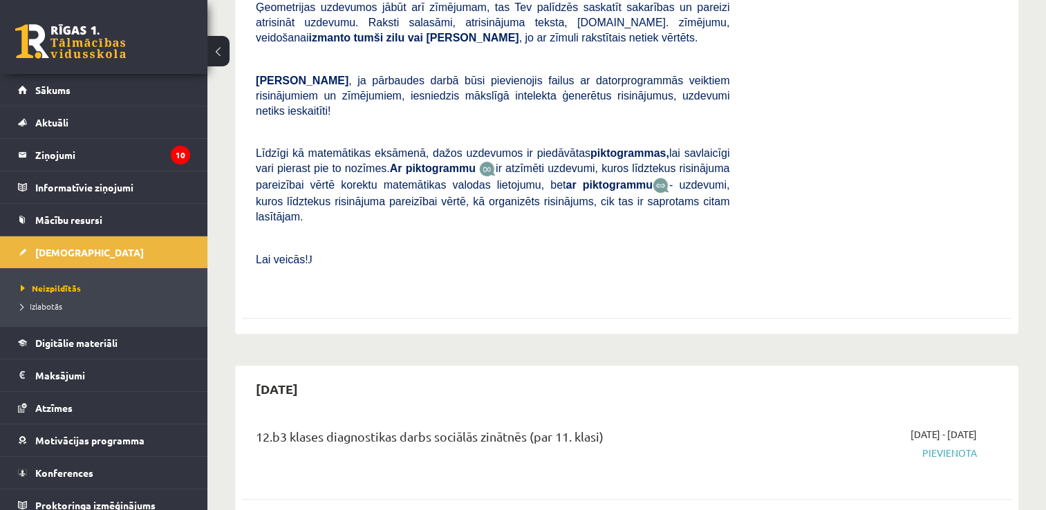
scroll to position [69, 0]
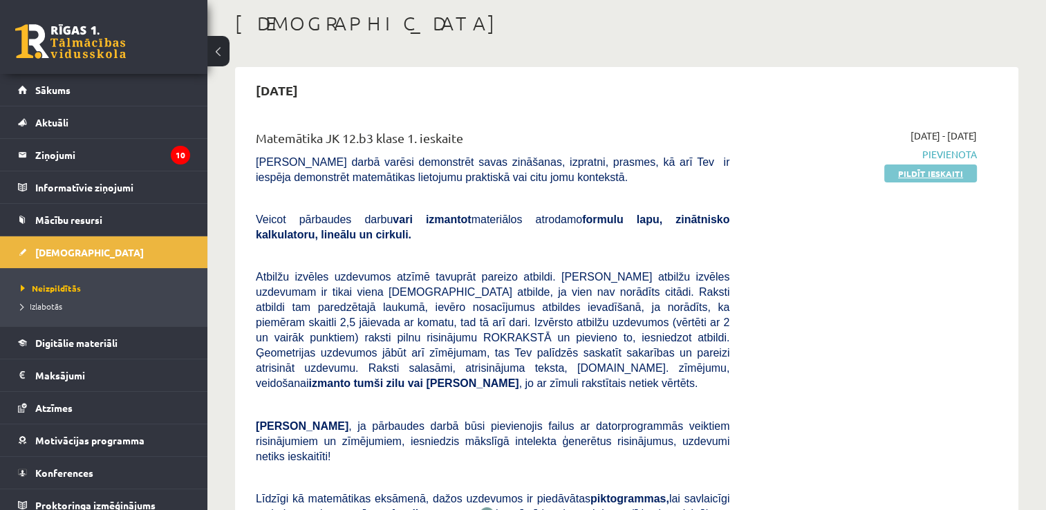
click at [927, 175] on link "Pildīt ieskaiti" at bounding box center [930, 173] width 93 height 18
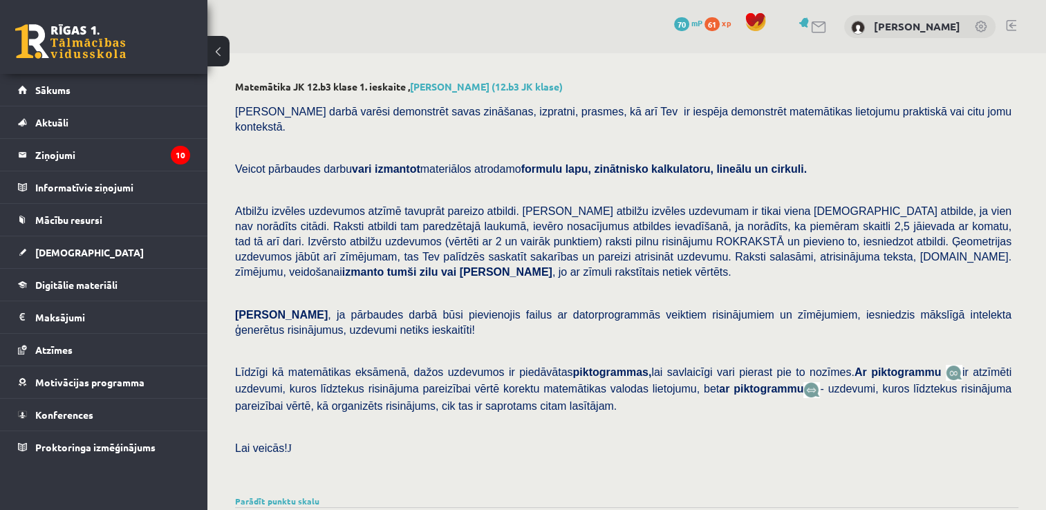
click at [221, 48] on button at bounding box center [218, 51] width 22 height 30
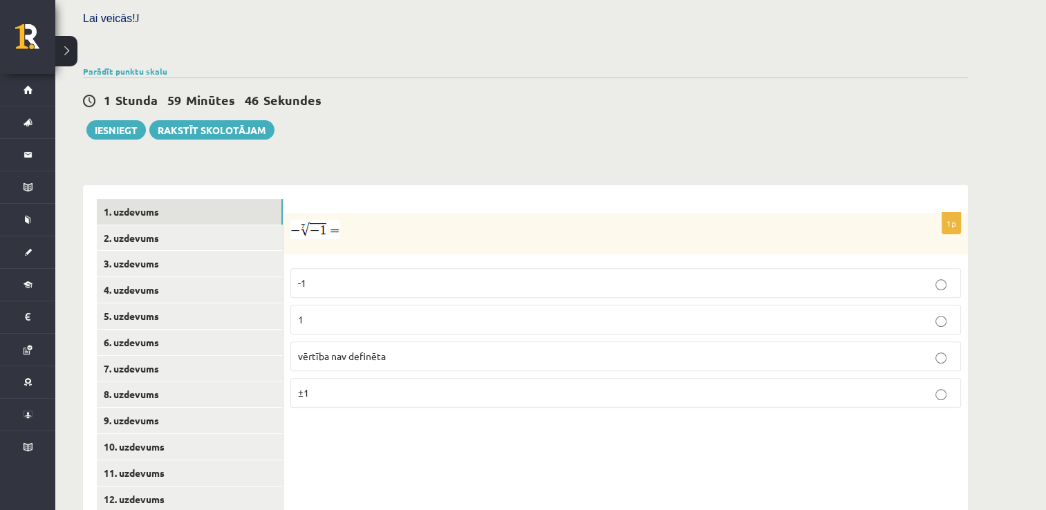
scroll to position [506, 0]
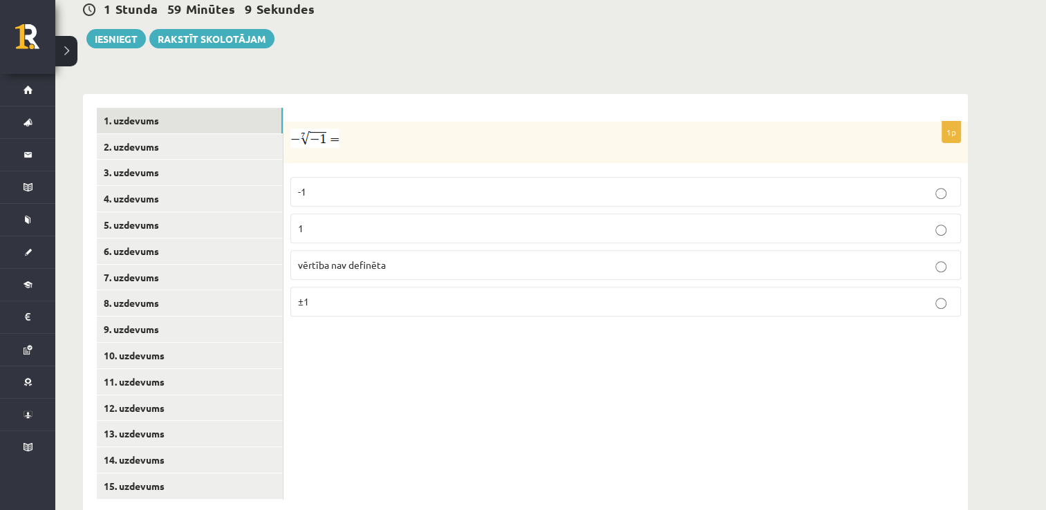
click at [357, 221] on p "1" at bounding box center [625, 228] width 655 height 15
click at [129, 134] on link "2. uzdevums" at bounding box center [190, 147] width 186 height 26
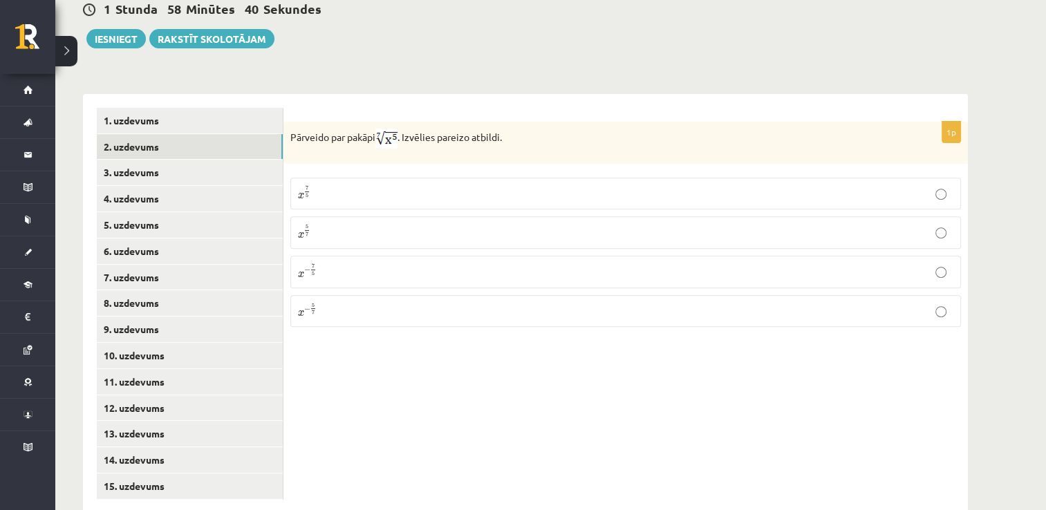
click at [387, 216] on label "x 5 7 x 5 7" at bounding box center [625, 232] width 670 height 32
click at [138, 160] on link "3. uzdevums" at bounding box center [190, 173] width 186 height 26
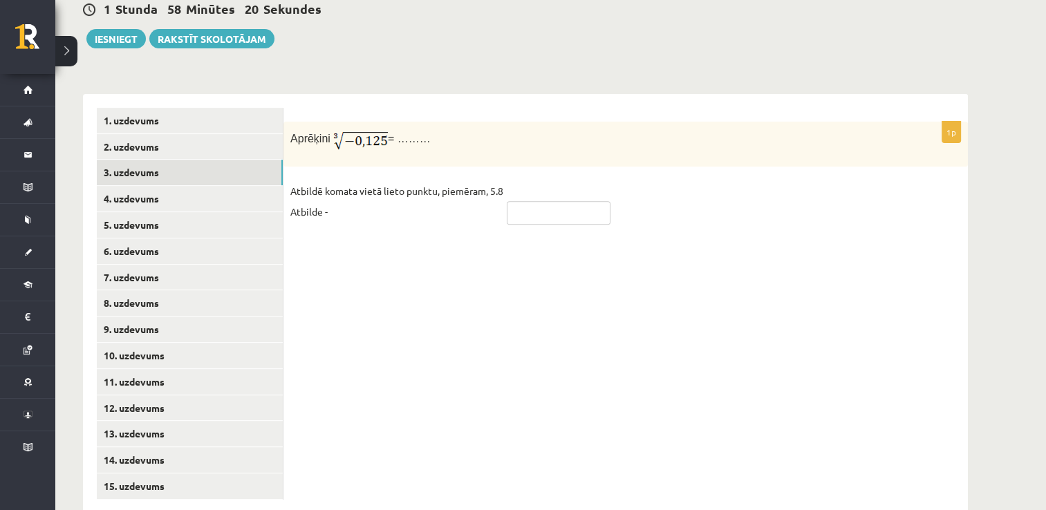
click at [518, 201] on input "text" at bounding box center [559, 212] width 104 height 23
type input "****"
click at [142, 186] on link "4. uzdevums" at bounding box center [190, 199] width 186 height 26
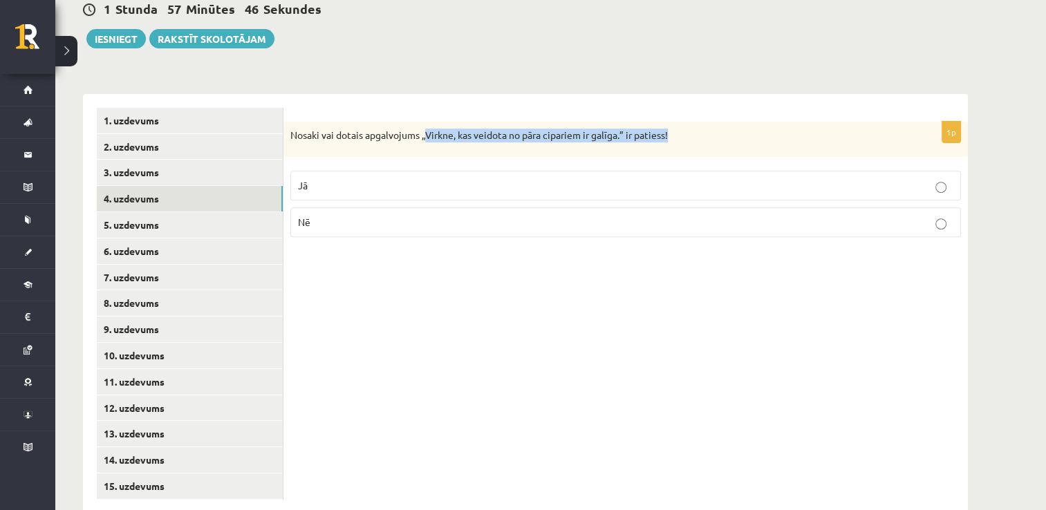
drag, startPoint x: 428, startPoint y: 104, endPoint x: 688, endPoint y: 100, distance: 259.9
click at [688, 129] on p "Nosaki vai dotais apgalvojums „Virkne, kas veidota no pāra cipariem ir galīga.”…" at bounding box center [590, 136] width 601 height 14
copy p "Virkne, kas veidota no pāra cipariem ir galīga.” ir patiess!"
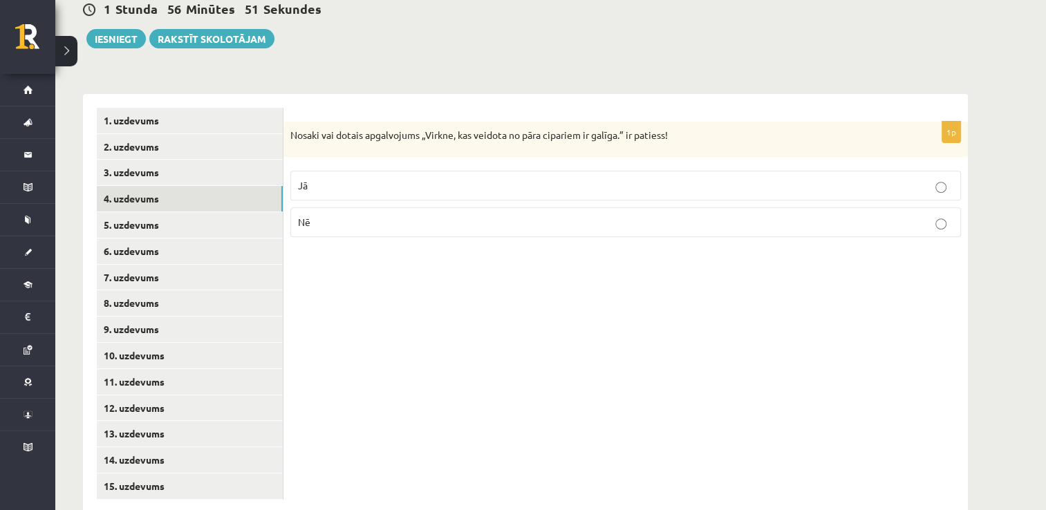
click at [489, 337] on div "1p Nosaki vai dotais apgalvojums „Virkne, kas veidota no pāra cipariem ir galīg…" at bounding box center [625, 303] width 684 height 419
click at [344, 215] on p "Nē" at bounding box center [625, 222] width 655 height 15
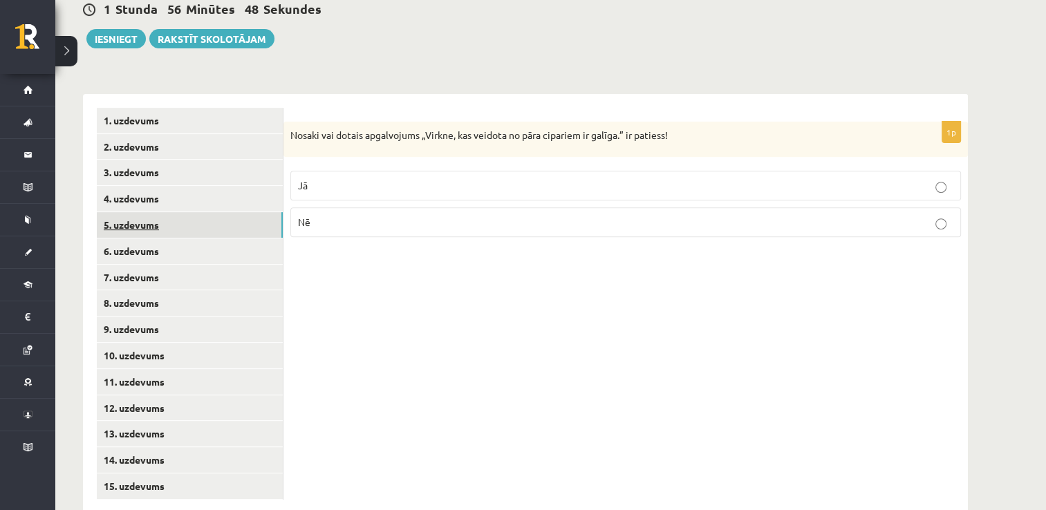
click at [149, 212] on link "5. uzdevums" at bounding box center [190, 225] width 186 height 26
click at [426, 217] on p "Nē" at bounding box center [625, 224] width 655 height 15
click at [143, 238] on link "6. uzdevums" at bounding box center [190, 251] width 186 height 26
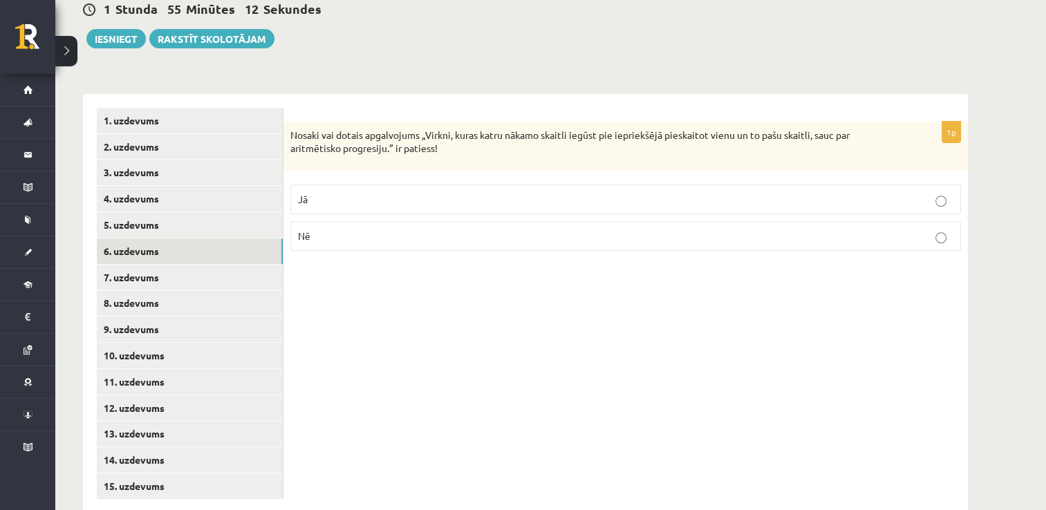
click at [367, 185] on label "Jā" at bounding box center [625, 200] width 670 height 30
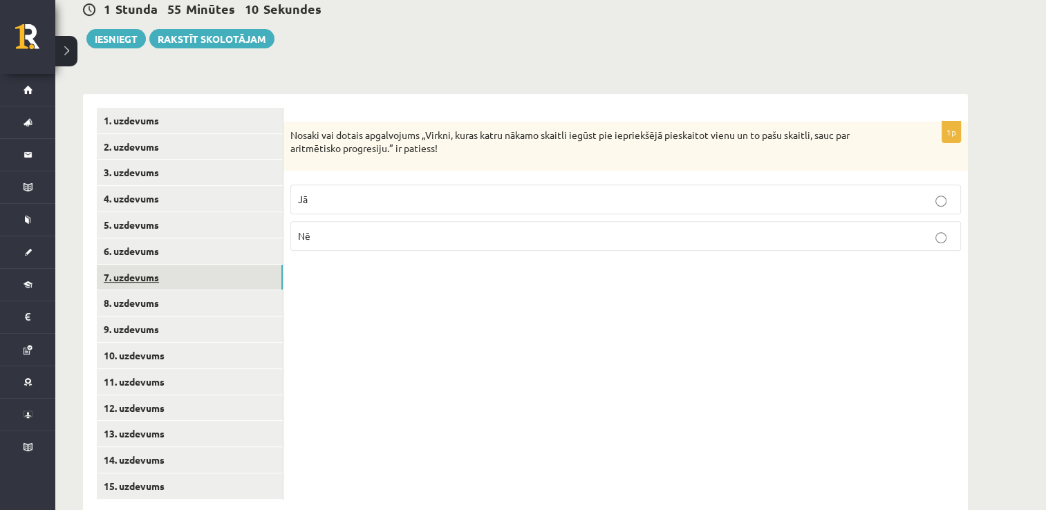
click at [134, 265] on link "7. uzdevums" at bounding box center [190, 278] width 186 height 26
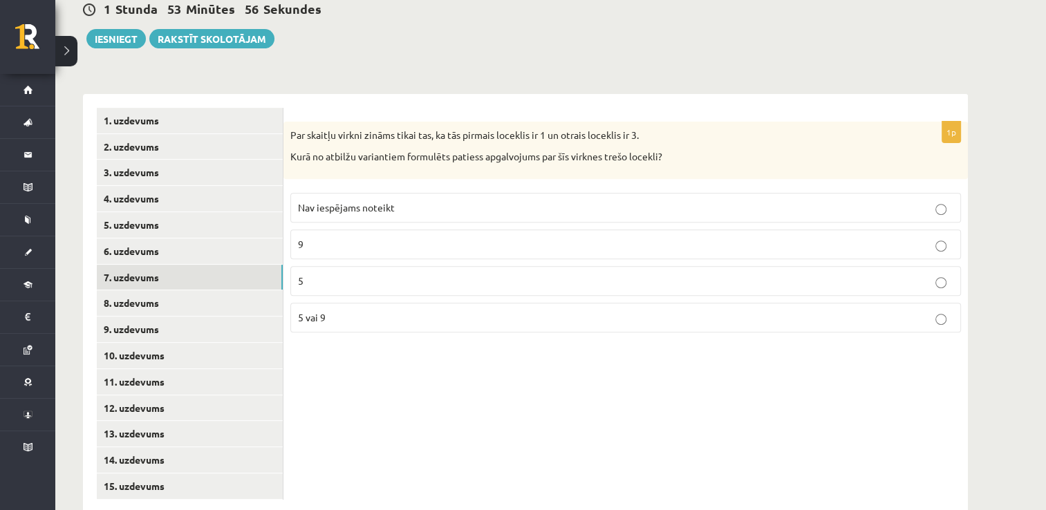
click at [323, 274] on p "5" at bounding box center [625, 281] width 655 height 15
click at [138, 290] on link "8. uzdevums" at bounding box center [190, 303] width 186 height 26
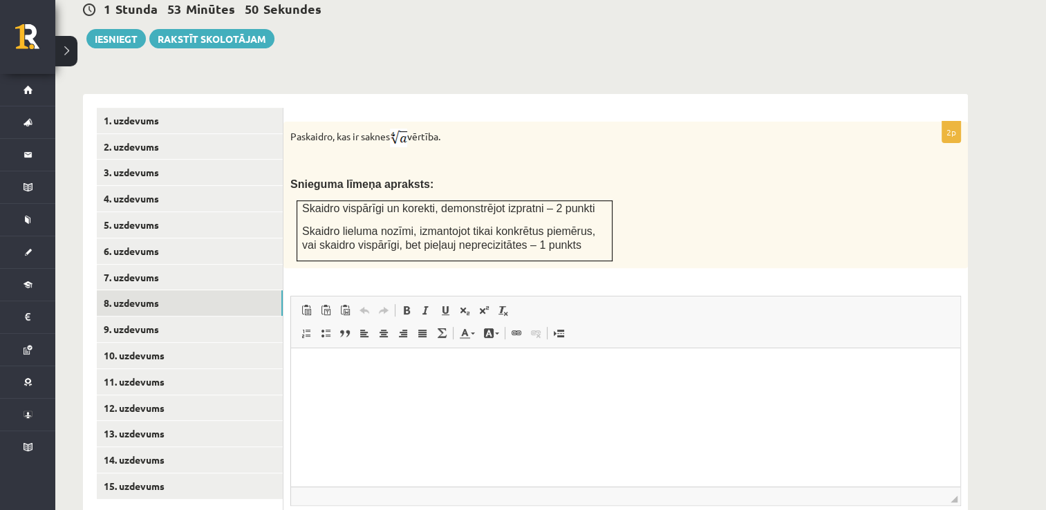
scroll to position [575, 0]
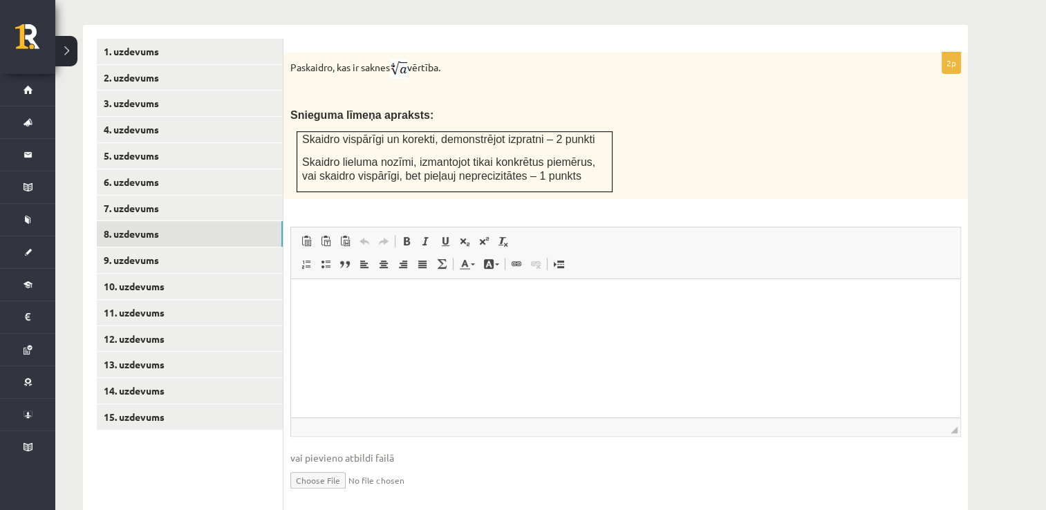
drag, startPoint x: 289, startPoint y: 36, endPoint x: 468, endPoint y: 36, distance: 179.0
click at [468, 53] on div "Paskaidro, kas ir saknes vērtība. Snieguma līmeņa apraksts: Skaidro vispārīgi u…" at bounding box center [625, 126] width 684 height 147
drag, startPoint x: 468, startPoint y: 36, endPoint x: 420, endPoint y: 36, distance: 47.7
copy p "Paskaidro, kas ir saknes vērtība."
click at [495, 53] on div "Paskaidro, kas ir saknes vērtība. Snieguma līmeņa apraksts: Skaidro vispārīgi u…" at bounding box center [625, 126] width 684 height 147
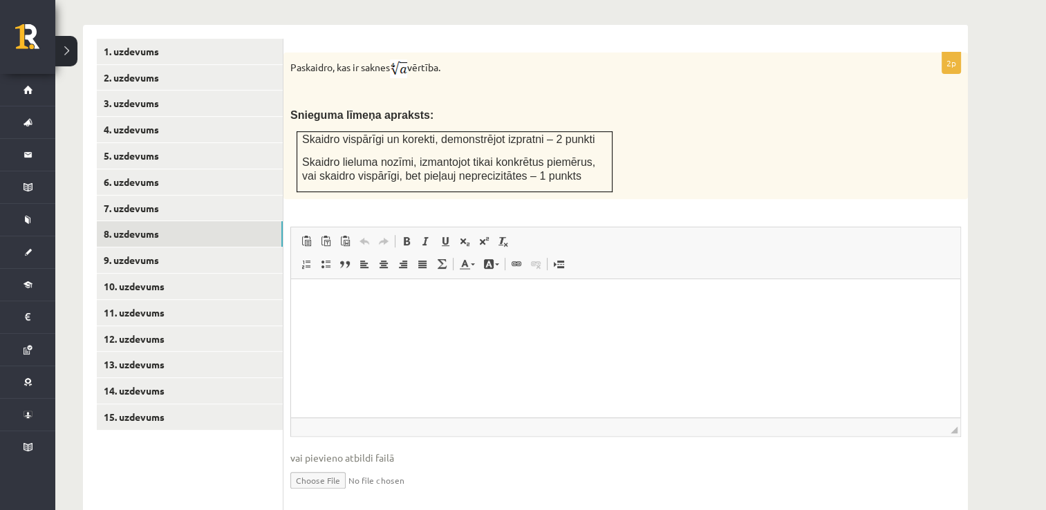
drag, startPoint x: 290, startPoint y: 37, endPoint x: 455, endPoint y: 37, distance: 165.2
click at [455, 53] on div "Paskaidro, kas ir saknes vērtība. Snieguma līmeņa apraksts: Skaidro vispārīgi u…" at bounding box center [625, 126] width 684 height 147
drag, startPoint x: 455, startPoint y: 37, endPoint x: 431, endPoint y: 40, distance: 24.3
copy p "Paskaidro, kas ir saknes vērtība."
click at [488, 53] on div "Paskaidro, kas ir saknes vērtība. Snieguma līmeņa apraksts: Skaidro vispārīgi u…" at bounding box center [625, 126] width 684 height 147
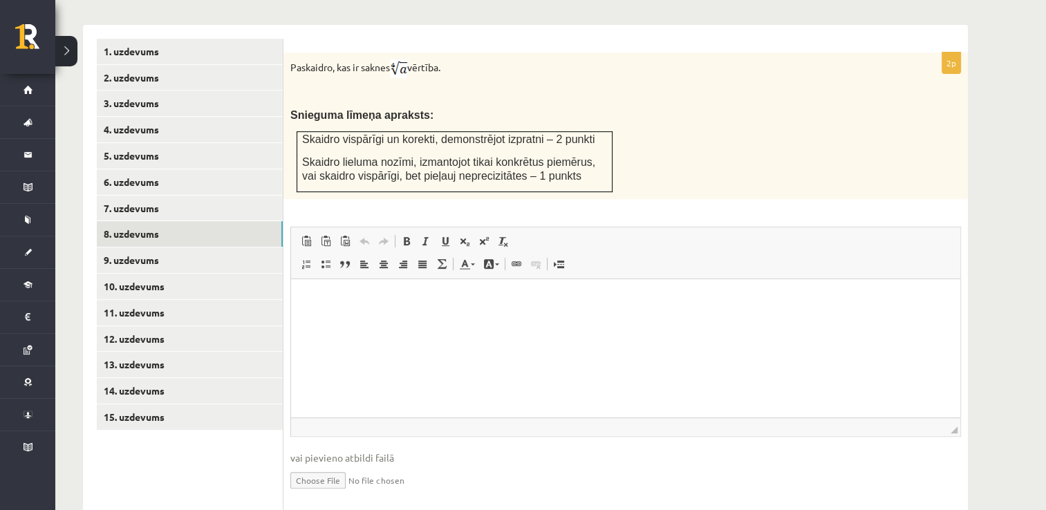
click at [374, 314] on html at bounding box center [625, 300] width 669 height 42
click at [365, 302] on p "Bagātinātā teksta redaktors, wiswyg-editor-user-answer-47024933100280" at bounding box center [625, 299] width 641 height 15
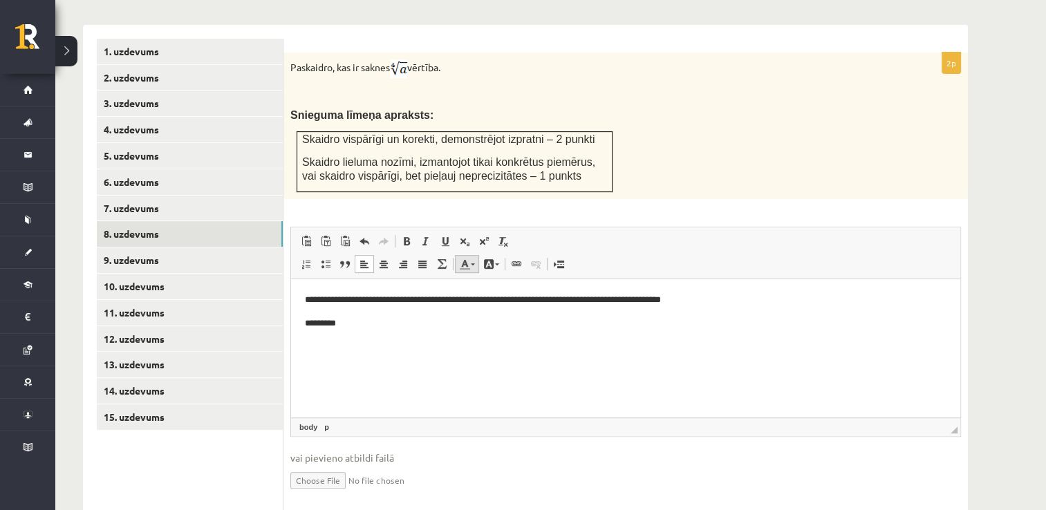
click at [472, 255] on link "Teksta krāsa" at bounding box center [467, 264] width 24 height 18
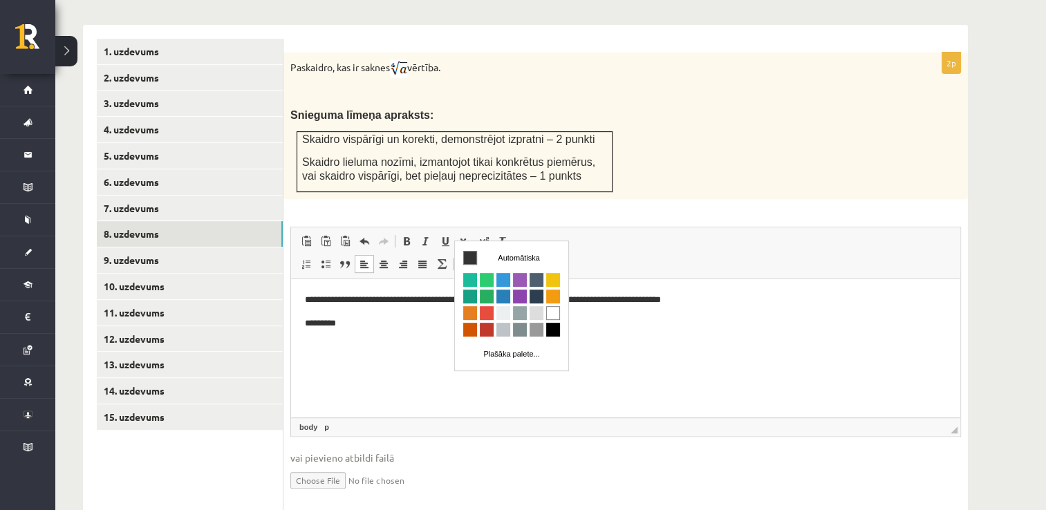
click at [472, 255] on link "Teksta krāsa" at bounding box center [467, 264] width 24 height 18
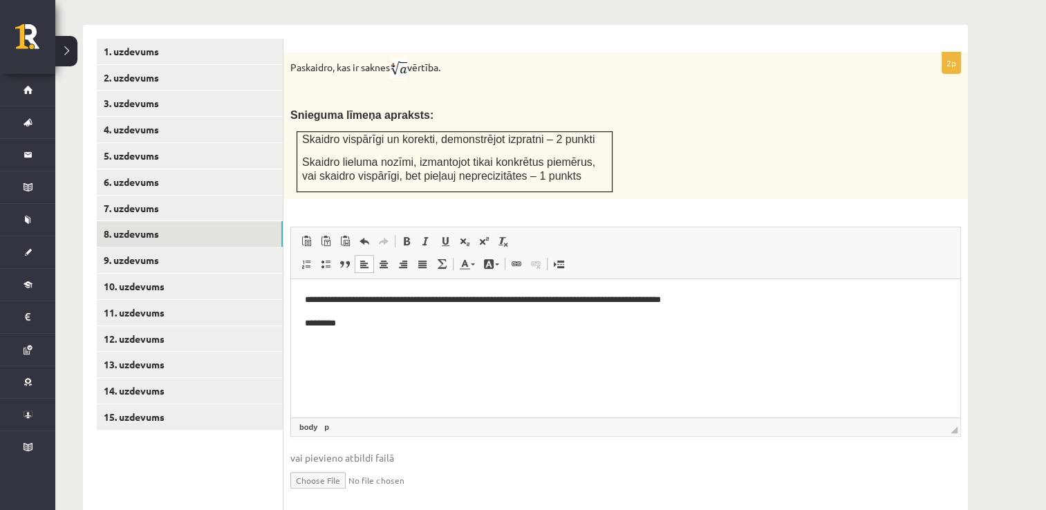
scroll to position [588, 0]
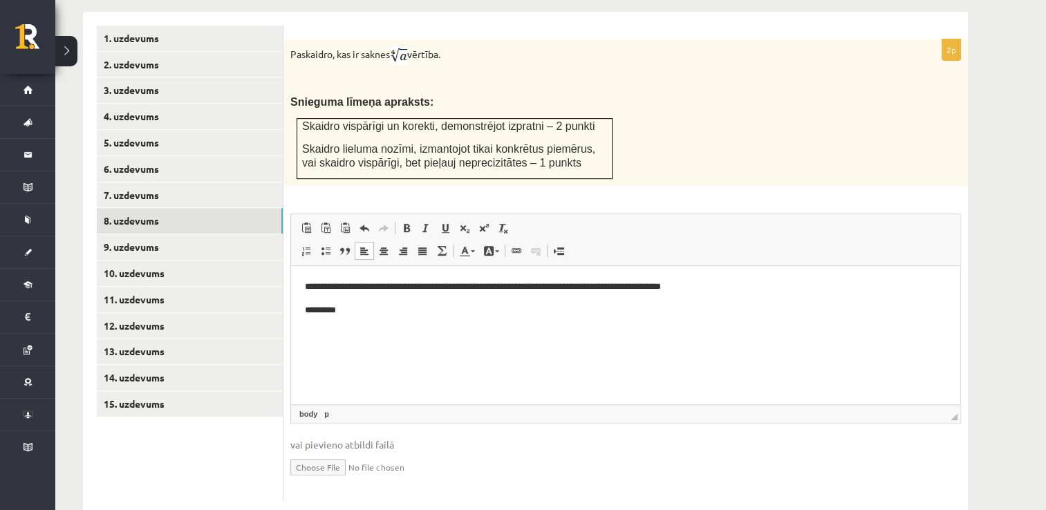
click at [355, 315] on p "*********" at bounding box center [626, 310] width 642 height 15
click at [423, 312] on p "**********" at bounding box center [626, 310] width 642 height 15
click at [473, 312] on p "**********" at bounding box center [626, 310] width 642 height 15
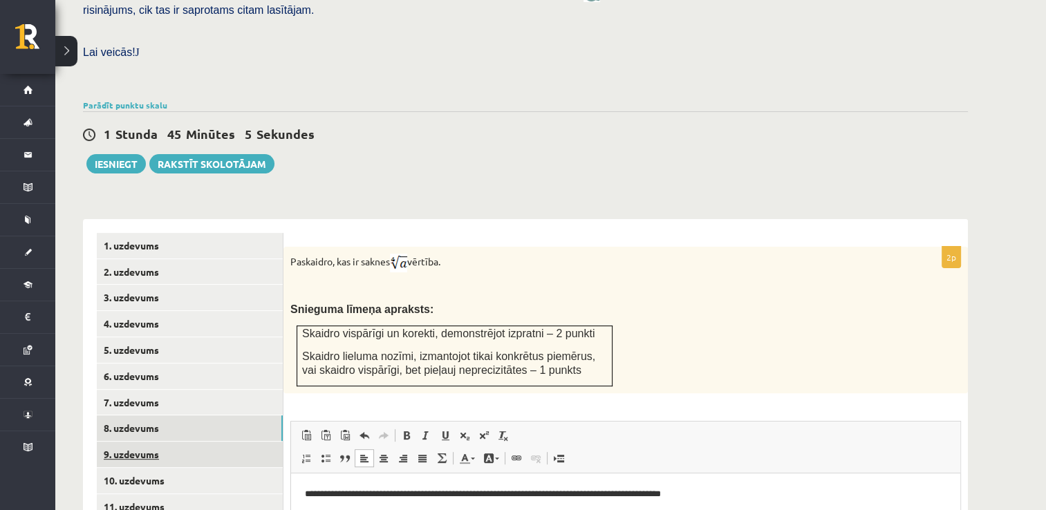
click at [138, 442] on link "9. uzdevums" at bounding box center [190, 455] width 186 height 26
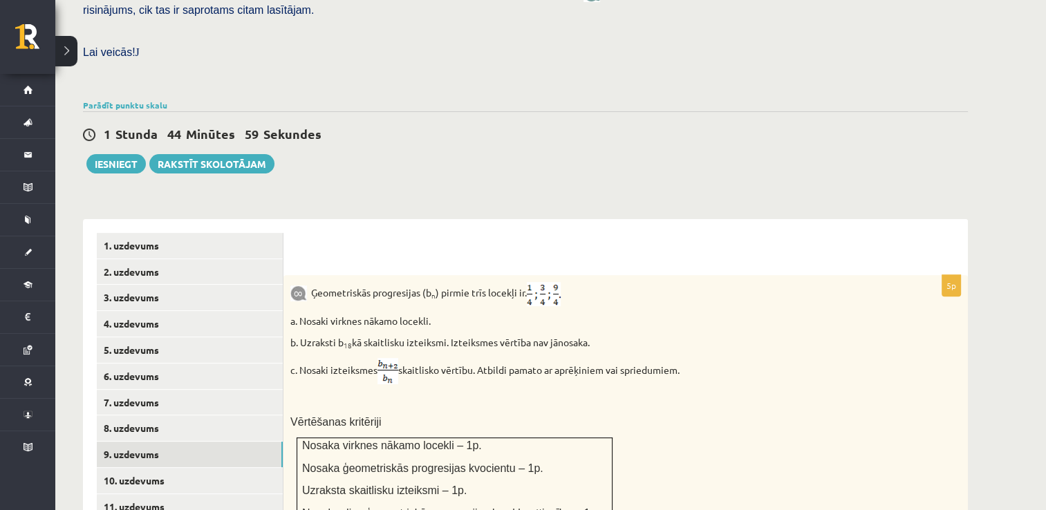
scroll to position [588, 0]
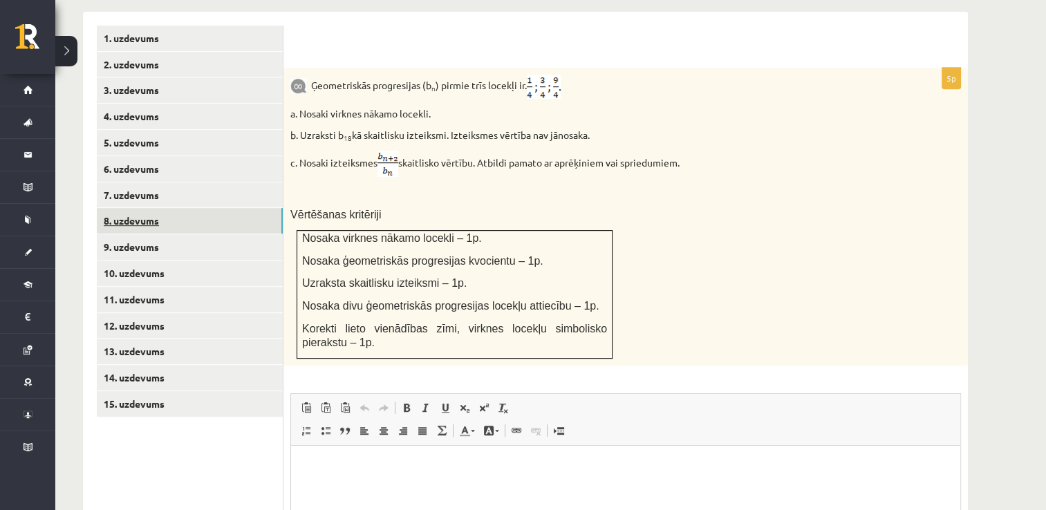
click at [167, 208] on link "8. uzdevums" at bounding box center [190, 221] width 186 height 26
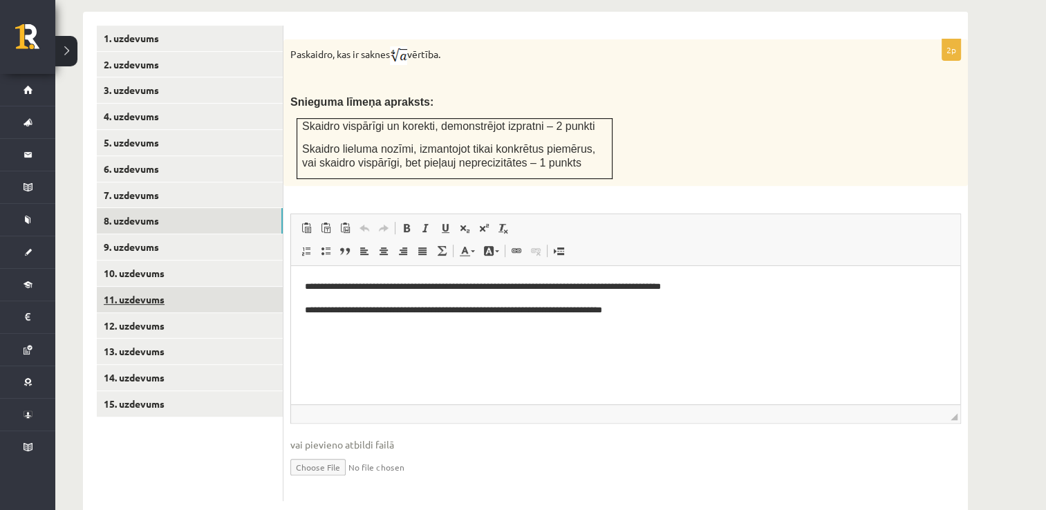
scroll to position [0, 0]
click at [147, 234] on link "9. uzdevums" at bounding box center [190, 247] width 186 height 26
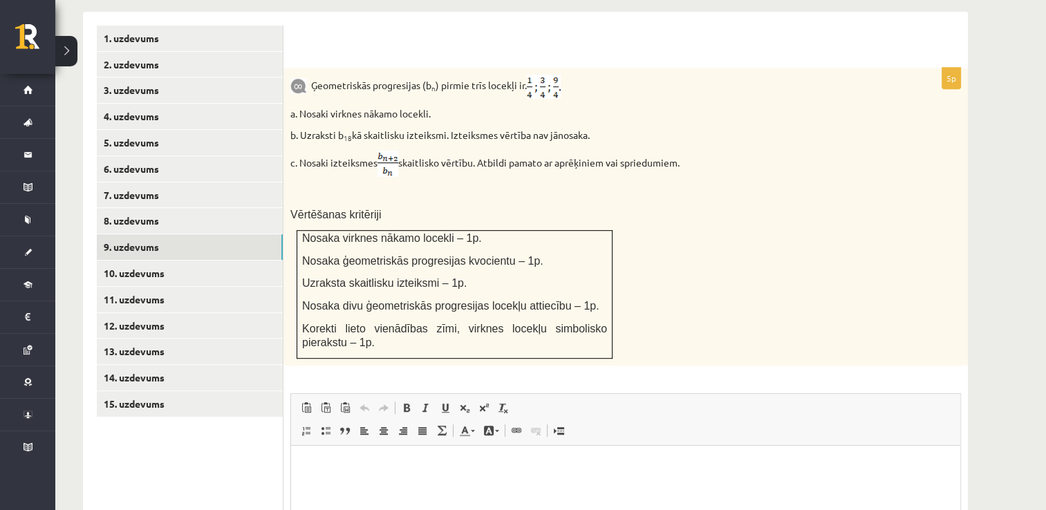
click at [332, 460] on p "Bagātinātā teksta redaktors, wiswyg-editor-user-answer-47024783705500" at bounding box center [625, 466] width 641 height 15
click at [445, 425] on span at bounding box center [441, 430] width 11 height 11
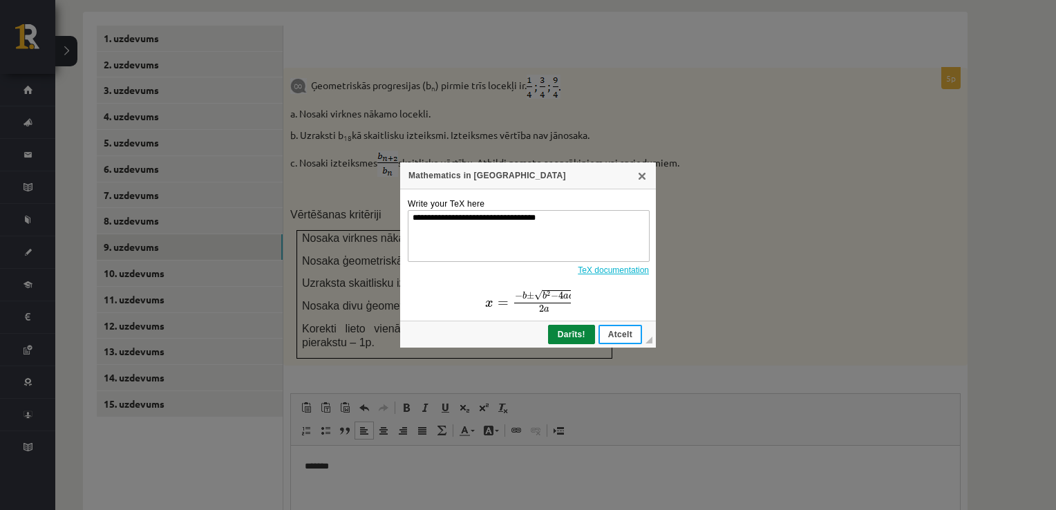
click at [621, 332] on span "Atcelt" at bounding box center [620, 335] width 41 height 10
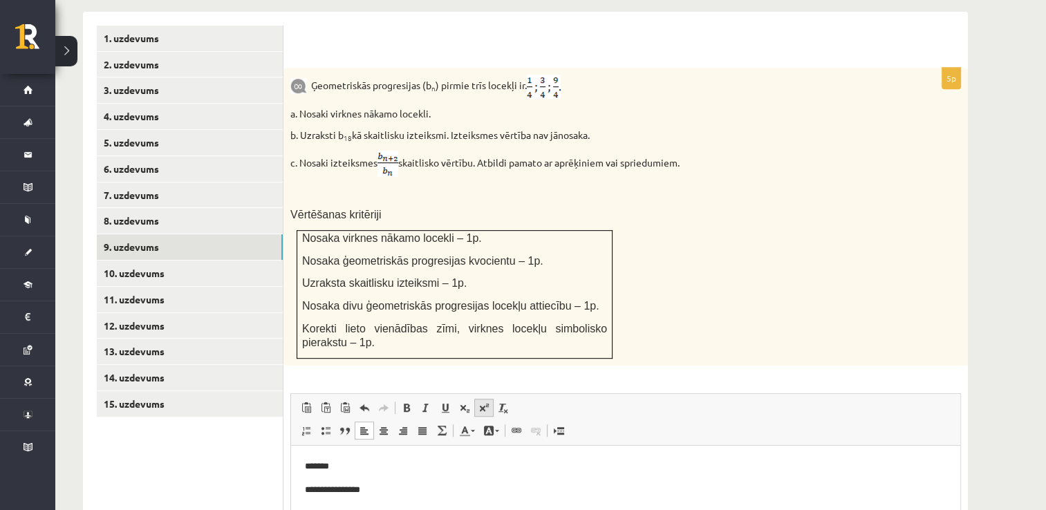
click at [484, 402] on span at bounding box center [483, 407] width 11 height 11
click at [481, 402] on span at bounding box center [483, 407] width 11 height 11
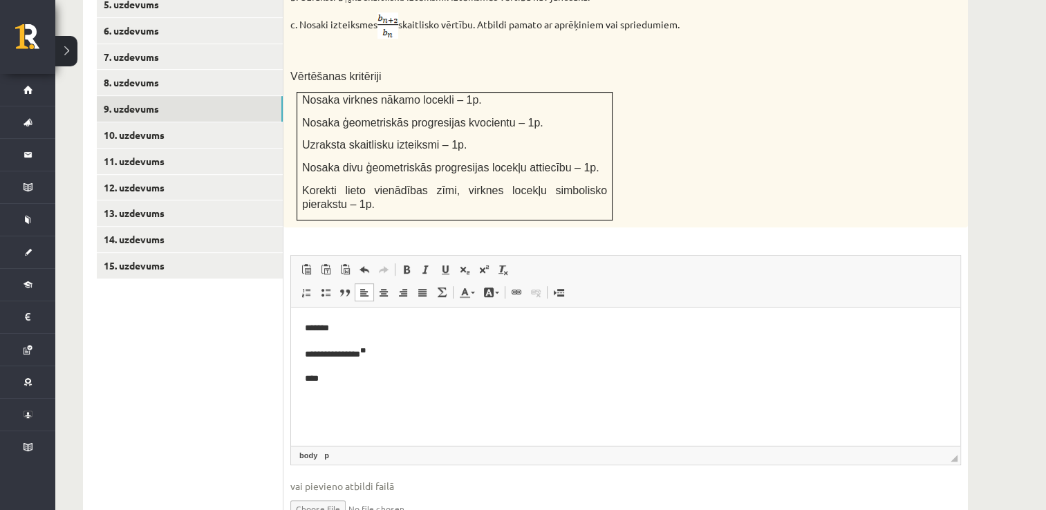
scroll to position [768, 0]
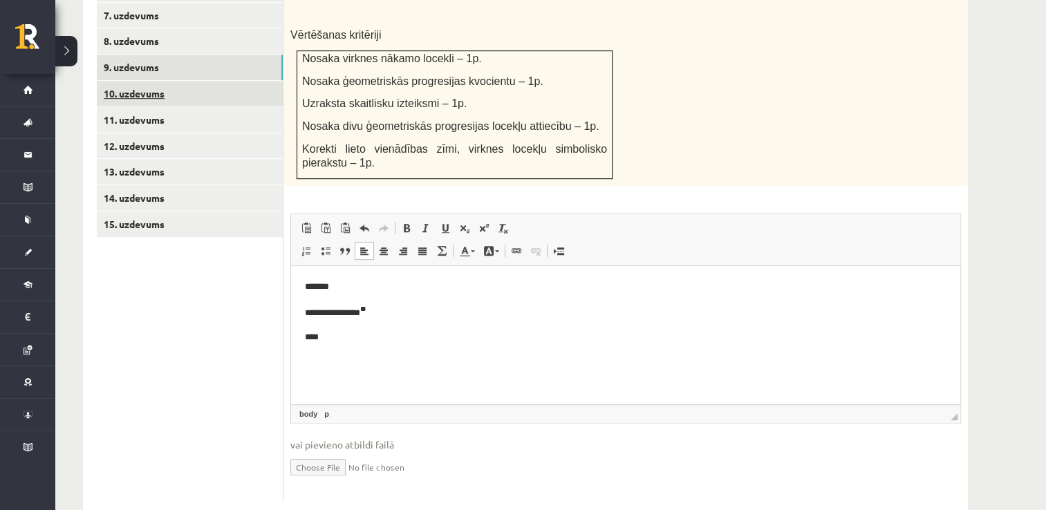
click at [146, 81] on link "10. uzdevums" at bounding box center [190, 94] width 186 height 26
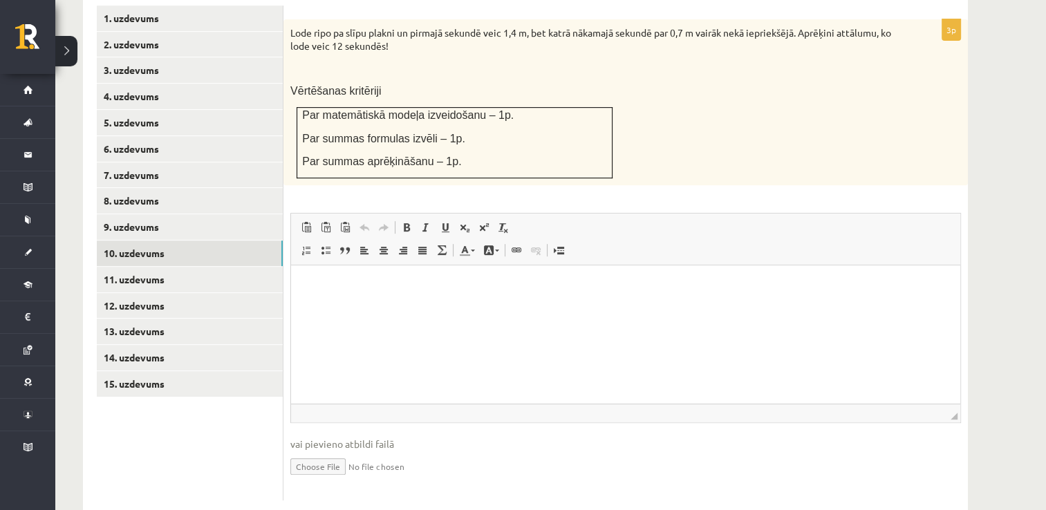
scroll to position [539, 0]
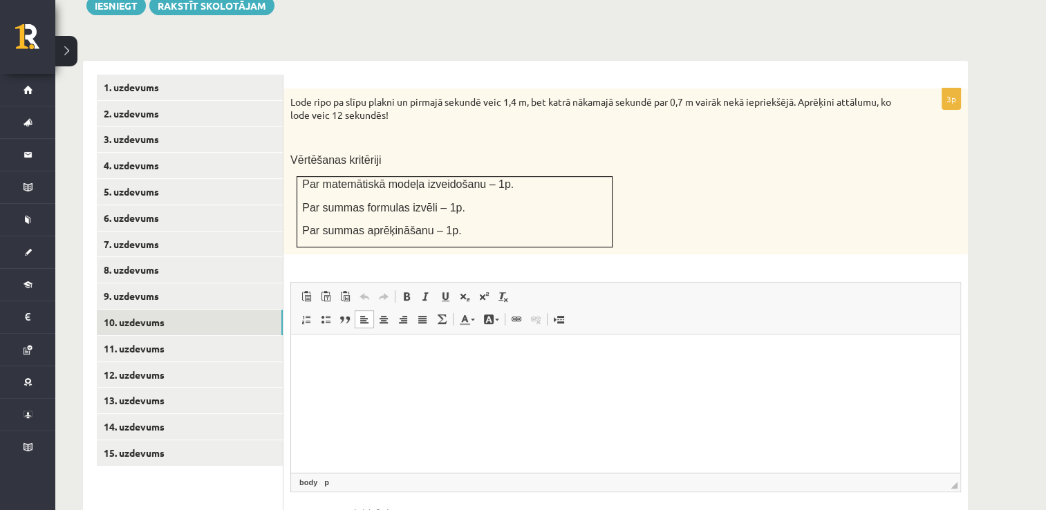
click at [487, 349] on p "Bagātinātā teksta redaktors, wiswyg-editor-user-answer-47024946304200" at bounding box center [625, 355] width 641 height 15
click at [456, 287] on link "Apakšraksts" at bounding box center [464, 296] width 19 height 18
click at [461, 291] on span at bounding box center [464, 296] width 11 height 11
click at [459, 291] on span at bounding box center [464, 296] width 11 height 11
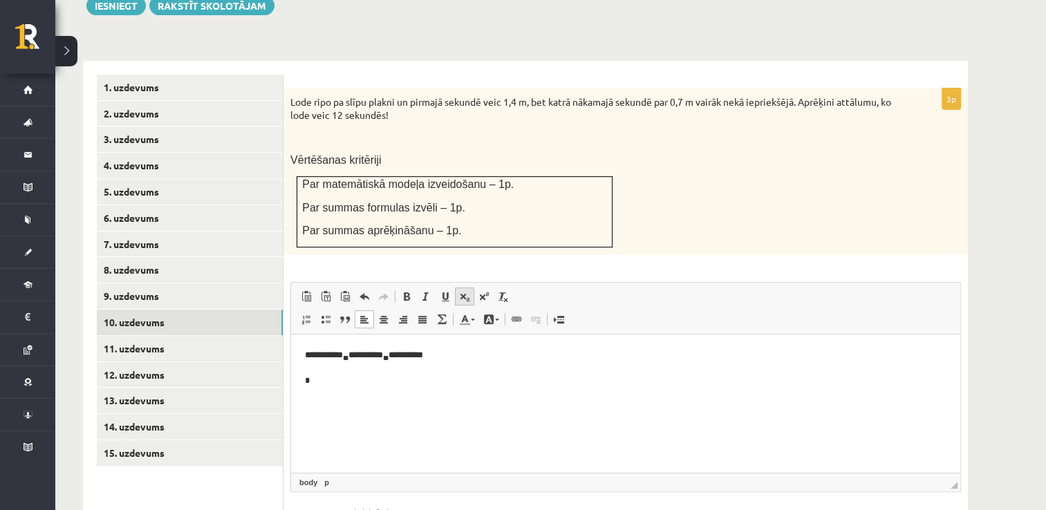
click at [464, 291] on span at bounding box center [464, 296] width 11 height 11
click at [459, 291] on span at bounding box center [464, 296] width 11 height 11
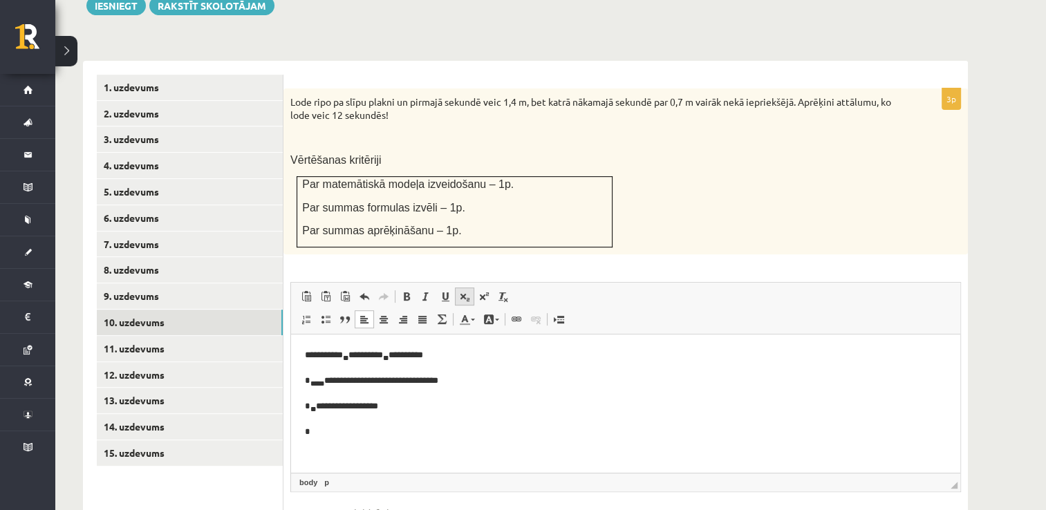
click at [459, 291] on span at bounding box center [464, 296] width 11 height 11
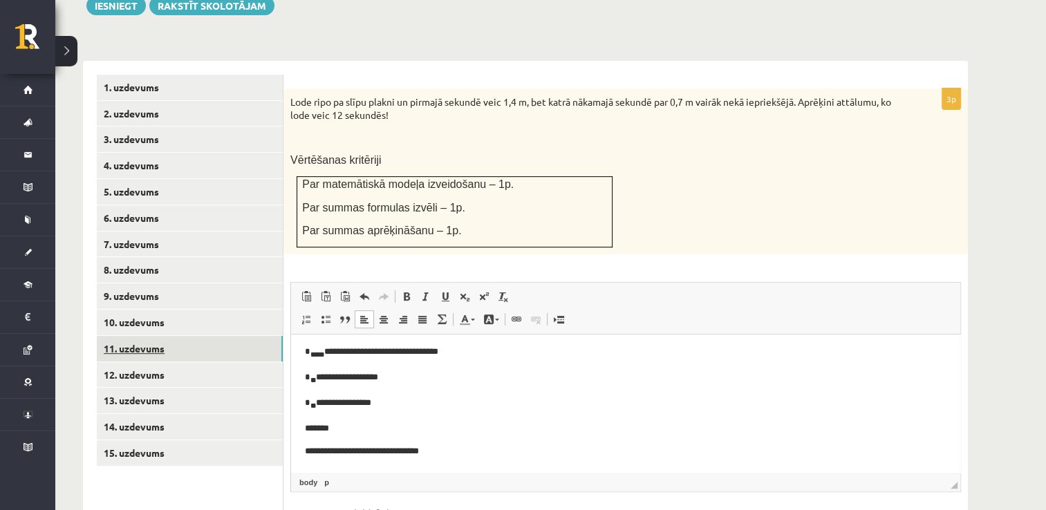
click at [124, 336] on link "11. uzdevums" at bounding box center [190, 349] width 186 height 26
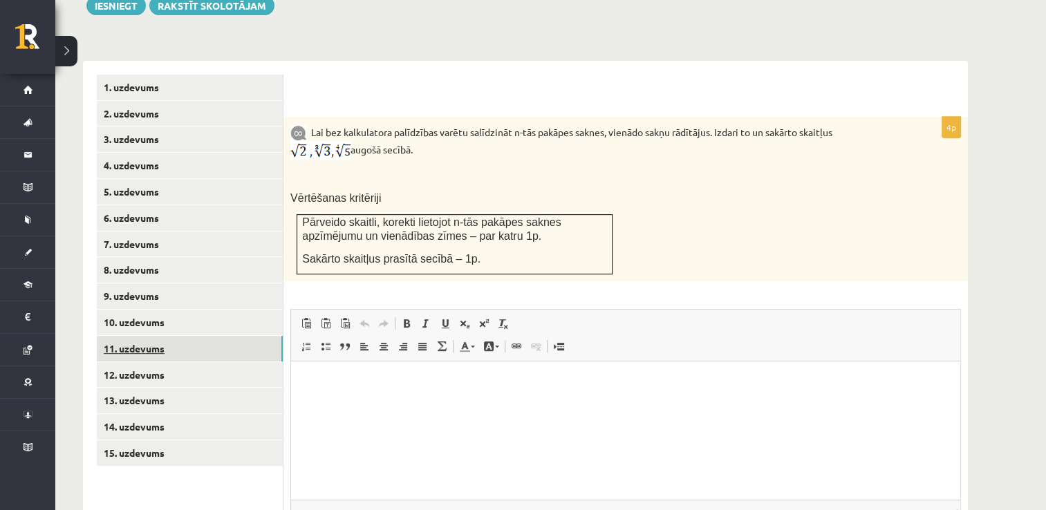
scroll to position [0, 0]
click at [346, 382] on p "Bagātinātā teksta redaktors, wiswyg-editor-user-answer-47024932229440" at bounding box center [625, 382] width 641 height 15
drag, startPoint x: 312, startPoint y: 378, endPoint x: 289, endPoint y: 379, distance: 22.8
click at [291, 379] on html "*" at bounding box center [625, 382] width 669 height 42
copy p "*"
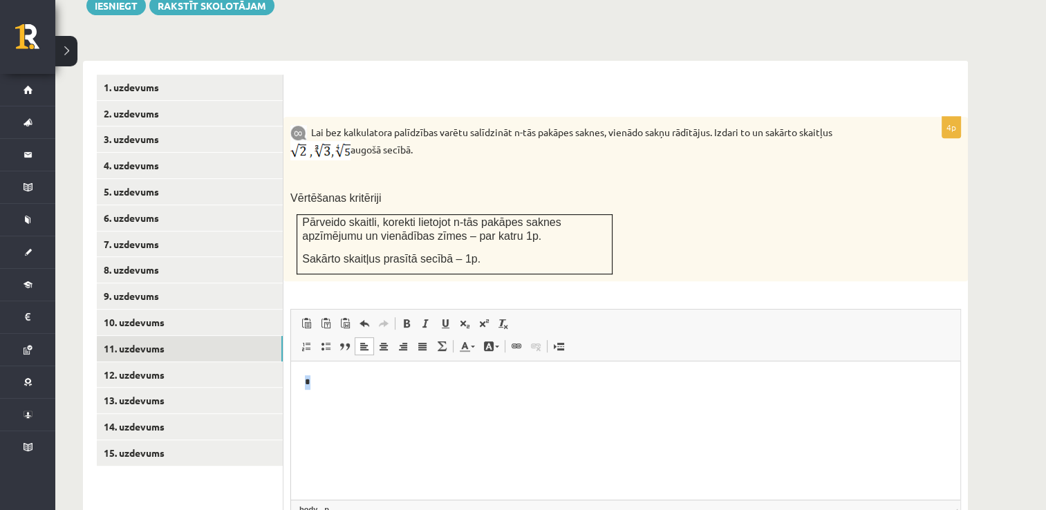
click at [316, 384] on p "*" at bounding box center [626, 382] width 642 height 15
click at [478, 318] on span at bounding box center [483, 323] width 11 height 11
click at [482, 318] on span at bounding box center [483, 323] width 11 height 11
click at [487, 318] on span at bounding box center [483, 323] width 11 height 11
click at [486, 318] on span at bounding box center [483, 323] width 11 height 11
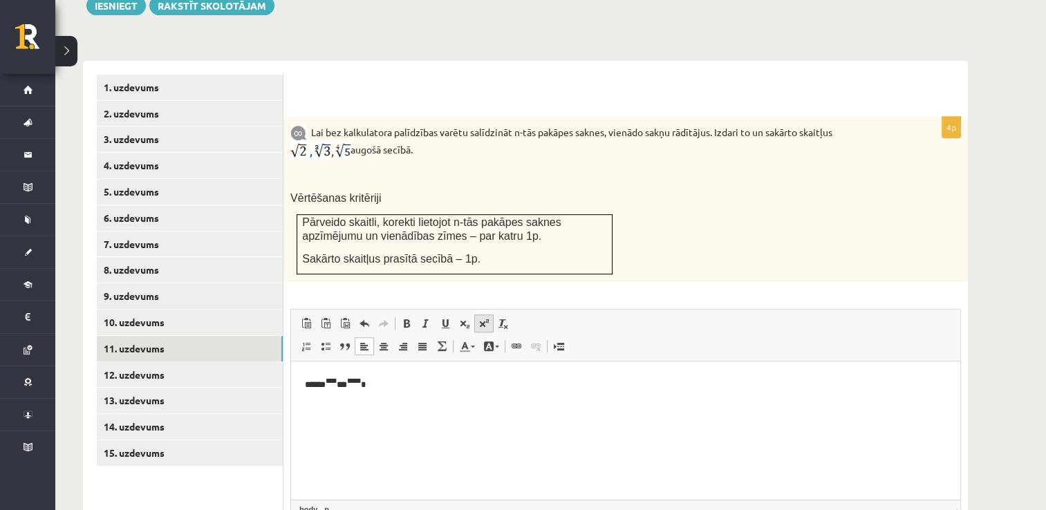
click at [486, 318] on span at bounding box center [483, 323] width 11 height 11
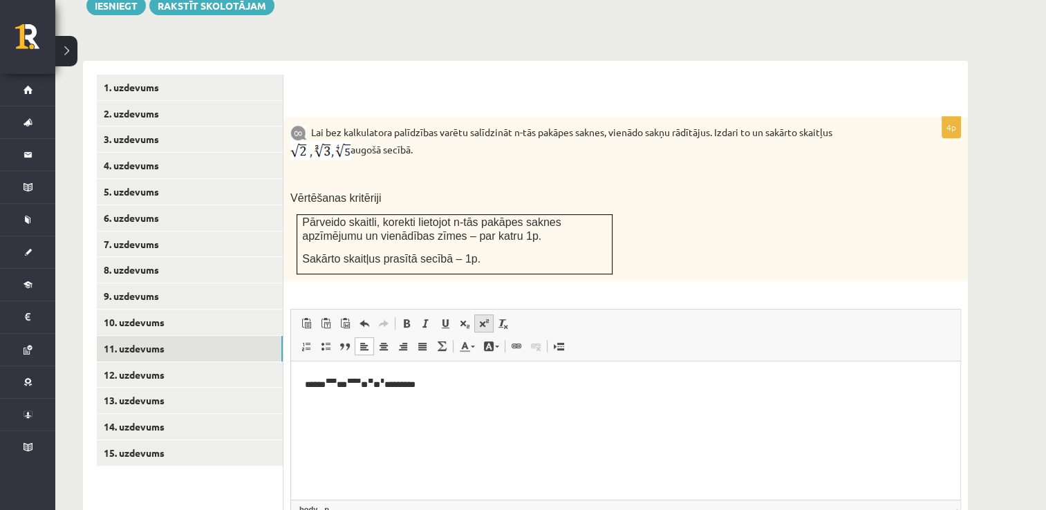
click at [486, 318] on span at bounding box center [483, 323] width 11 height 11
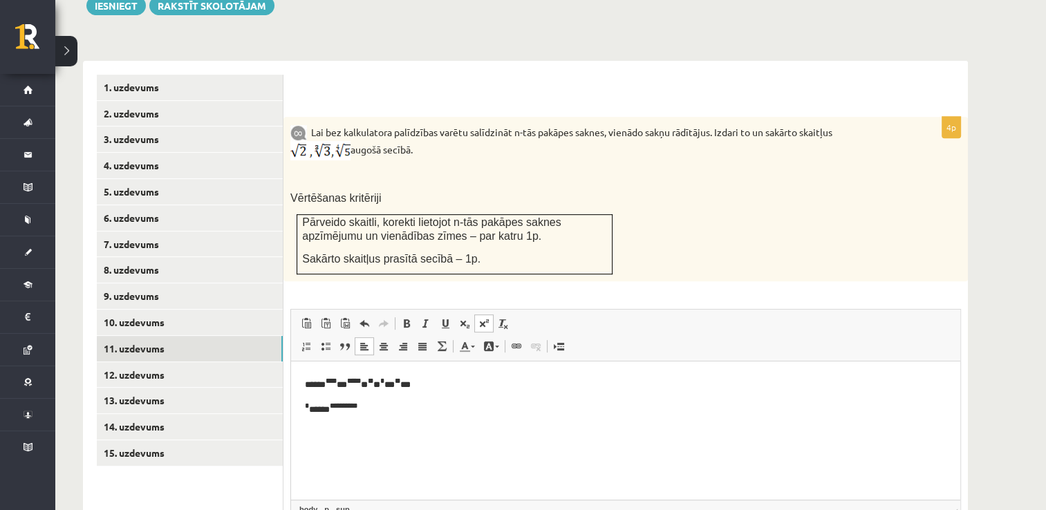
click at [486, 318] on span at bounding box center [483, 323] width 11 height 11
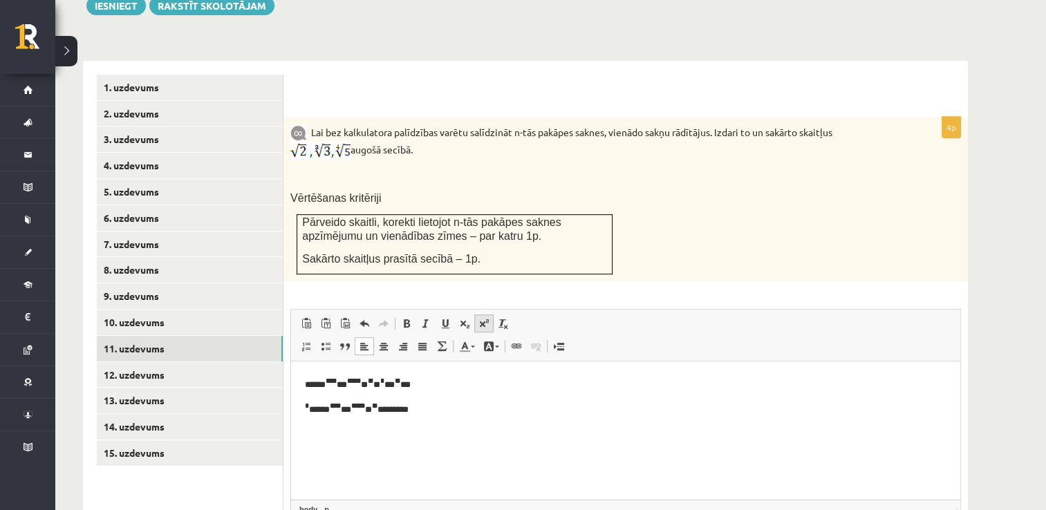
click at [486, 318] on span at bounding box center [483, 323] width 11 height 11
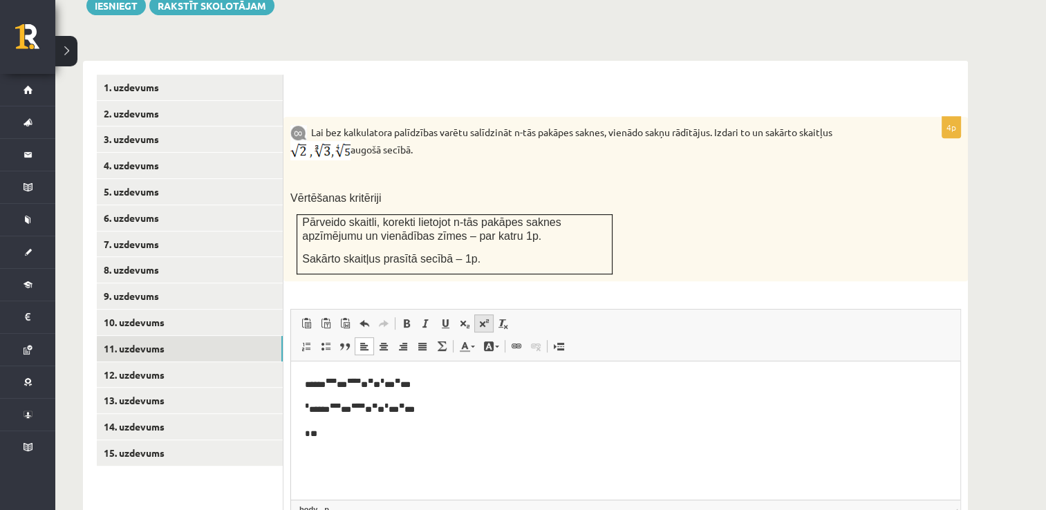
click at [486, 318] on span at bounding box center [483, 323] width 11 height 11
click at [485, 318] on span at bounding box center [483, 323] width 11 height 11
click at [481, 318] on span at bounding box center [483, 323] width 11 height 11
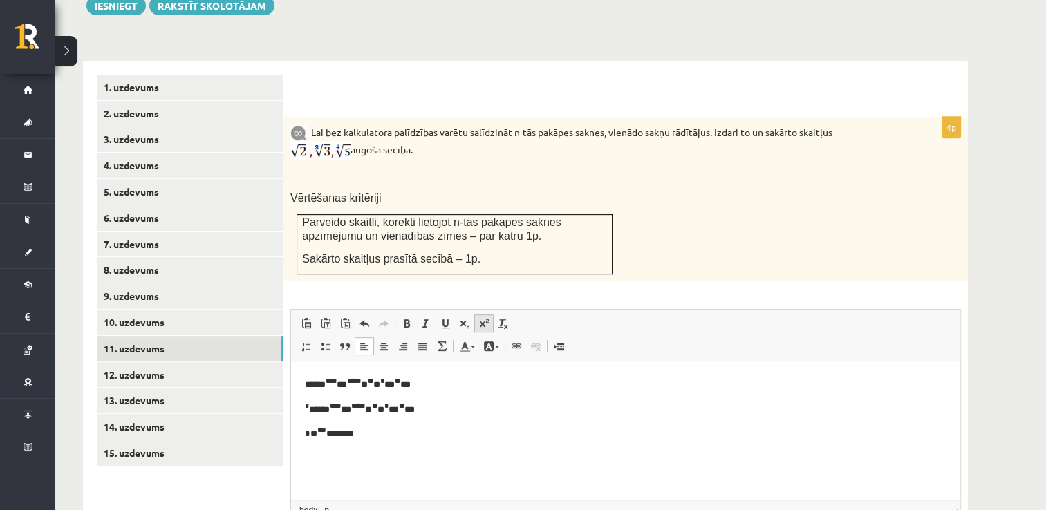
click at [481, 318] on span at bounding box center [483, 323] width 11 height 11
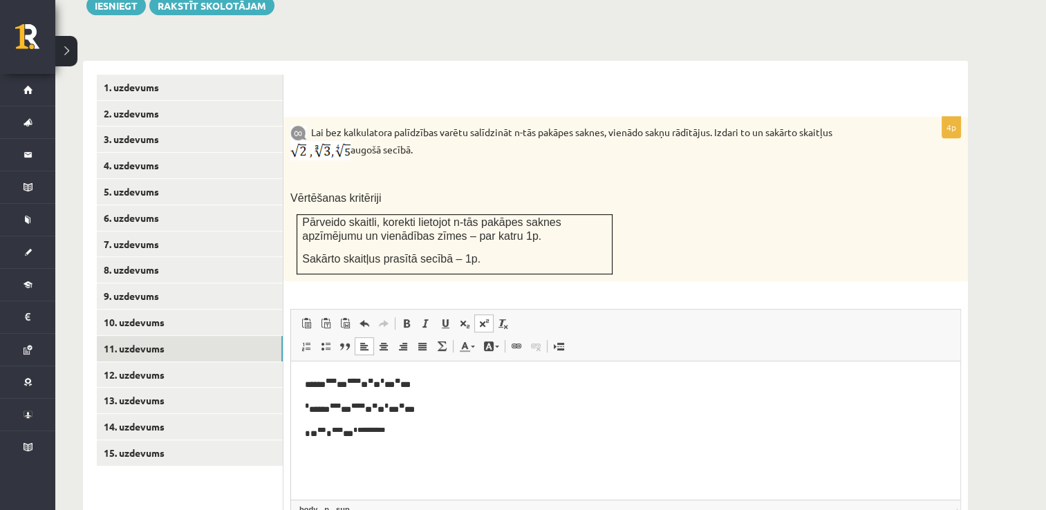
click at [481, 318] on span at bounding box center [483, 323] width 11 height 11
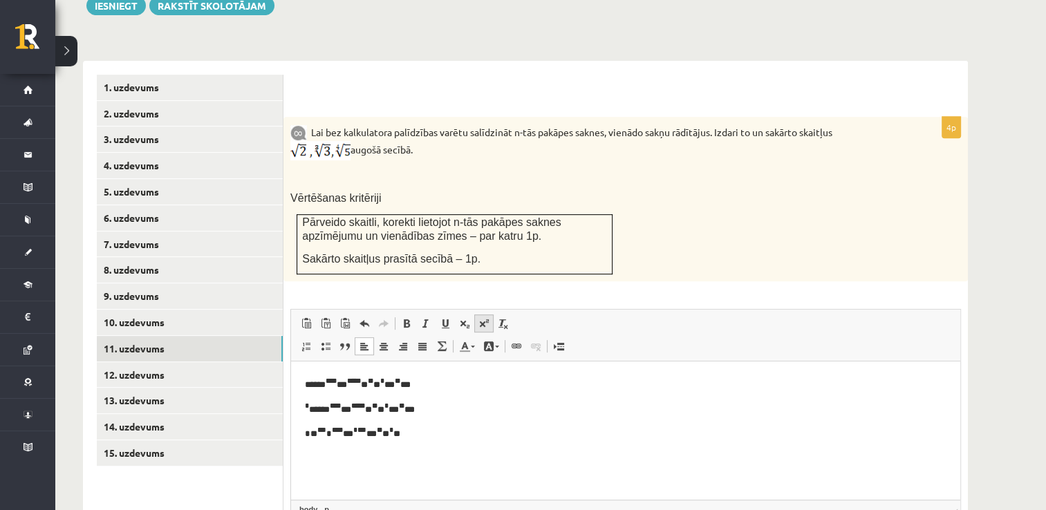
click at [481, 318] on span at bounding box center [483, 323] width 11 height 11
click at [539, 458] on p "**********" at bounding box center [626, 456] width 642 height 15
click at [573, 453] on p "**********" at bounding box center [626, 456] width 642 height 15
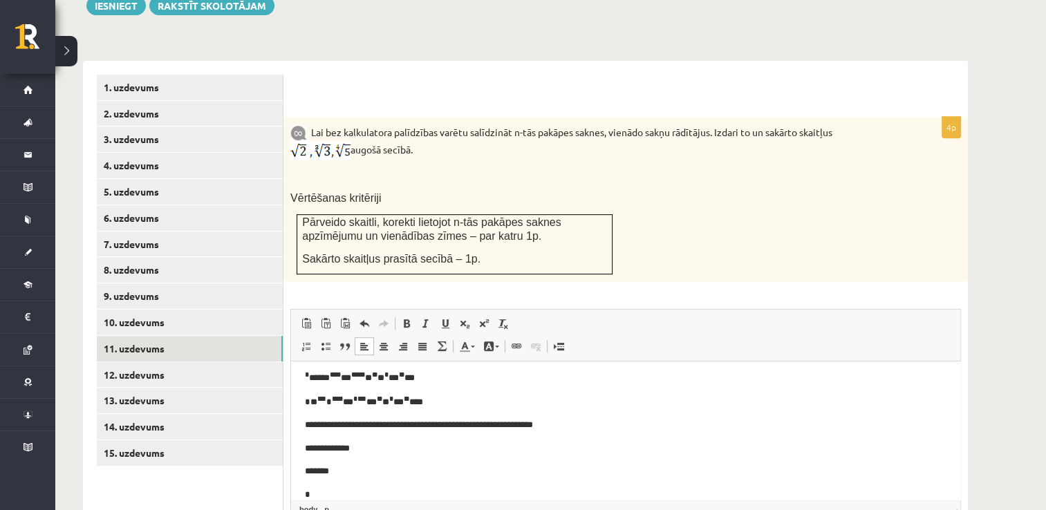
scroll to position [32, 0]
click at [487, 314] on link "Augšraksts" at bounding box center [483, 323] width 19 height 18
click at [484, 318] on span at bounding box center [483, 323] width 11 height 11
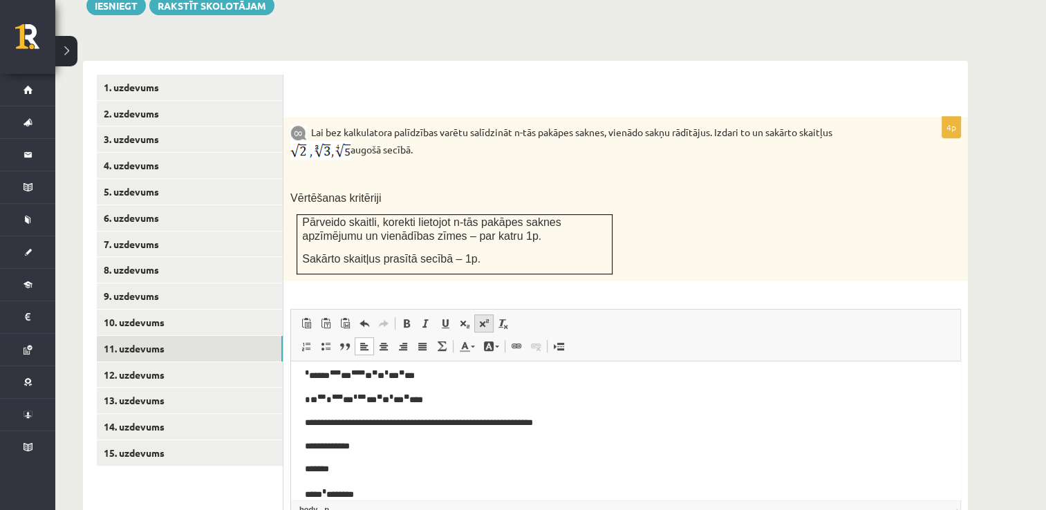
scroll to position [33, 0]
click at [482, 318] on span at bounding box center [483, 323] width 11 height 11
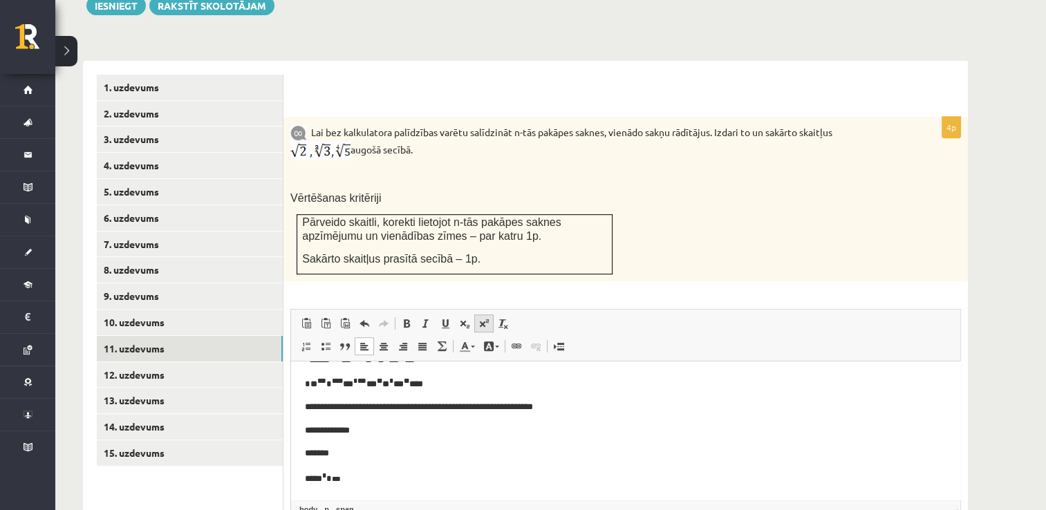
click at [487, 318] on span at bounding box center [483, 323] width 11 height 11
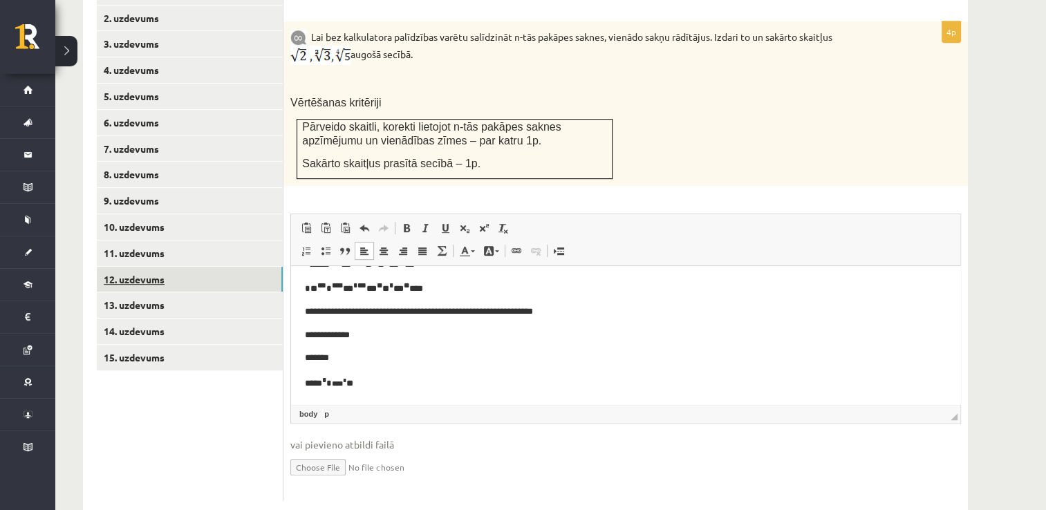
click at [135, 267] on link "12. uzdevums" at bounding box center [190, 280] width 186 height 26
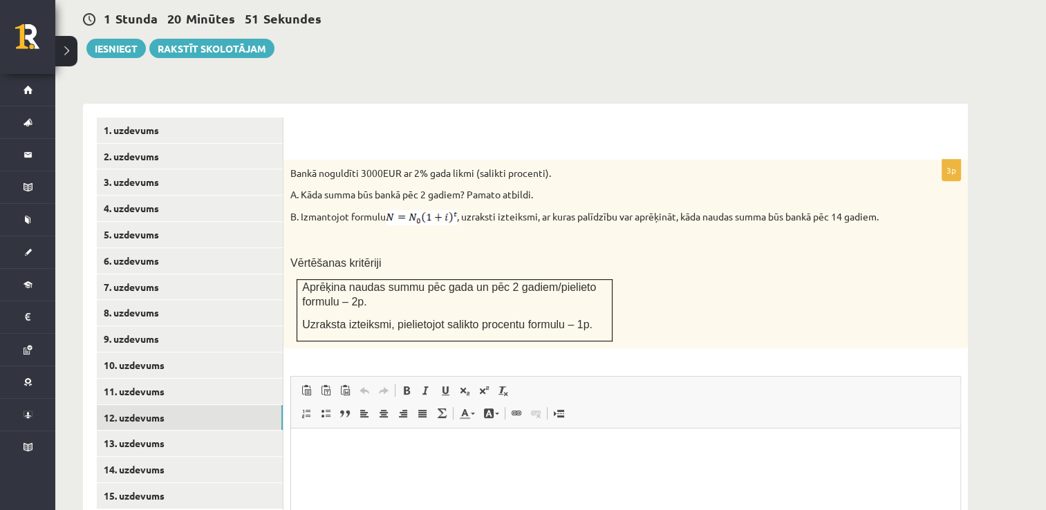
scroll to position [565, 0]
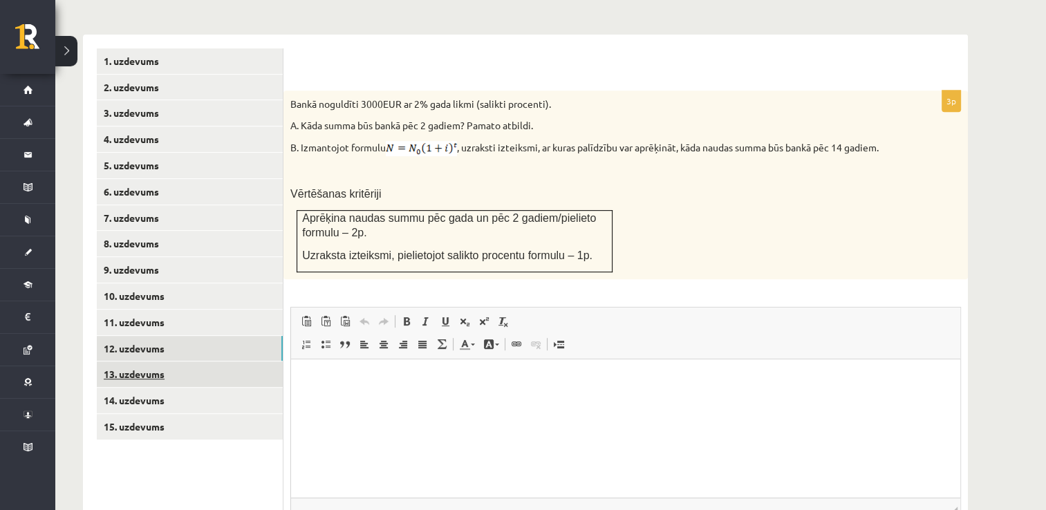
click at [140, 361] on link "13. uzdevums" at bounding box center [190, 374] width 186 height 26
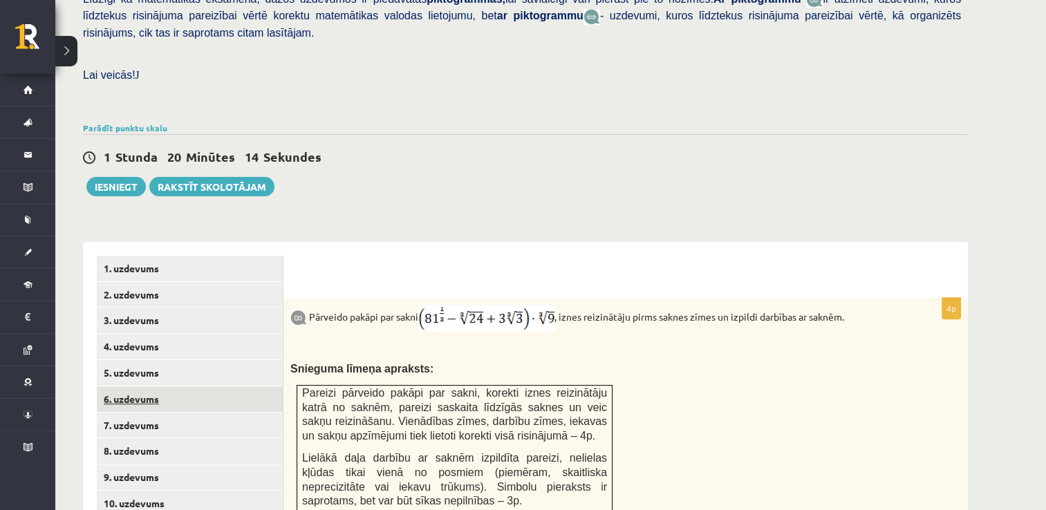
scroll to position [634, 0]
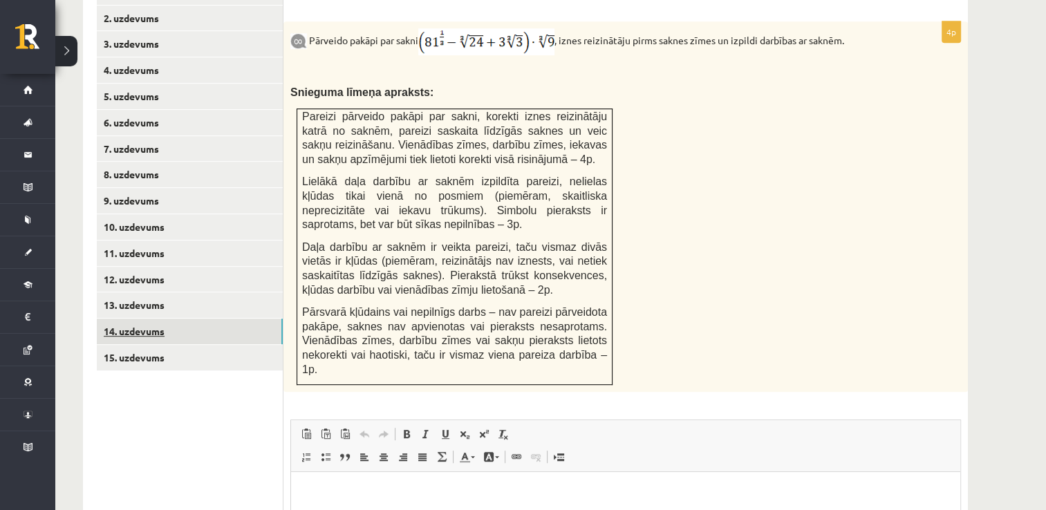
click at [147, 319] on link "14. uzdevums" at bounding box center [190, 332] width 186 height 26
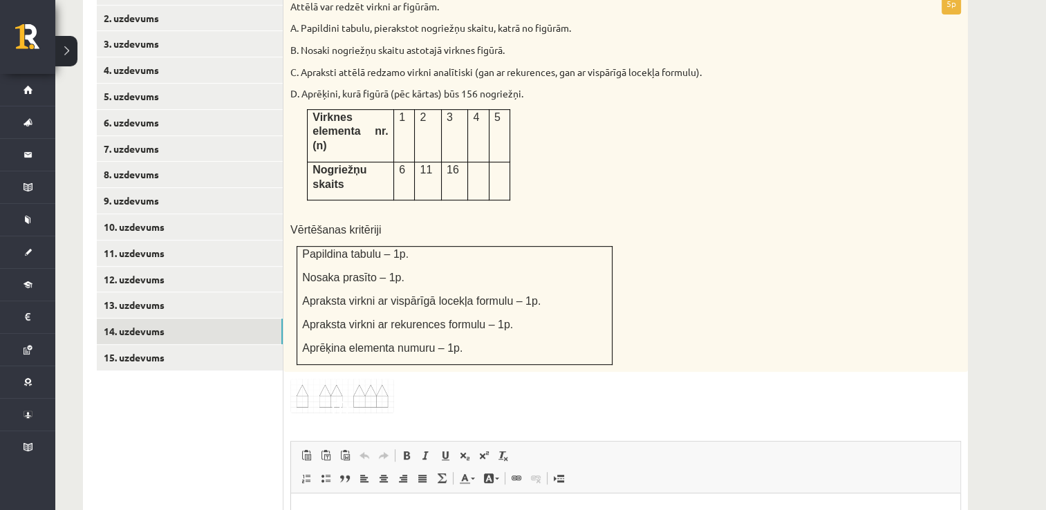
scroll to position [704, 0]
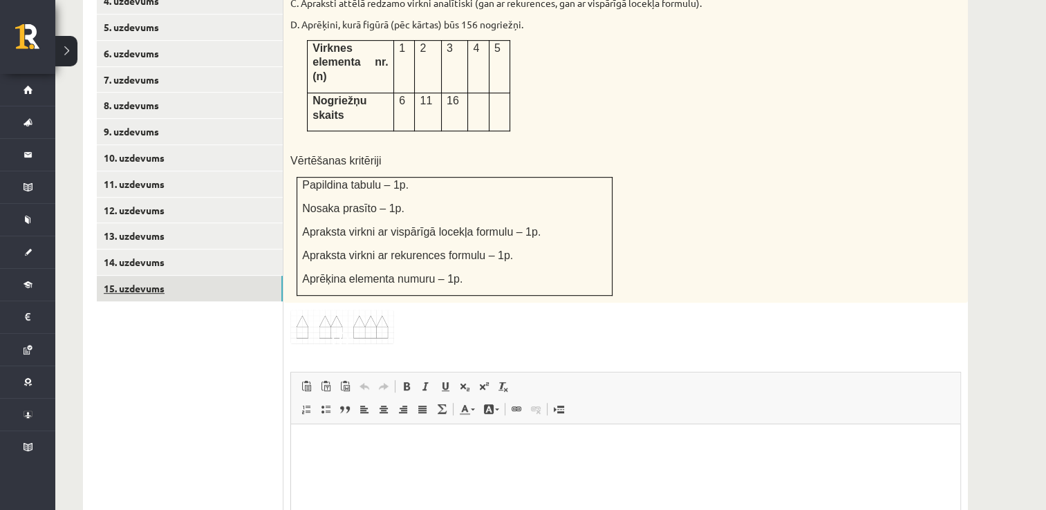
click at [130, 276] on link "15. uzdevums" at bounding box center [190, 289] width 186 height 26
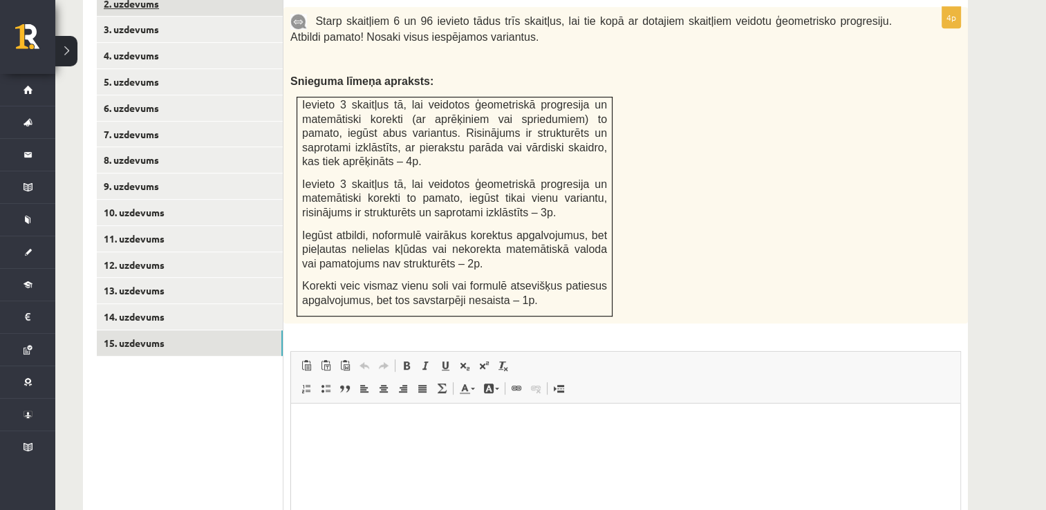
scroll to position [0, 0]
click at [138, 252] on link "12. uzdevums" at bounding box center [190, 265] width 186 height 26
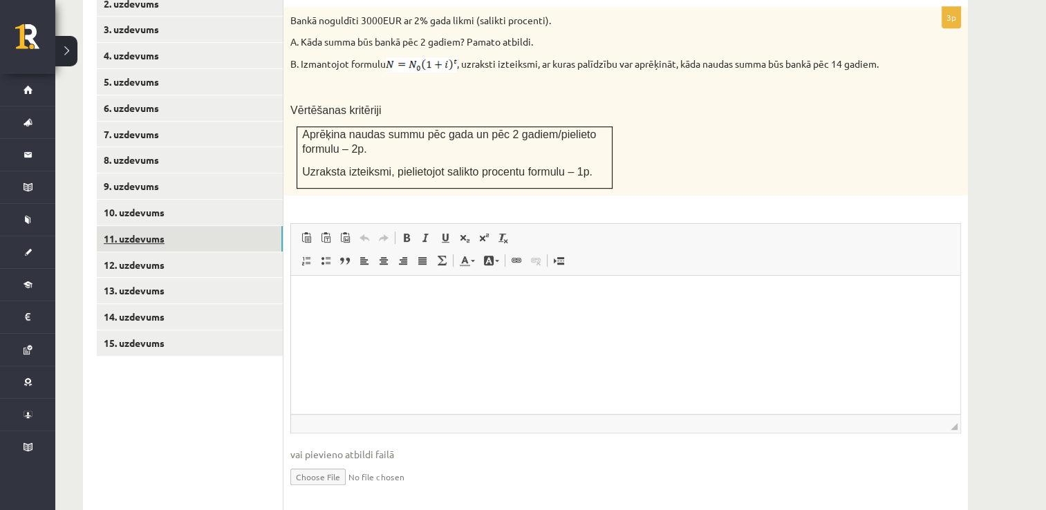
click at [133, 226] on link "11. uzdevums" at bounding box center [190, 239] width 186 height 26
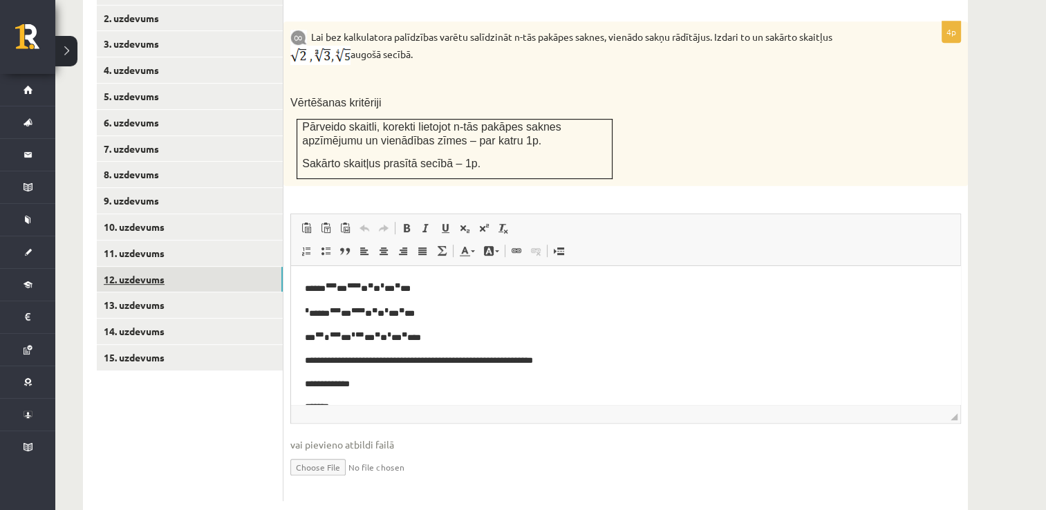
click at [141, 267] on link "12. uzdevums" at bounding box center [190, 280] width 186 height 26
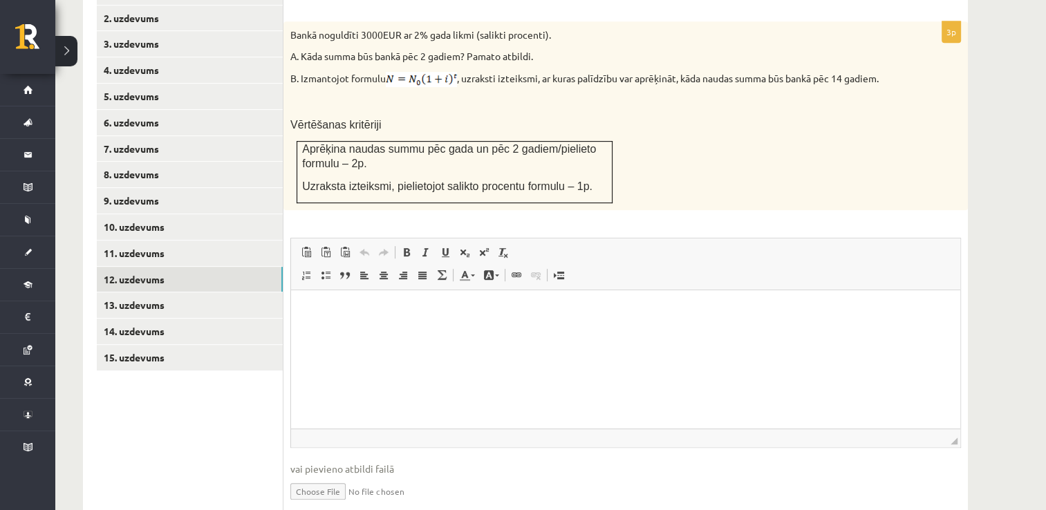
scroll to position [565, 0]
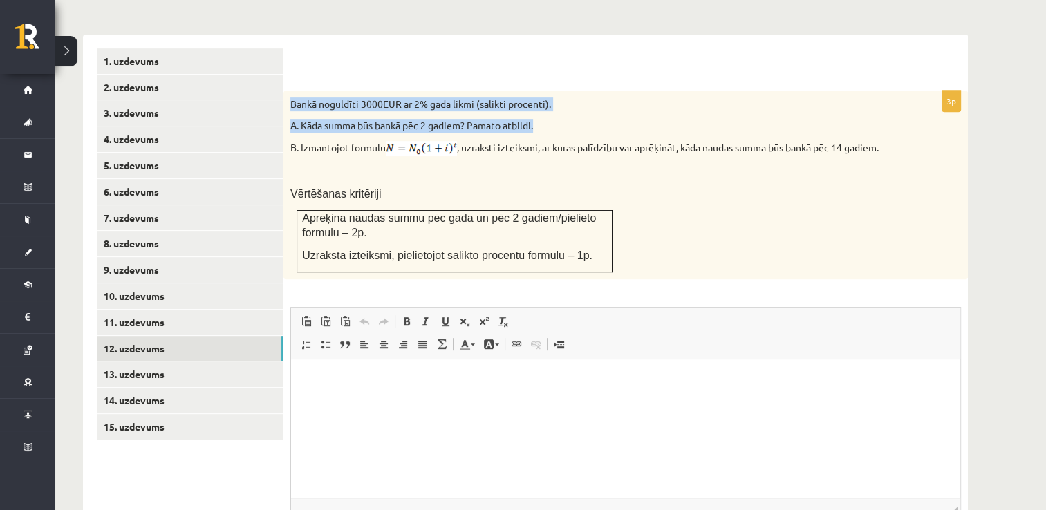
drag, startPoint x: 291, startPoint y: 73, endPoint x: 555, endPoint y: 90, distance: 264.5
click at [555, 91] on div "Bankā noguldīti 3000EUR ar 2% gada likmi (salikti procenti). A. Kāda summa būs …" at bounding box center [625, 185] width 684 height 189
drag, startPoint x: 555, startPoint y: 90, endPoint x: 447, endPoint y: 71, distance: 109.4
copy div "Bankā noguldīti 3000EUR ar 2% gada likmi (salikti procenti). A. Kāda summa būs …"
click at [572, 119] on p "A. Kāda summa būs bankā pēc 2 gadiem? Pamato atbildi." at bounding box center [590, 126] width 601 height 14
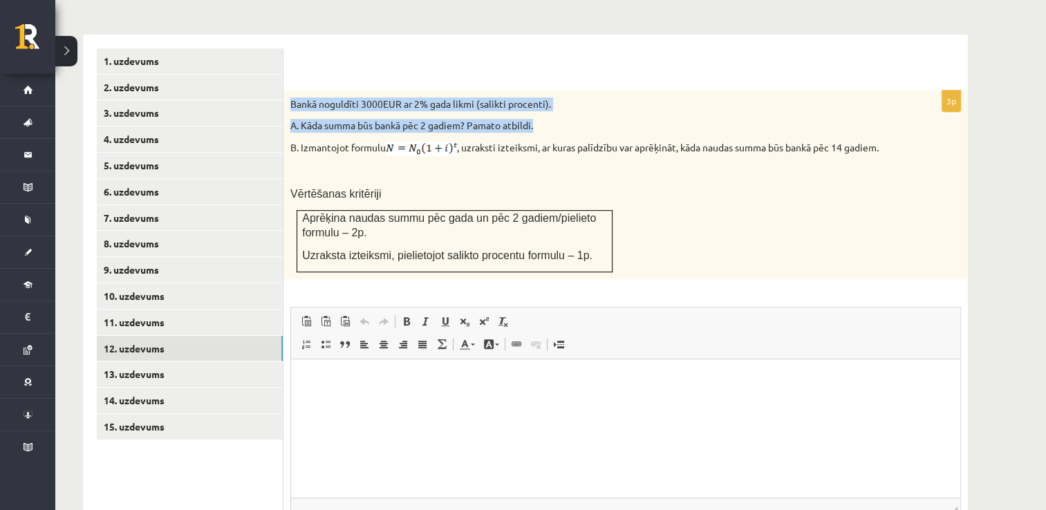
drag, startPoint x: 287, startPoint y: 76, endPoint x: 558, endPoint y: 90, distance: 271.3
click at [558, 91] on div "Bankā noguldīti 3000EUR ar 2% gada likmi (salikti procenti). A. Kāda summa būs …" at bounding box center [625, 185] width 684 height 189
drag, startPoint x: 558, startPoint y: 90, endPoint x: 462, endPoint y: 90, distance: 96.1
copy div "Bankā noguldīti 3000EUR ar 2% gada likmi (salikti procenti). A. Kāda summa būs …"
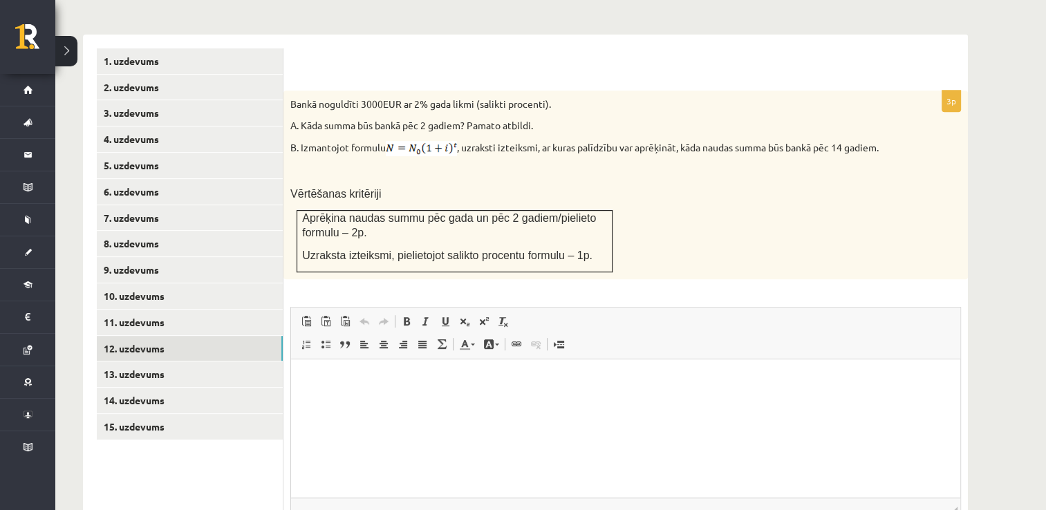
click at [668, 185] on div "Bankā noguldīti 3000EUR ar 2% gada likmi (salikti procenti). A. Kāda summa būs …" at bounding box center [625, 185] width 684 height 189
click at [379, 399] on html at bounding box center [625, 380] width 669 height 42
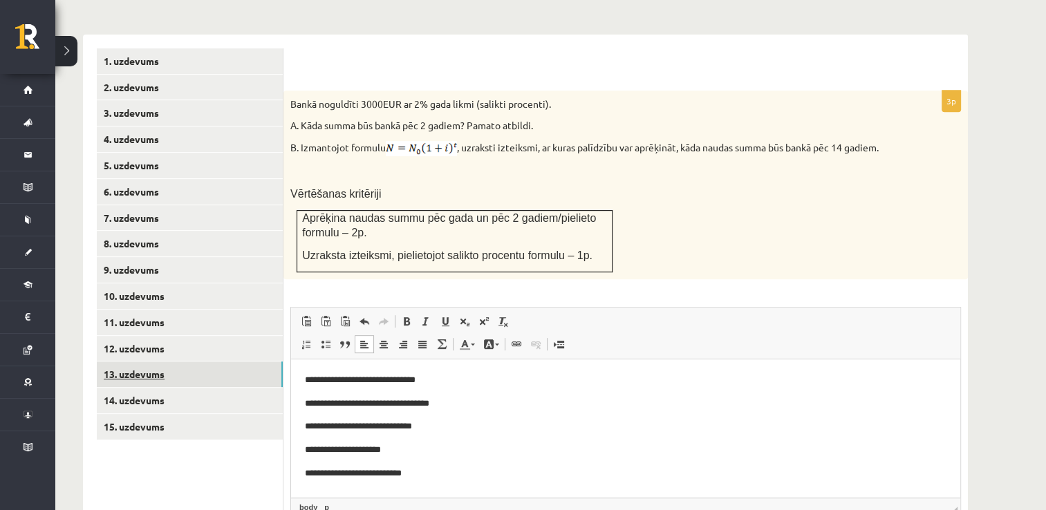
click at [140, 361] on link "13. uzdevums" at bounding box center [190, 374] width 186 height 26
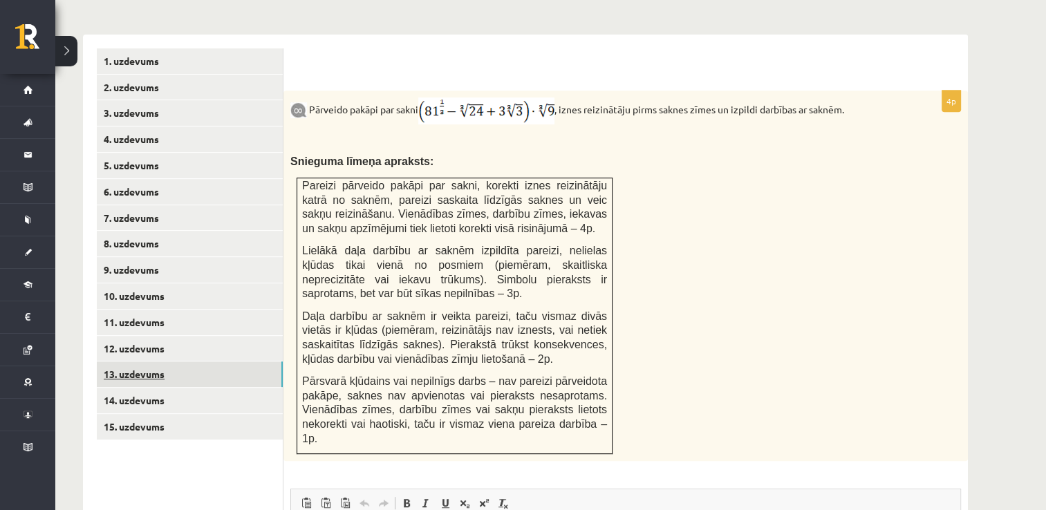
scroll to position [0, 0]
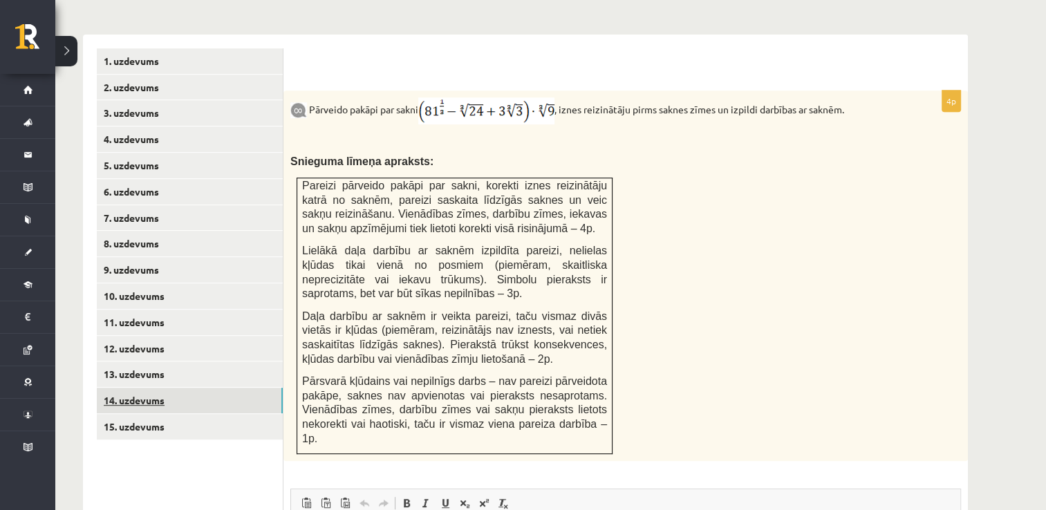
click at [155, 388] on link "14. uzdevums" at bounding box center [190, 401] width 186 height 26
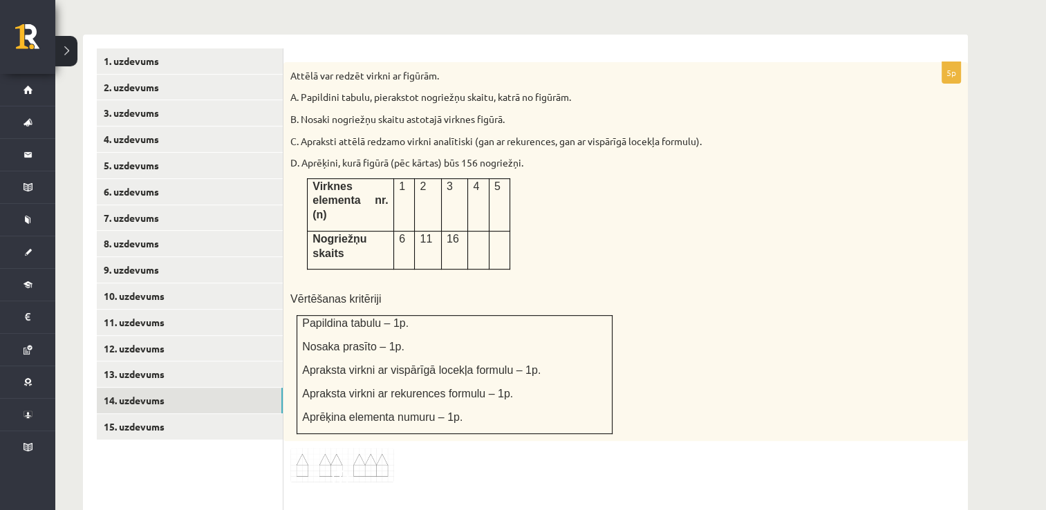
scroll to position [634, 0]
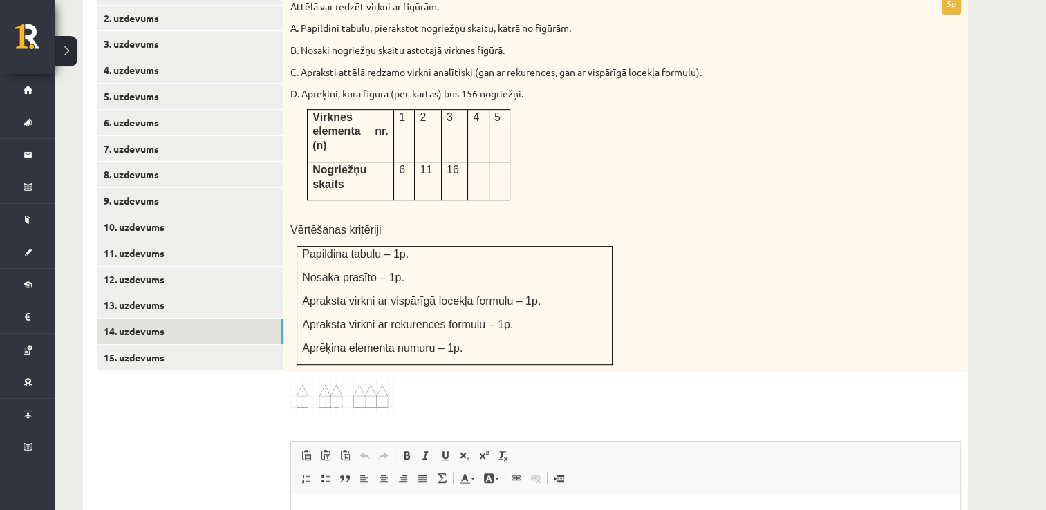
click at [315, 379] on img at bounding box center [342, 396] width 104 height 35
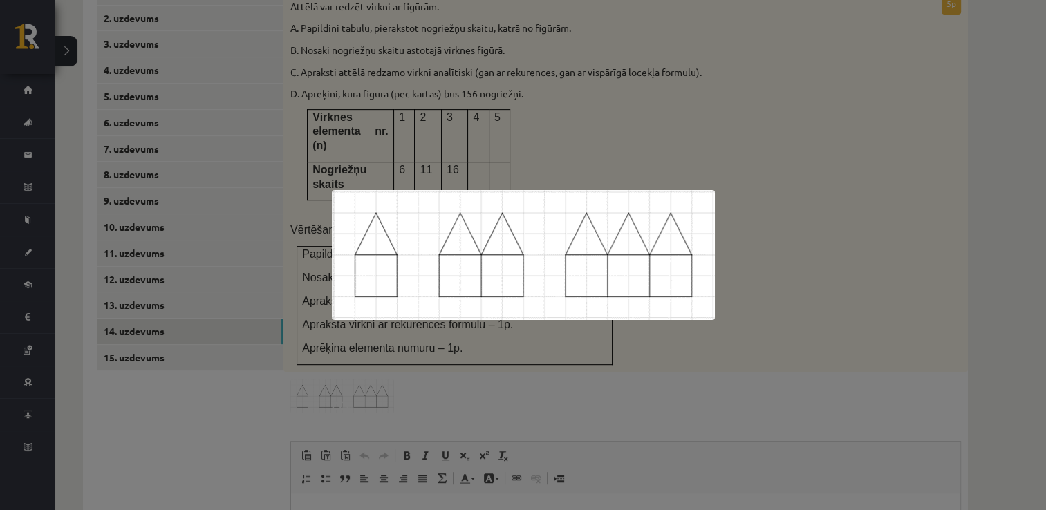
click at [329, 337] on div at bounding box center [523, 255] width 1046 height 510
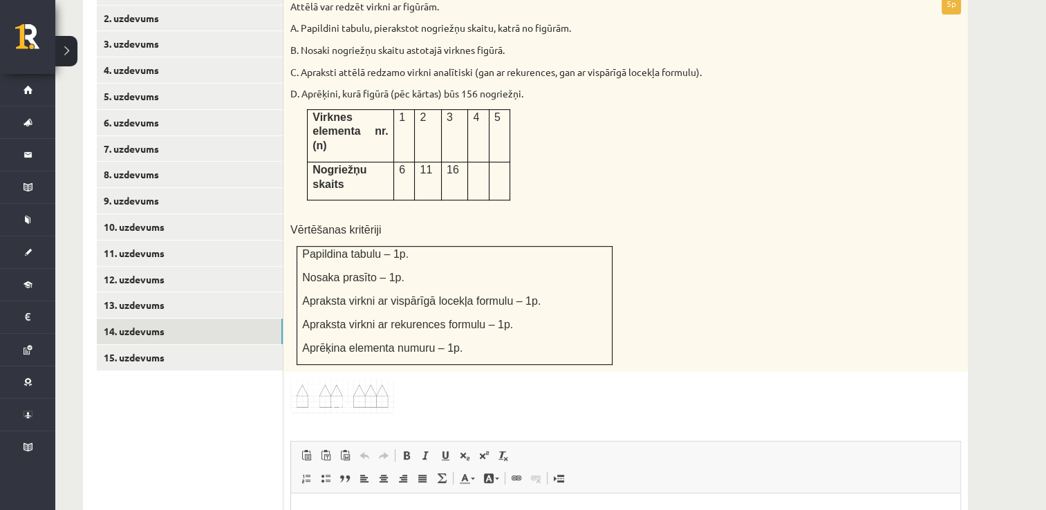
click at [343, 509] on p "Bagātinātā teksta redaktors, wiswyg-editor-user-answer-47024860834040" at bounding box center [625, 514] width 641 height 15
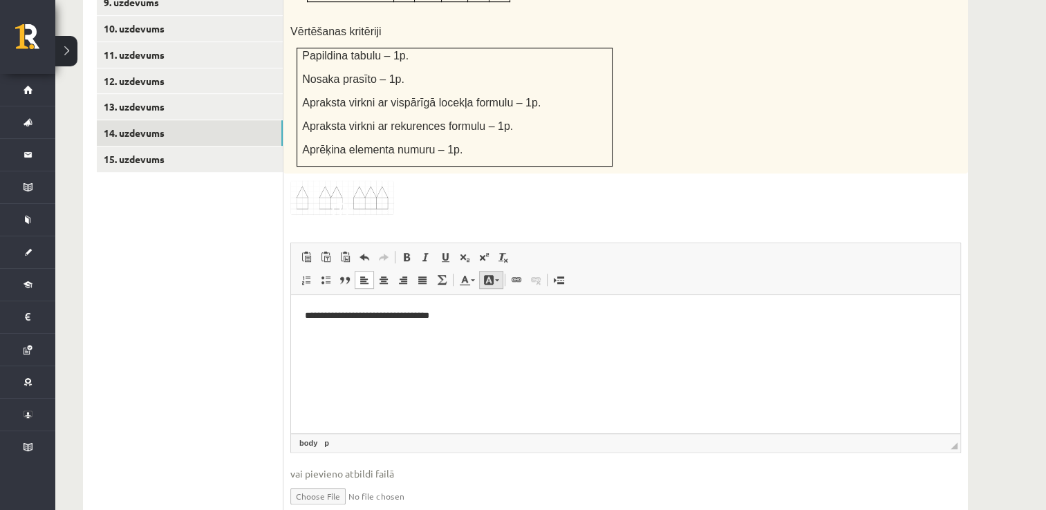
scroll to position [695, 0]
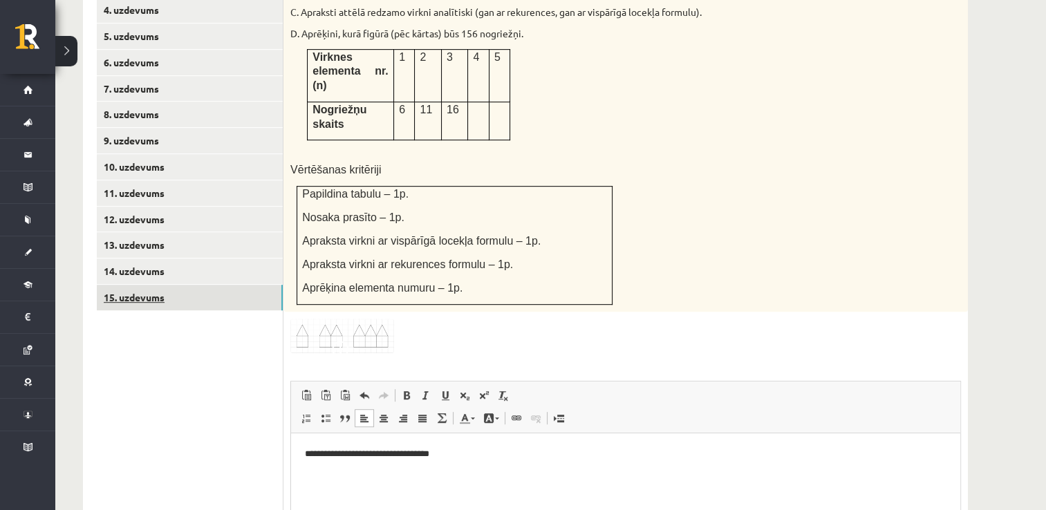
click at [150, 285] on link "15. uzdevums" at bounding box center [190, 298] width 186 height 26
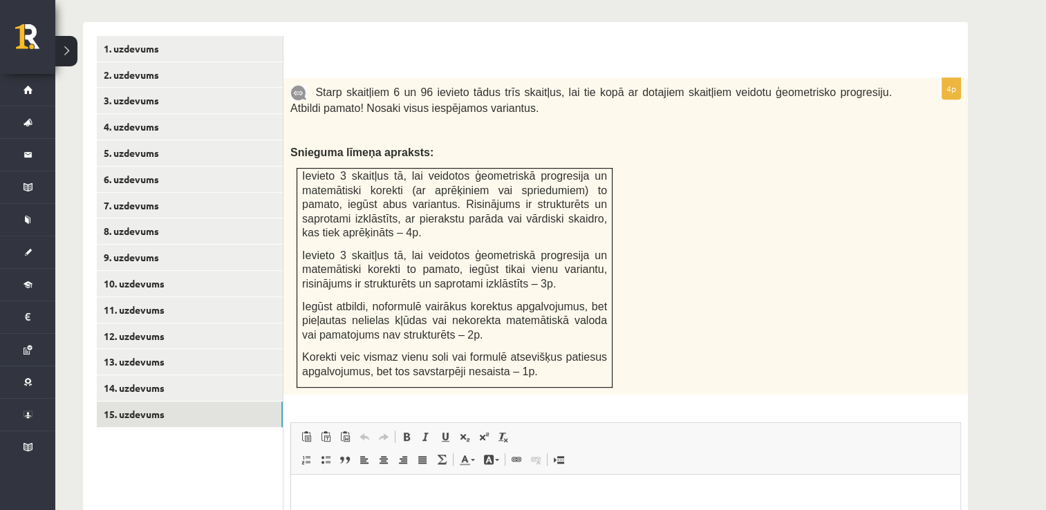
scroll to position [440, 0]
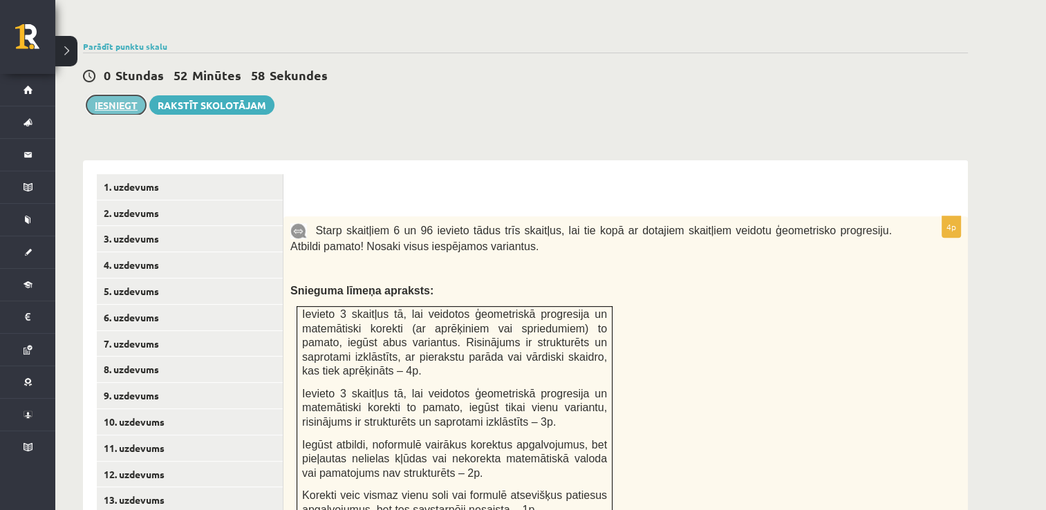
click at [127, 95] on button "Iesniegt" at bounding box center [115, 104] width 59 height 19
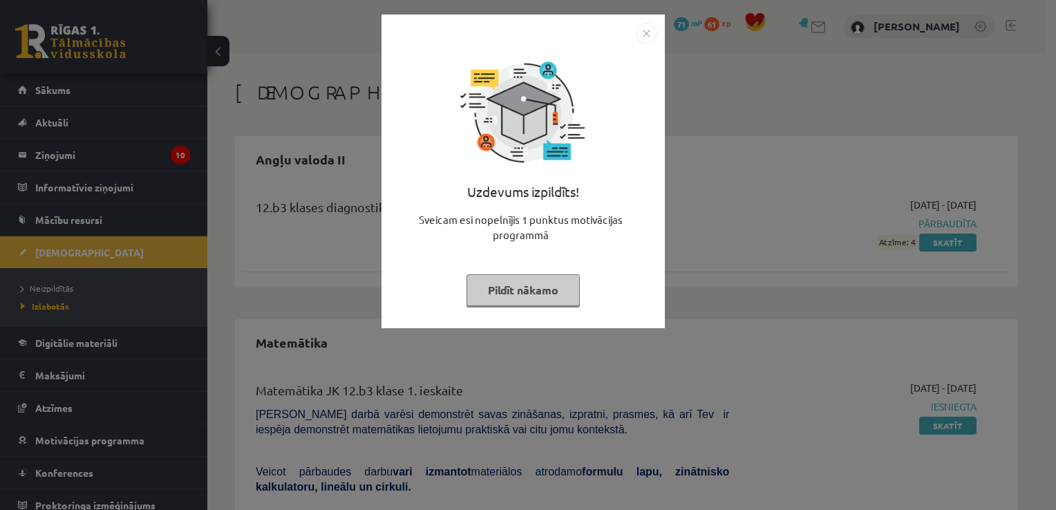
click at [644, 37] on img "Close" at bounding box center [646, 33] width 21 height 21
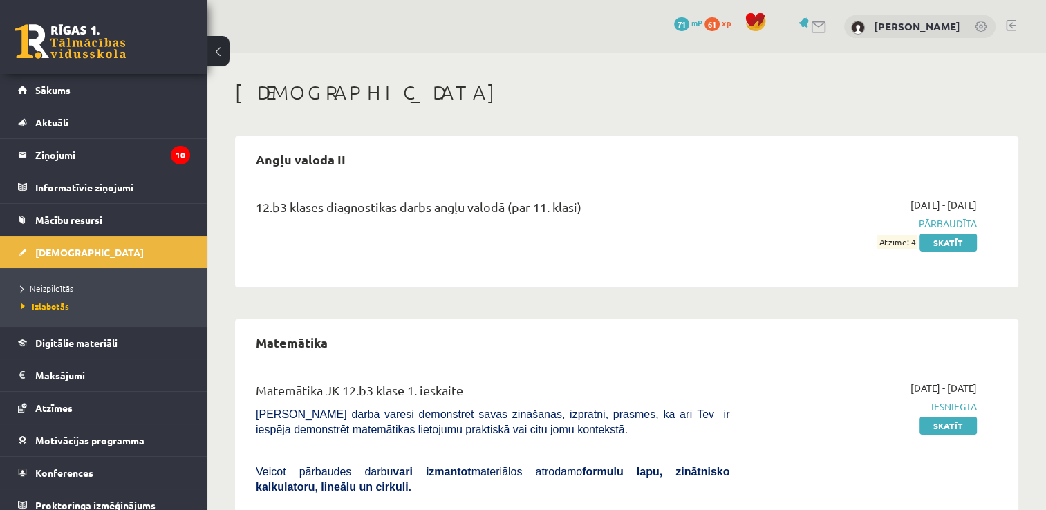
click at [32, 36] on link at bounding box center [70, 41] width 111 height 35
